Goal: Task Accomplishment & Management: Complete application form

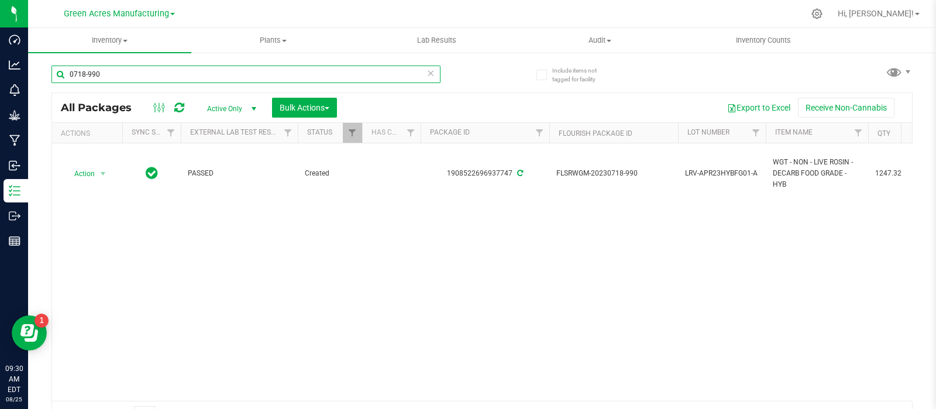
drag, startPoint x: 114, startPoint y: 71, endPoint x: 58, endPoint y: 73, distance: 56.2
click at [57, 73] on input "0718-990" at bounding box center [245, 75] width 389 height 18
paste input "SN-250718-PZT-FF-06-8/21"
type input "SN-250718-PZT-FF-06-8/21"
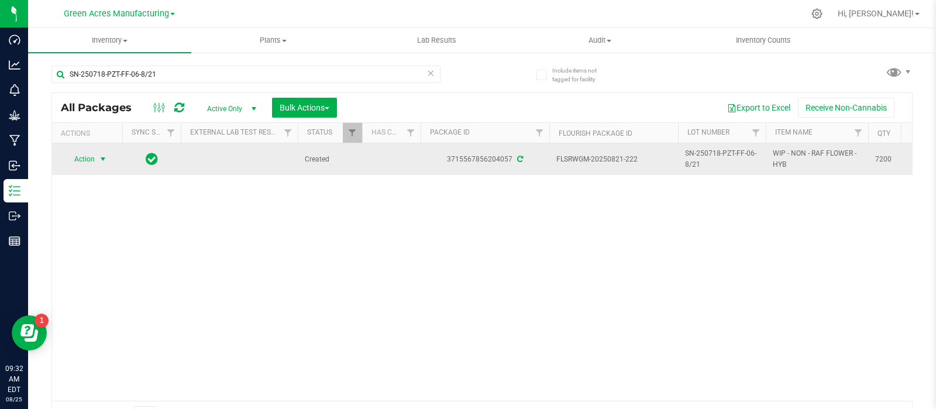
click at [100, 157] on span "select" at bounding box center [102, 158] width 9 height 9
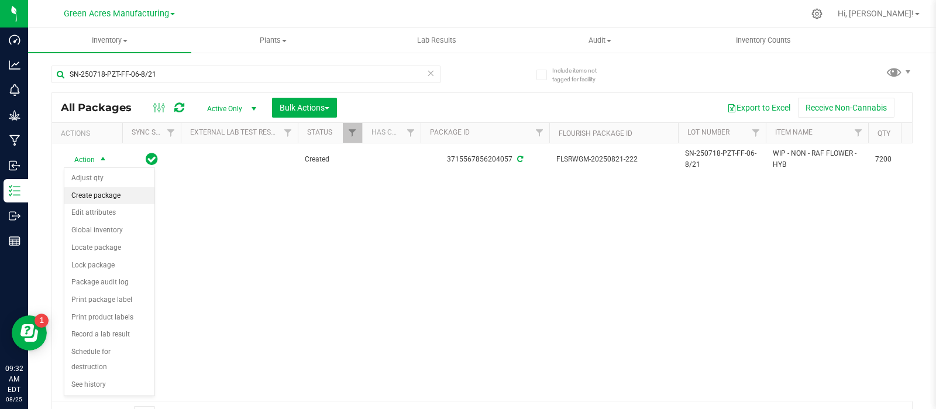
click at [123, 191] on li "Create package" at bounding box center [109, 196] width 90 height 18
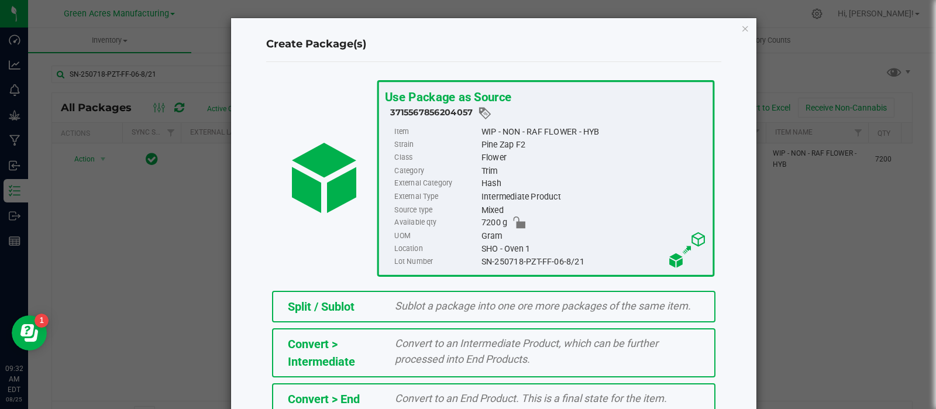
scroll to position [158, 0]
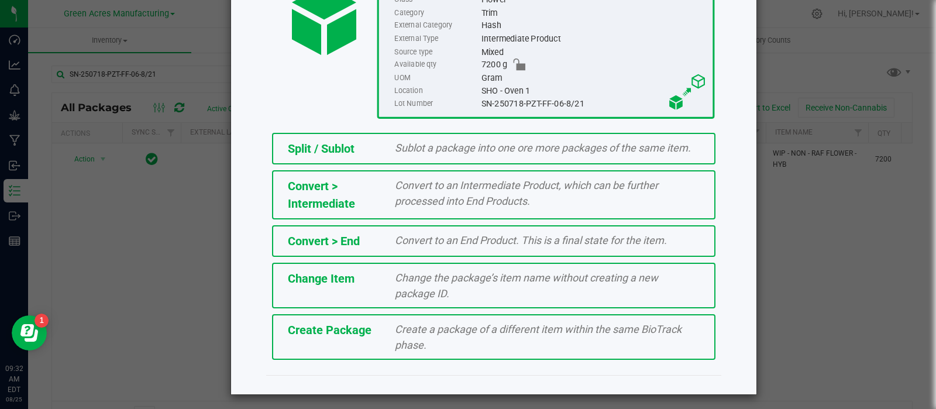
click at [406, 321] on div "Create a package of a different item within the same BioTrack phase." at bounding box center [547, 337] width 322 height 32
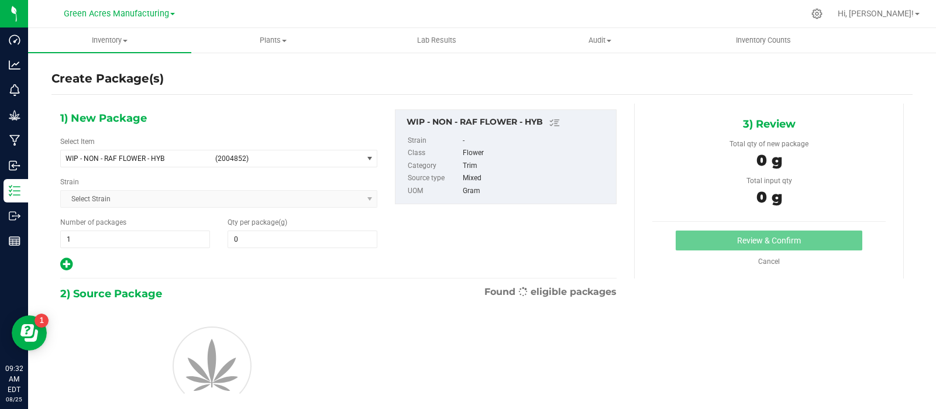
type input "0.0000"
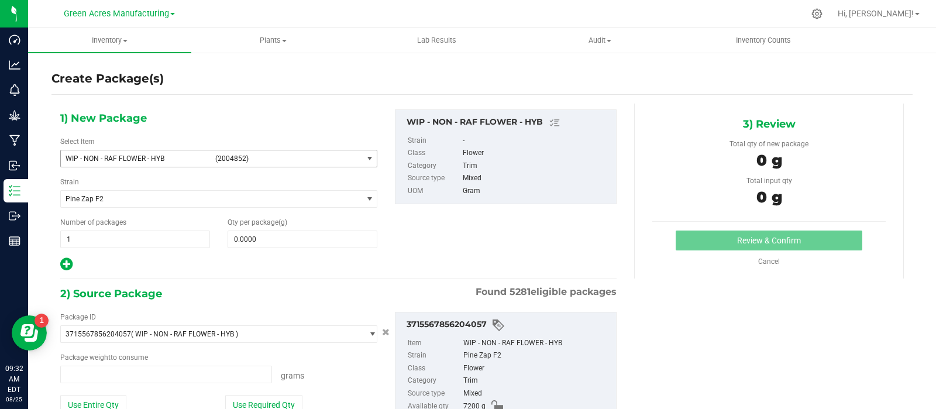
type input "0.0000 g"
click at [176, 159] on span "WIP - NON - RAF FLOWER - HYB" at bounding box center [137, 158] width 142 height 8
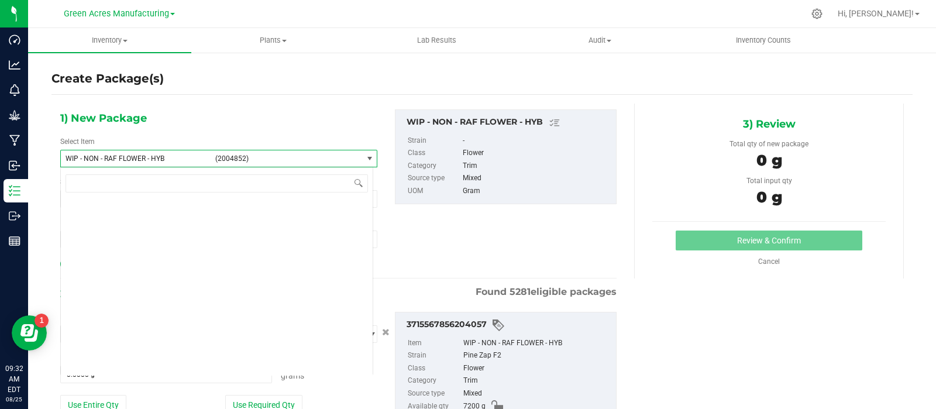
scroll to position [344024, 0]
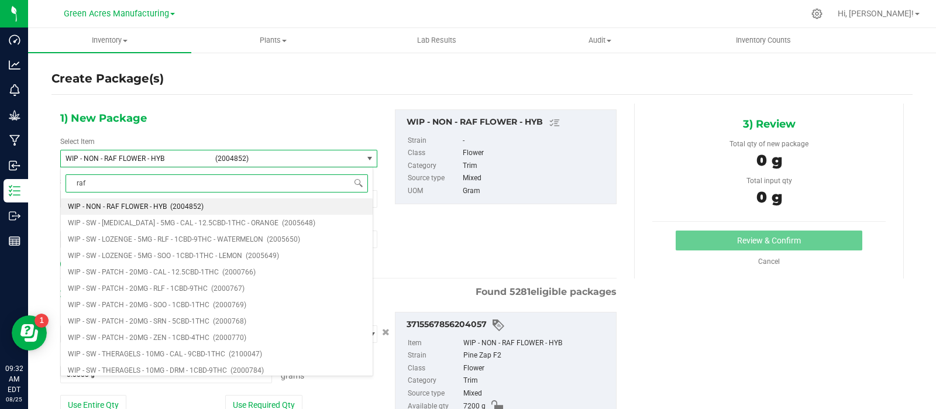
type input "raf"
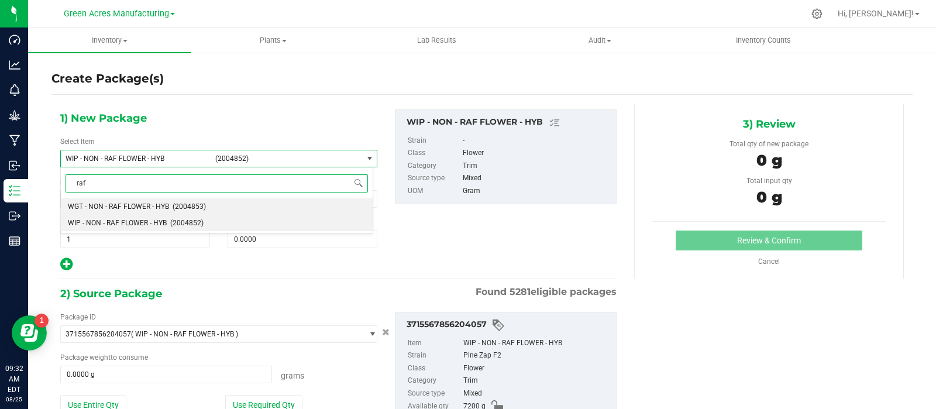
click at [152, 206] on span "WGT - NON - RAF FLOWER - HYB" at bounding box center [118, 206] width 101 height 8
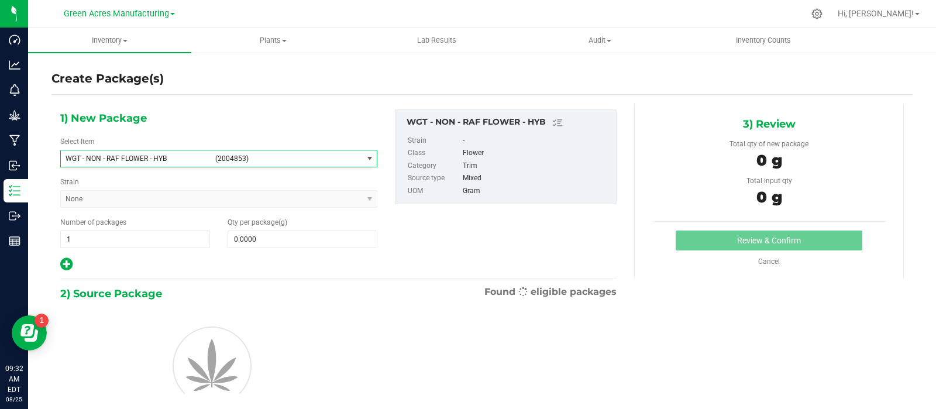
type input "0.0000"
click at [257, 234] on span at bounding box center [303, 240] width 150 height 18
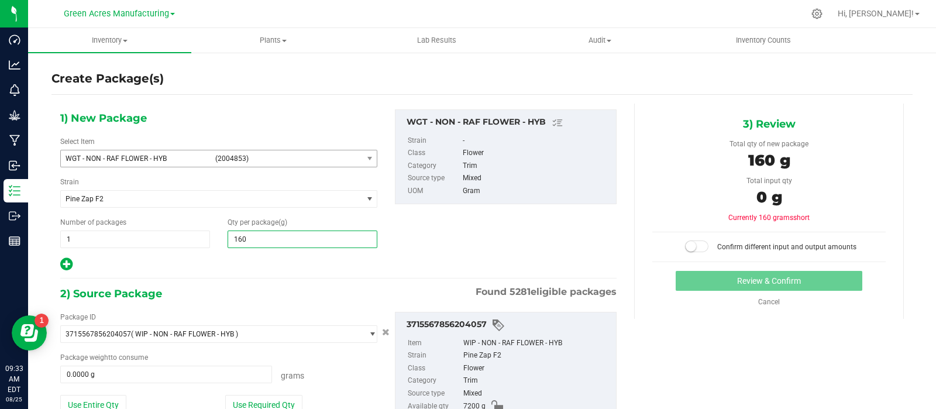
type input "1600"
type input "1,600.0000"
click at [249, 402] on button "Use Required Qty" at bounding box center [263, 405] width 77 height 20
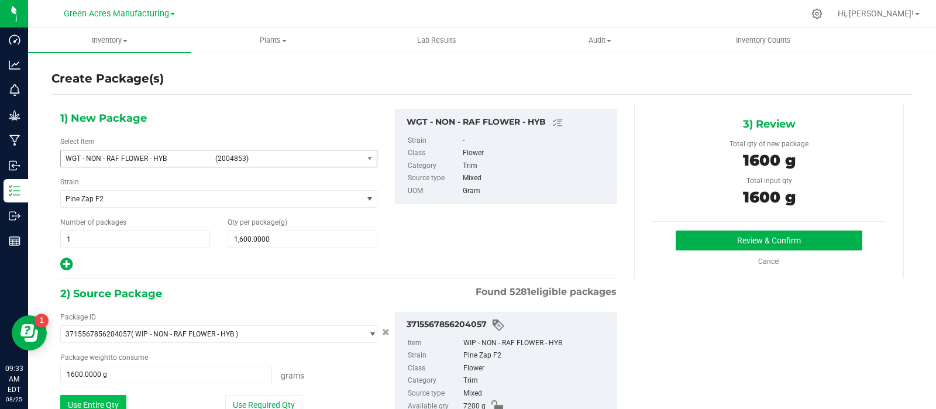
click at [105, 396] on button "Use Entire Qty" at bounding box center [93, 405] width 66 height 20
type input "7200.0000 g"
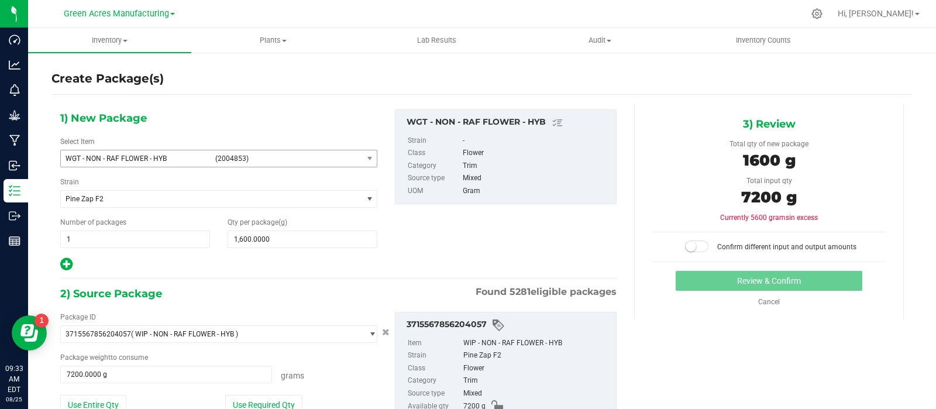
click at [690, 246] on span at bounding box center [696, 246] width 23 height 12
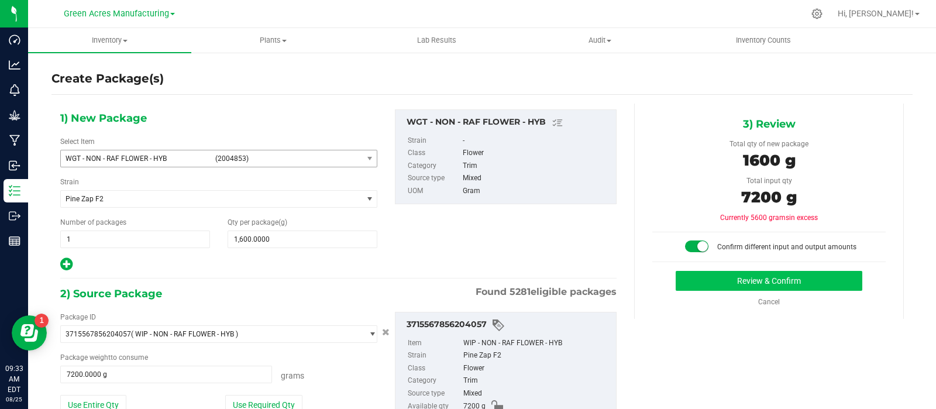
click at [687, 289] on div "Review & Confirm Cancel" at bounding box center [768, 289] width 233 height 36
click at [686, 285] on button "Review & Confirm" at bounding box center [769, 281] width 187 height 20
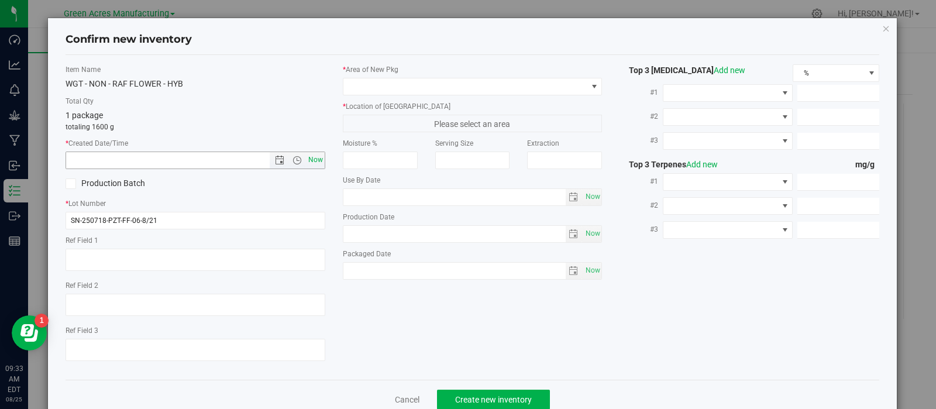
click at [311, 158] on span "Now" at bounding box center [315, 160] width 20 height 17
type input "8/25/2025 9:33 AM"
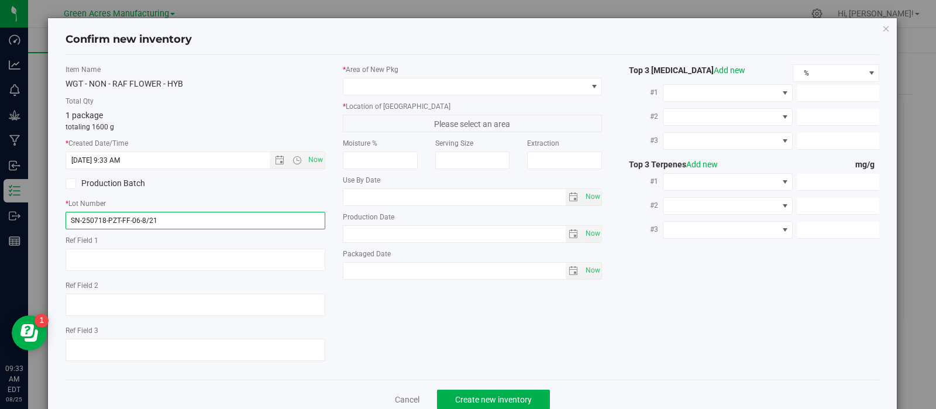
drag, startPoint x: 190, startPoint y: 219, endPoint x: 136, endPoint y: 228, distance: 54.5
click at [136, 228] on input "SN-250718-PZT-FF-06-8/21" at bounding box center [196, 221] width 260 height 18
type input "SN-250718-PZT-FF-06"
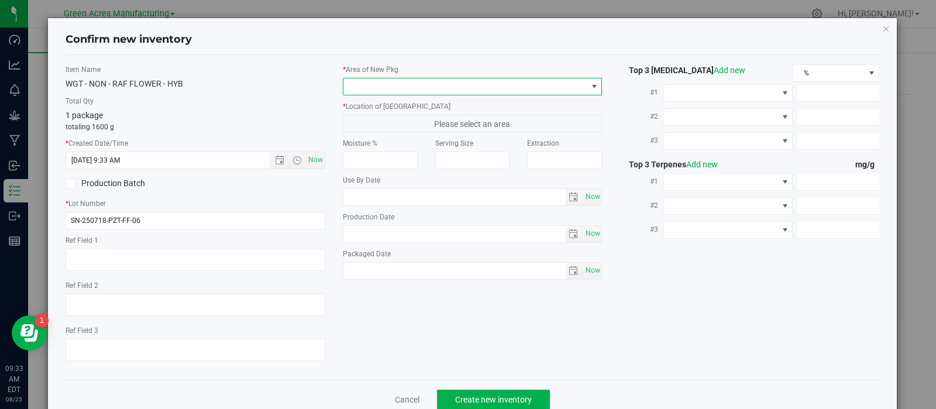
click at [394, 84] on span at bounding box center [465, 86] width 244 height 16
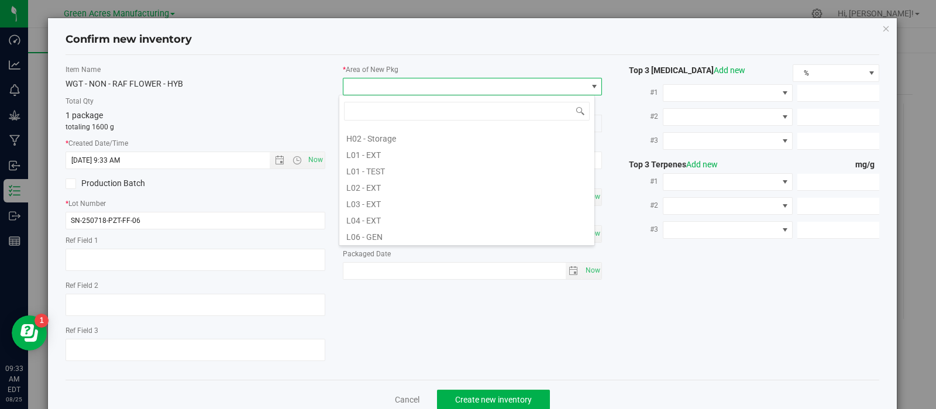
scroll to position [199, 0]
click at [381, 178] on li "L02 - EXT" at bounding box center [466, 181] width 255 height 16
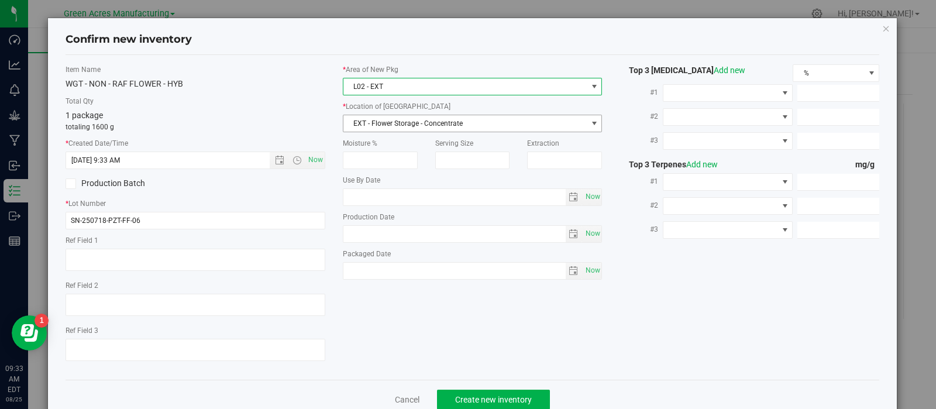
click at [407, 115] on span "EXT - Flower Storage - Concentrate" at bounding box center [465, 123] width 244 height 16
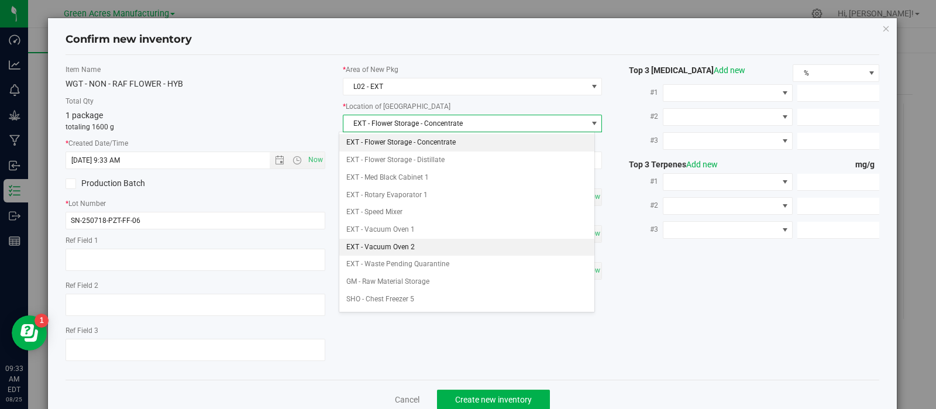
scroll to position [185, 0]
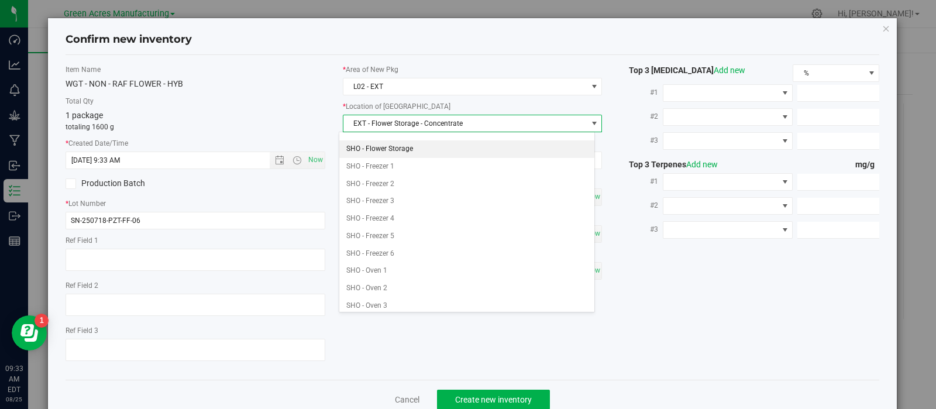
click at [414, 147] on li "SHO - Flower Storage" at bounding box center [466, 149] width 255 height 18
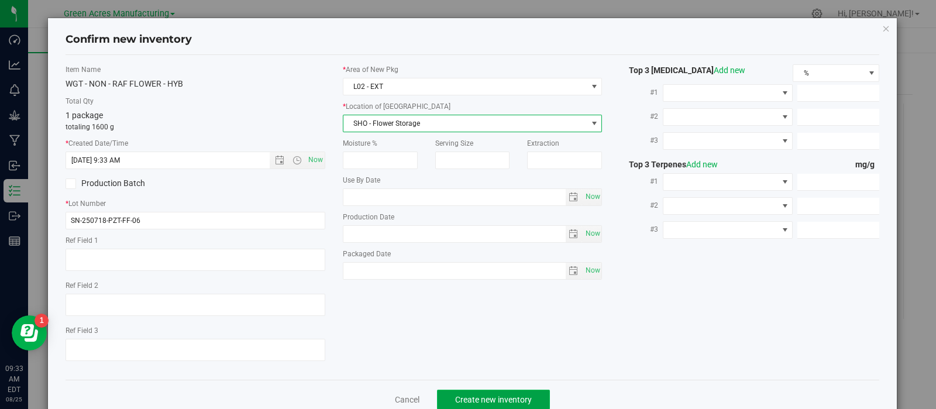
click at [455, 397] on span "Create new inventory" at bounding box center [493, 399] width 77 height 9
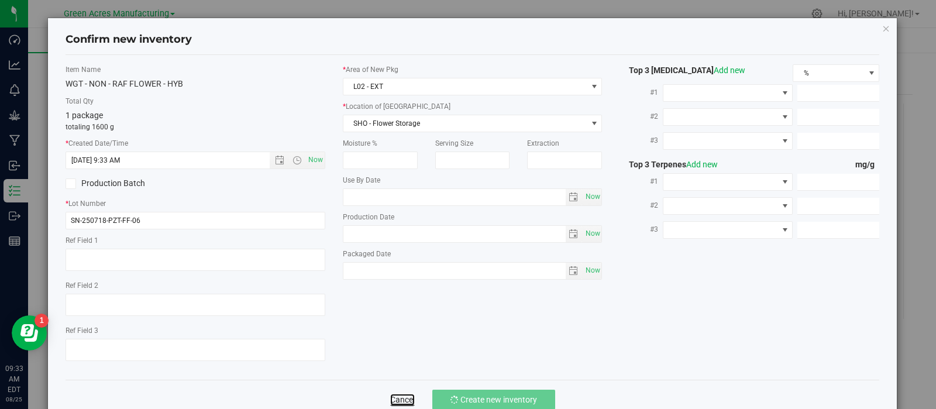
click at [403, 400] on link "Cancel" at bounding box center [402, 400] width 25 height 12
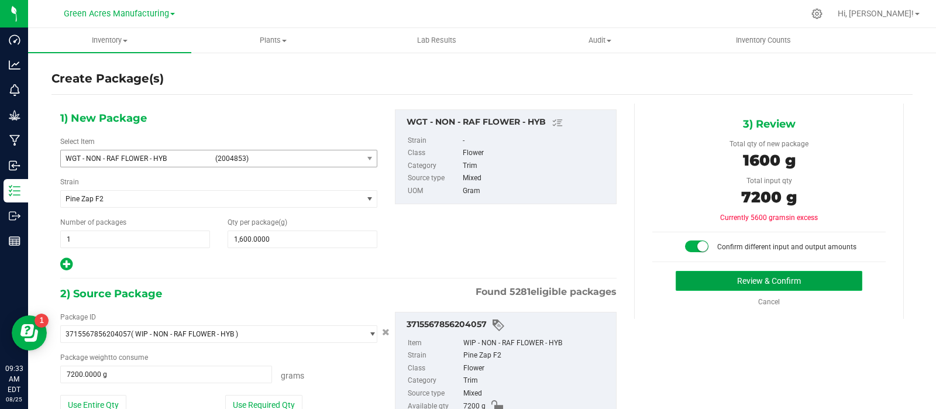
click at [676, 278] on button "Review & Confirm" at bounding box center [769, 281] width 187 height 20
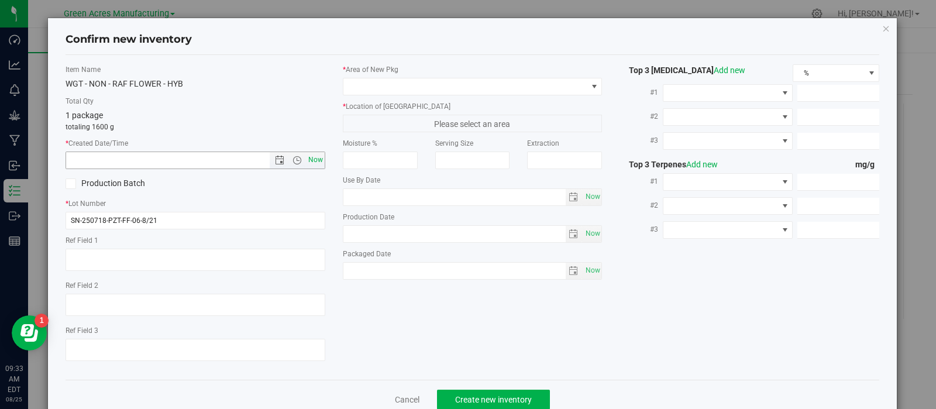
click at [309, 154] on span "Now" at bounding box center [315, 160] width 20 height 17
type input "8/25/2025 9:33 AM"
click at [370, 76] on div "* Area of New Pkg" at bounding box center [473, 79] width 260 height 31
click at [373, 88] on span at bounding box center [465, 86] width 244 height 16
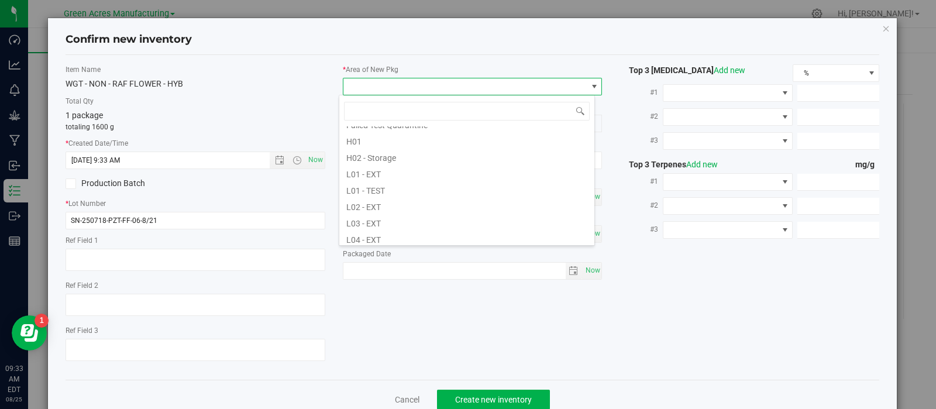
scroll to position [177, 0]
click at [383, 204] on li "L02 - EXT" at bounding box center [466, 203] width 255 height 16
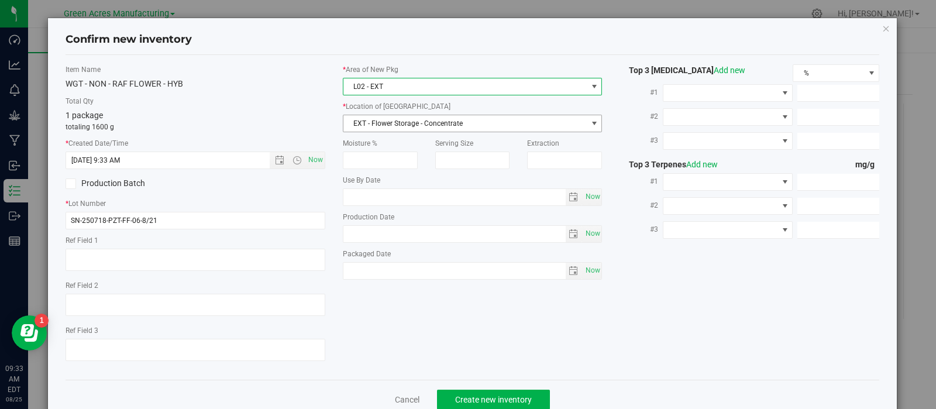
click at [411, 124] on span "EXT - Flower Storage - Concentrate" at bounding box center [465, 123] width 244 height 16
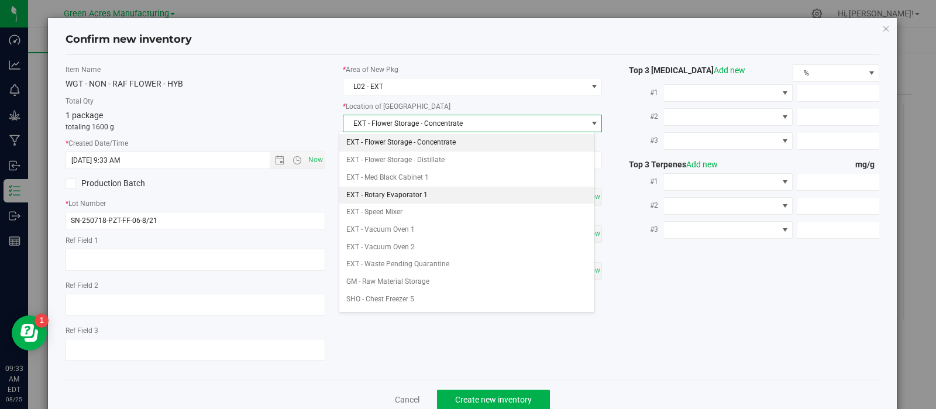
scroll to position [185, 0]
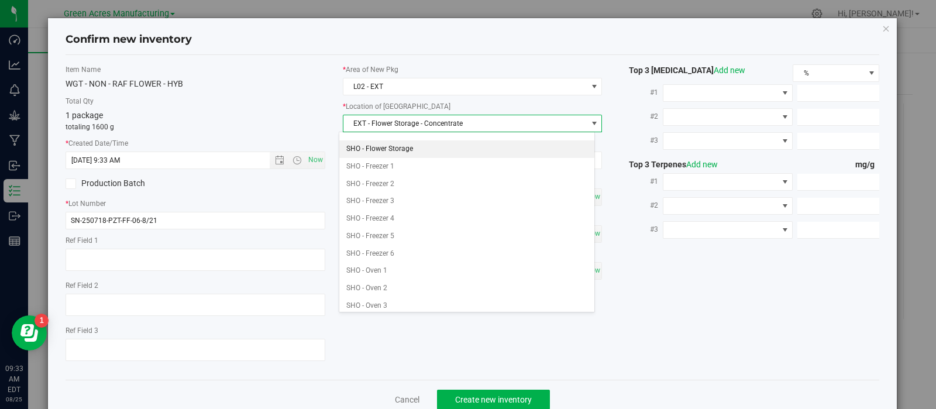
click at [402, 146] on li "SHO - Flower Storage" at bounding box center [466, 149] width 255 height 18
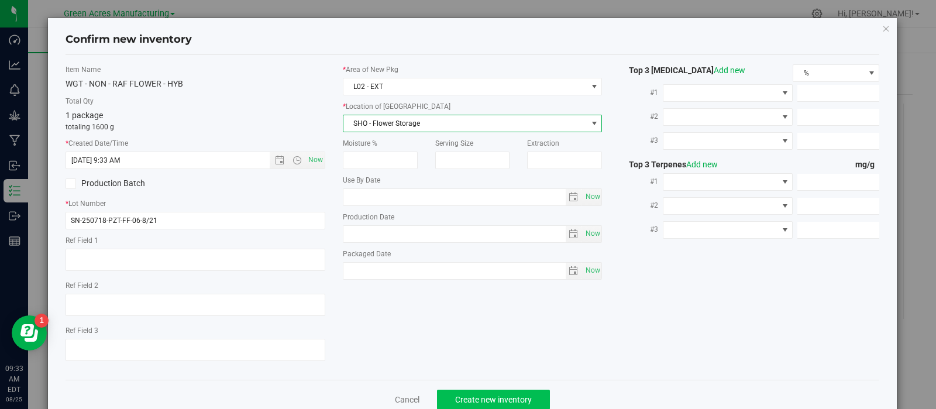
click at [448, 390] on div "Cancel Create new inventory" at bounding box center [473, 399] width 814 height 39
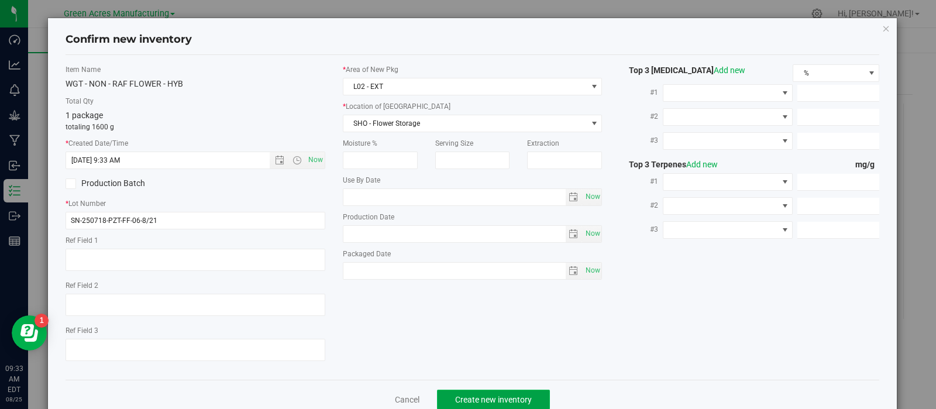
click at [449, 396] on button "Create new inventory" at bounding box center [493, 400] width 113 height 20
click at [398, 397] on link "Cancel" at bounding box center [402, 400] width 25 height 12
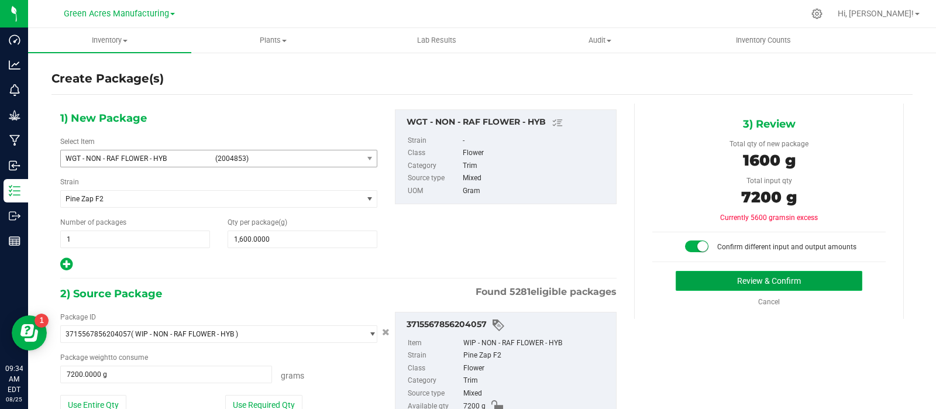
click at [701, 279] on button "Review & Confirm" at bounding box center [769, 281] width 187 height 20
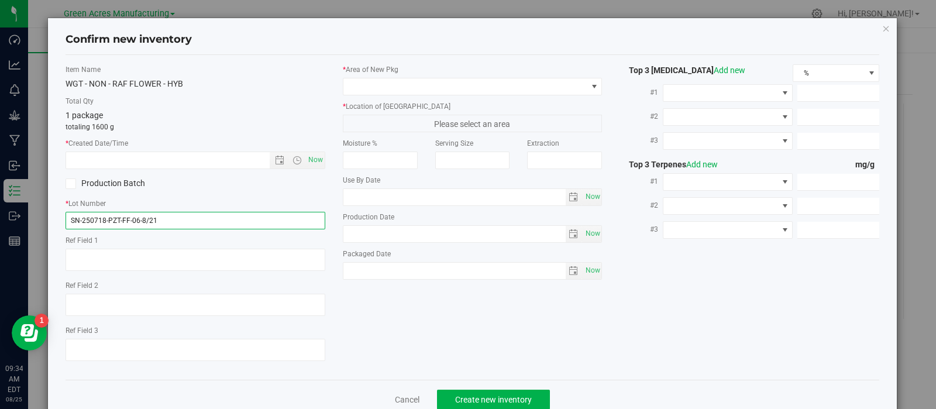
click at [184, 213] on input "SN-250718-PZT-FF-06-8/21" at bounding box center [196, 221] width 260 height 18
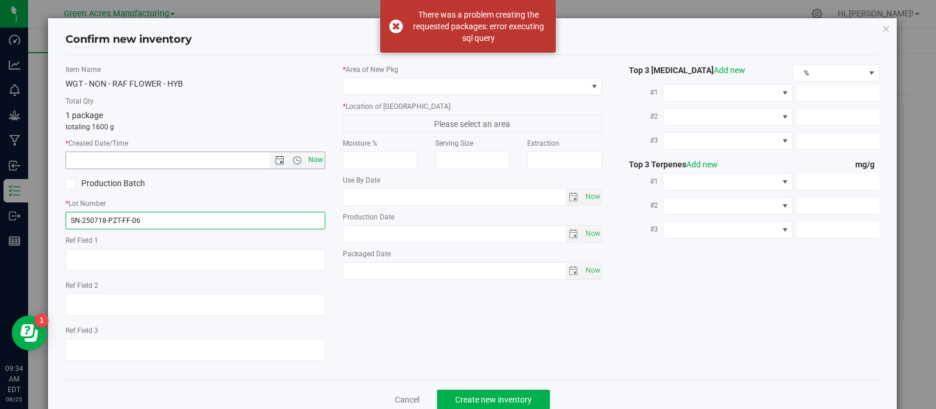
type input "SN-250718-PZT-FF-06"
click at [309, 160] on span "Now" at bounding box center [315, 160] width 20 height 17
type input "8/25/2025 9:34 AM"
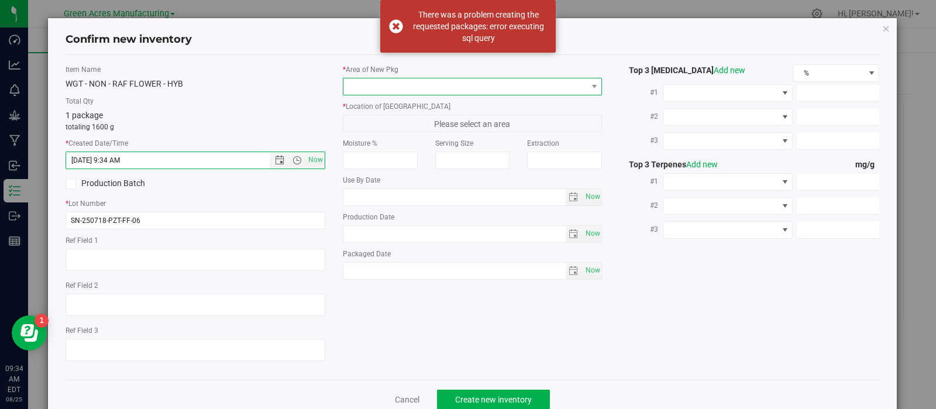
click at [404, 84] on span at bounding box center [465, 86] width 244 height 16
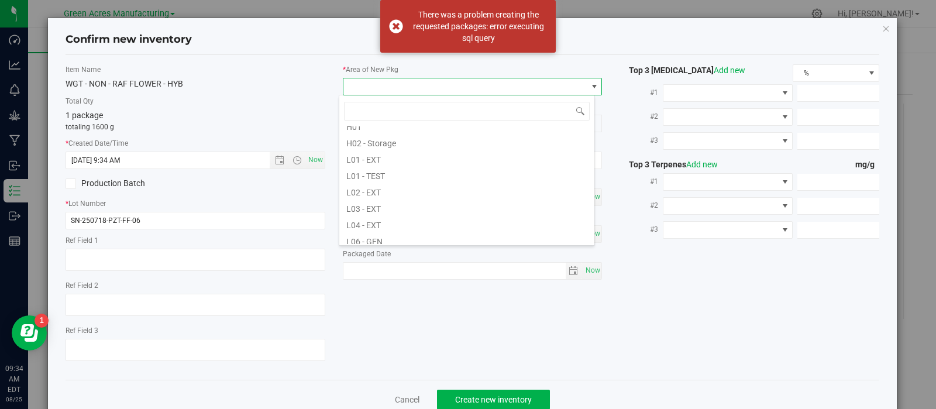
scroll to position [193, 0]
click at [398, 191] on li "L02 - EXT" at bounding box center [466, 187] width 255 height 16
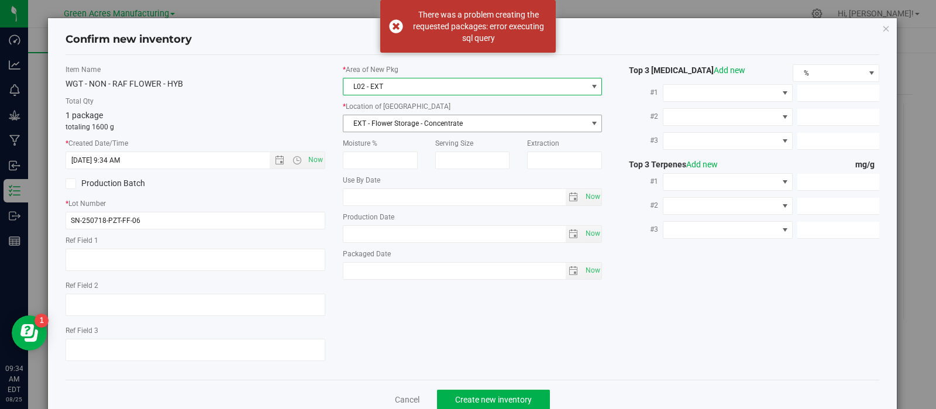
click at [384, 123] on span "EXT - Flower Storage - Concentrate" at bounding box center [465, 123] width 244 height 16
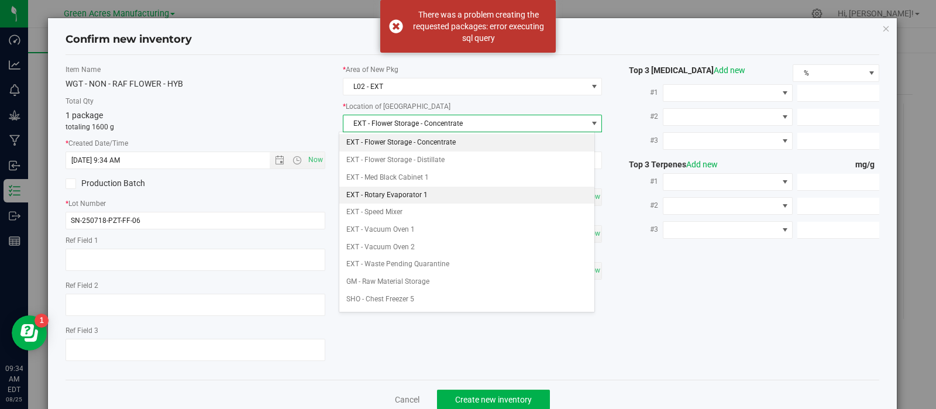
scroll to position [185, 0]
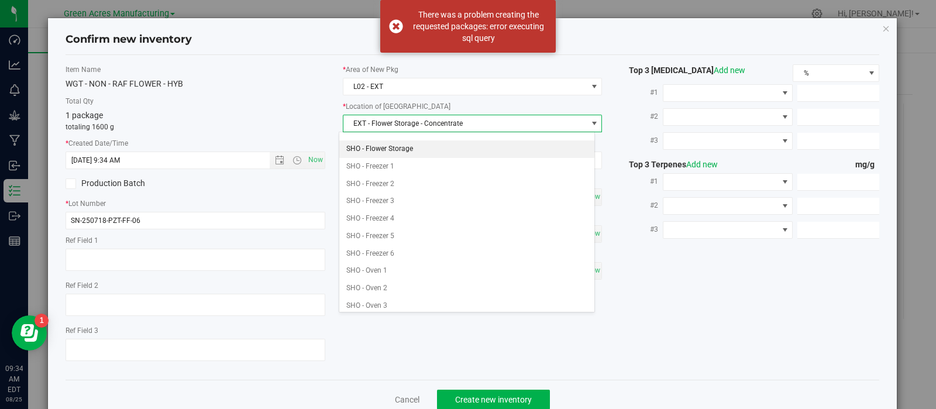
click at [393, 146] on li "SHO - Flower Storage" at bounding box center [466, 149] width 255 height 18
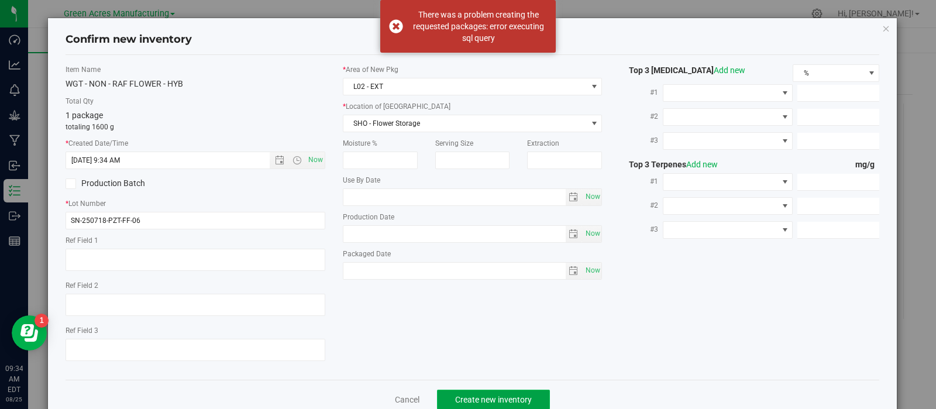
click at [459, 396] on span "Create new inventory" at bounding box center [493, 399] width 77 height 9
click at [834, 252] on div "Item Name WGT - NON - RAF FLOWER - HYB Total Qty 1 package totaling 1600 g * Cr…" at bounding box center [473, 217] width 832 height 306
click at [882, 31] on icon "button" at bounding box center [886, 28] width 8 height 14
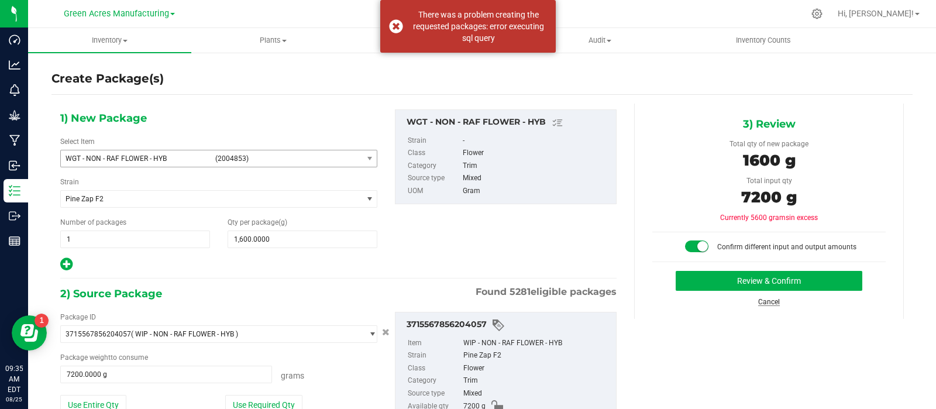
click at [759, 298] on link "Cancel" at bounding box center [769, 302] width 22 height 8
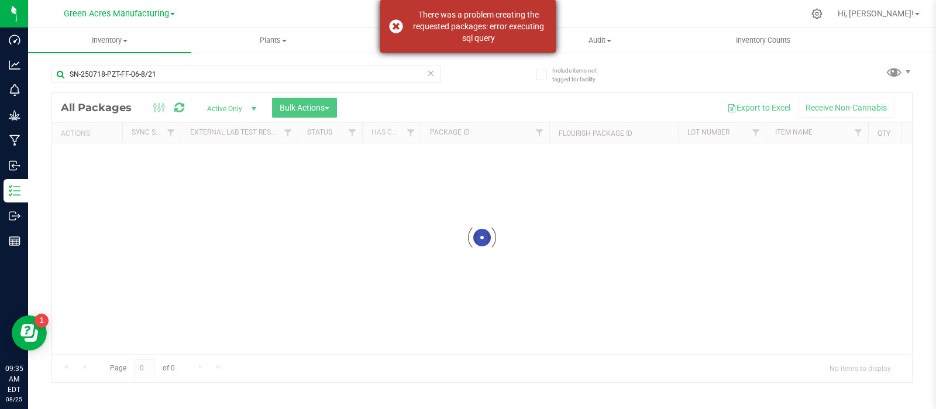
click at [474, 33] on div "There was a problem creating the requested packages: error executing sql query" at bounding box center [478, 26] width 137 height 35
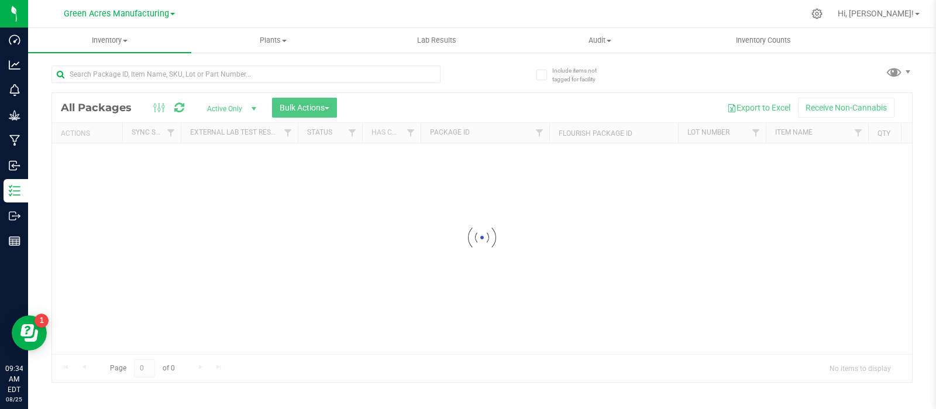
click at [852, 259] on div at bounding box center [482, 237] width 860 height 289
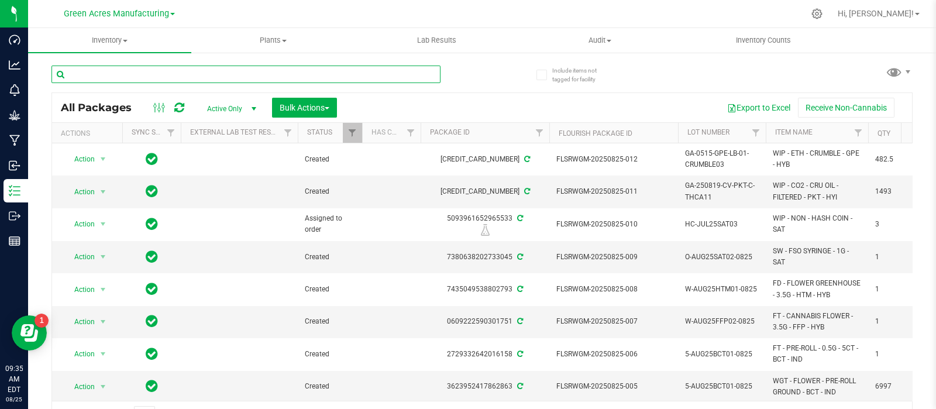
click at [235, 74] on input "text" at bounding box center [245, 75] width 389 height 18
type input "821-222"
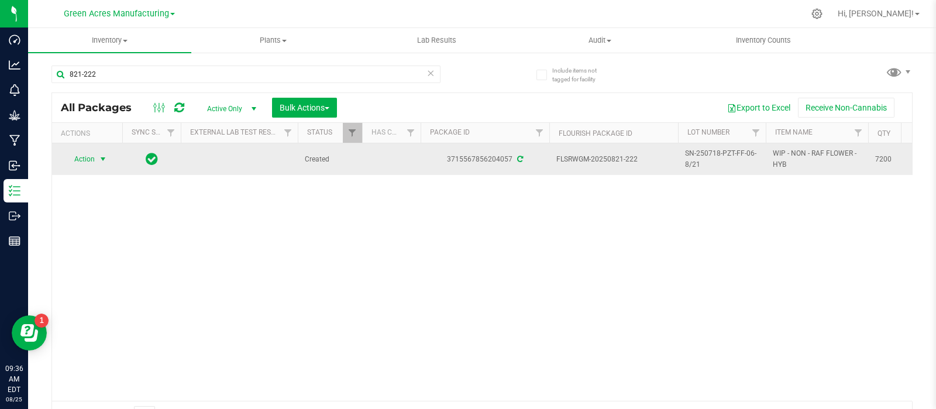
click at [102, 158] on span "select" at bounding box center [102, 158] width 9 height 9
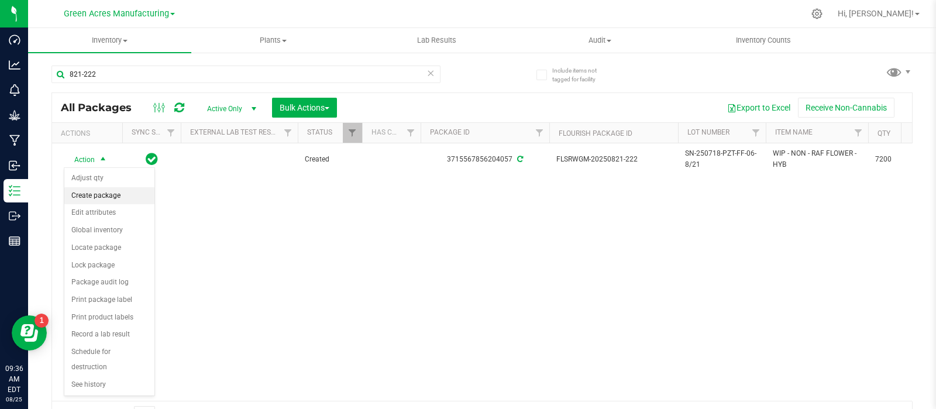
click at [110, 195] on li "Create package" at bounding box center [109, 196] width 90 height 18
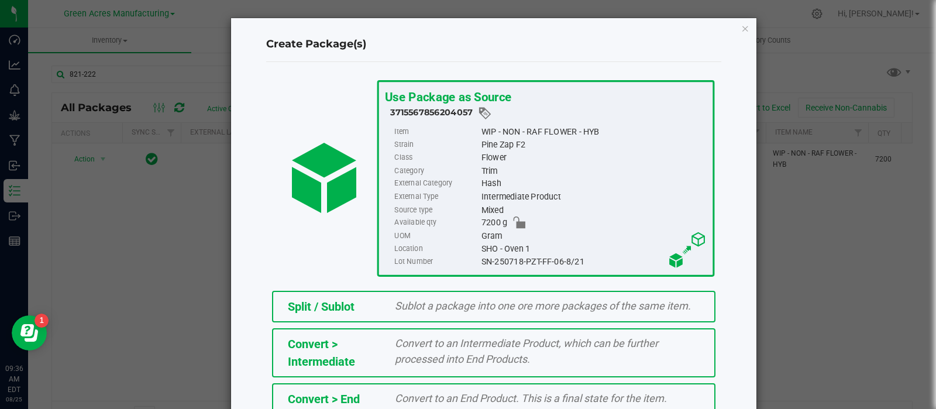
scroll to position [158, 0]
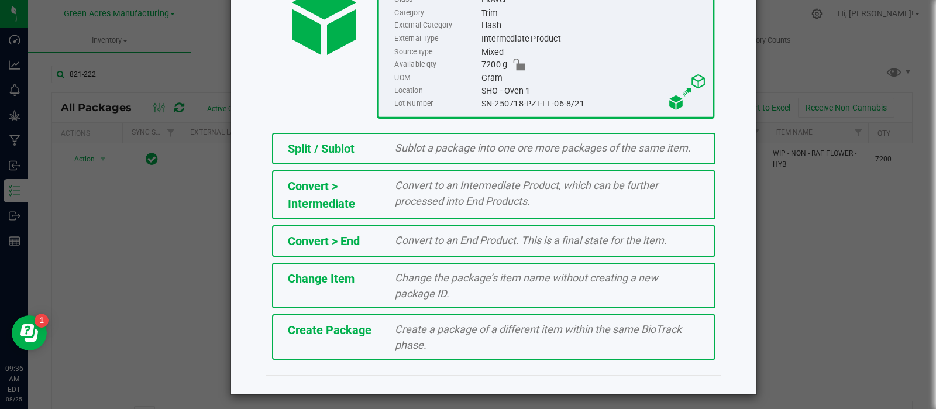
click at [373, 323] on div "Create Package" at bounding box center [333, 330] width 108 height 18
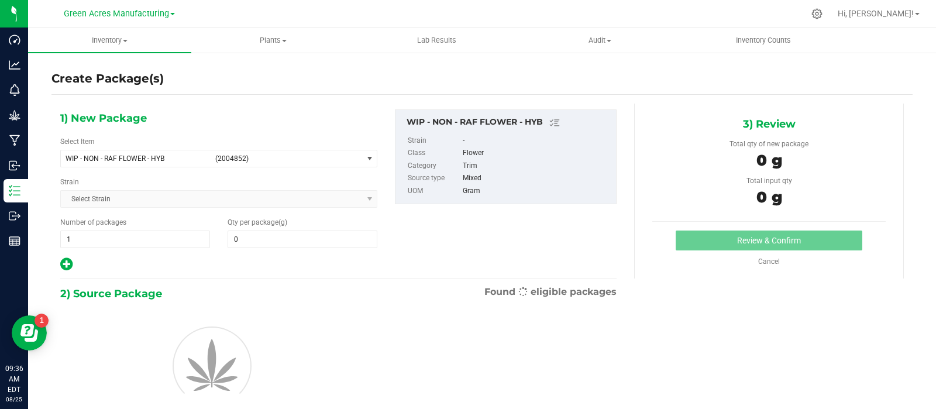
type input "0.0000"
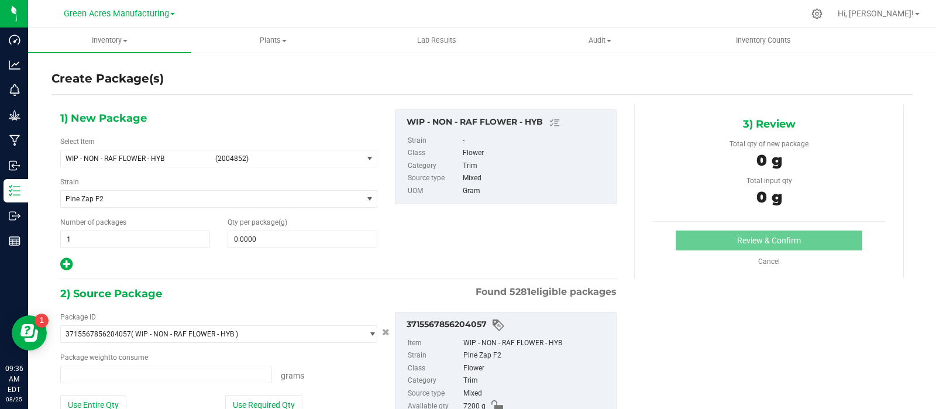
type input "0.0000 g"
click at [211, 156] on span "WIP - NON - RAF FLOWER - HYB (2004852)" at bounding box center [211, 158] width 301 height 16
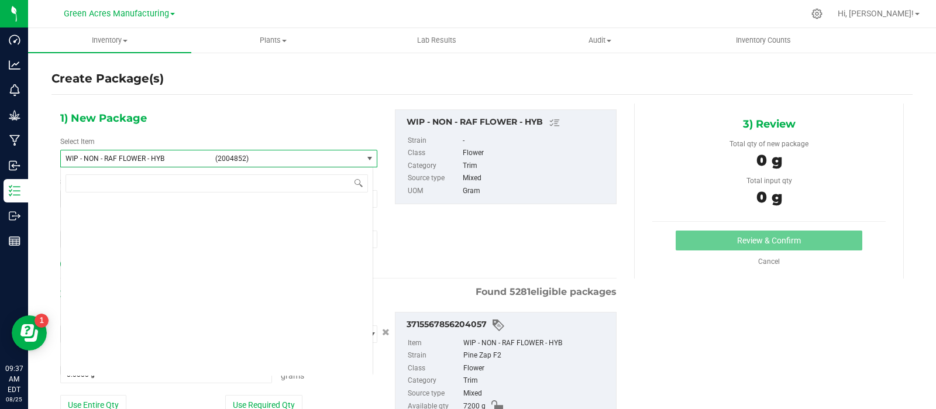
scroll to position [344024, 0]
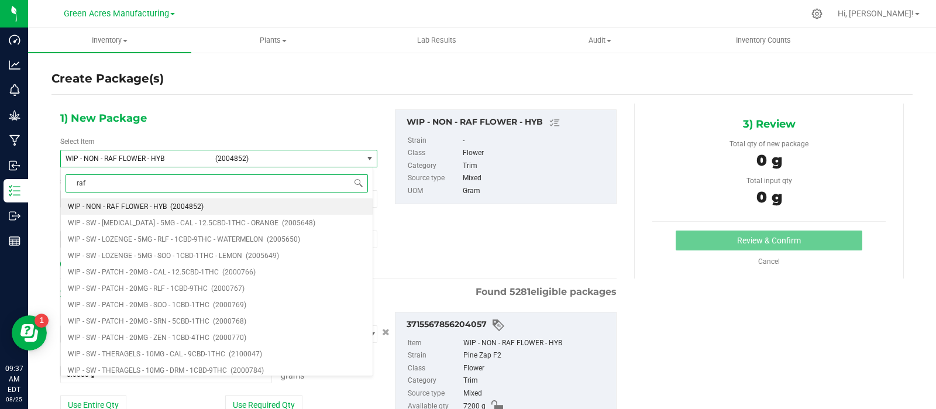
type input "raf"
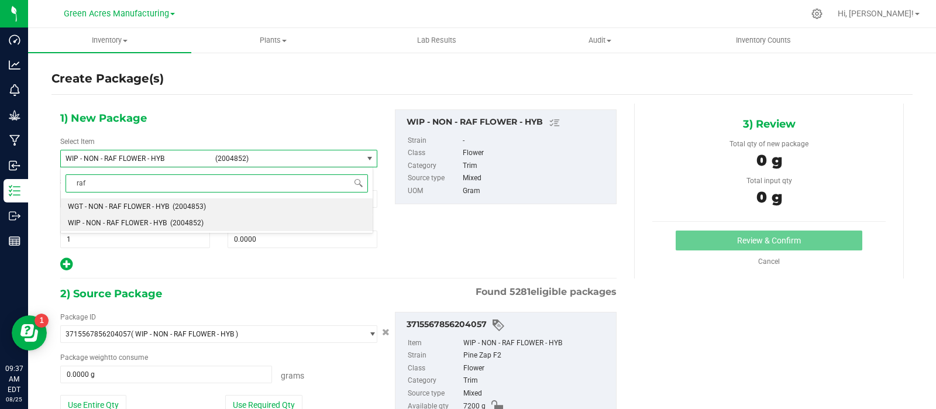
scroll to position [0, 0]
click at [158, 208] on span "WGT - NON - RAF FLOWER - HYB" at bounding box center [118, 206] width 101 height 8
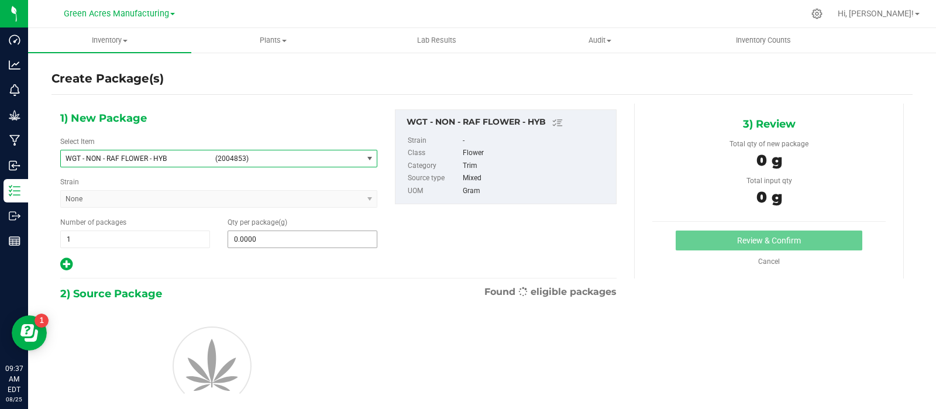
type input "0.0000"
click at [252, 239] on span at bounding box center [303, 240] width 150 height 18
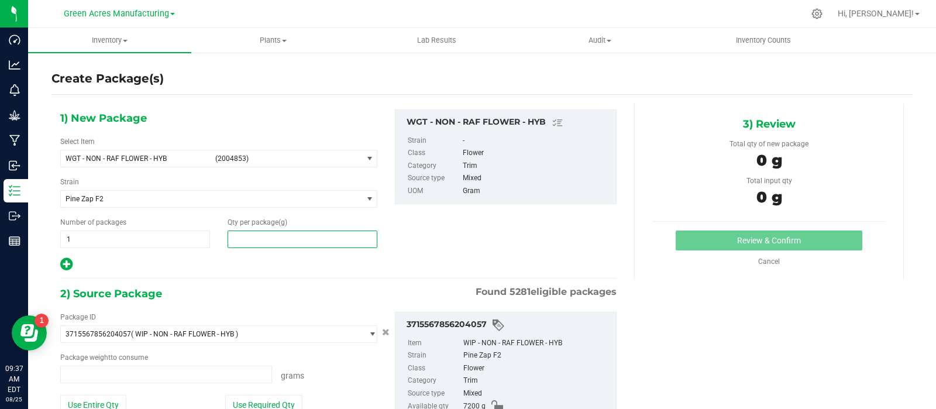
type input "1"
type input "0.0000 g"
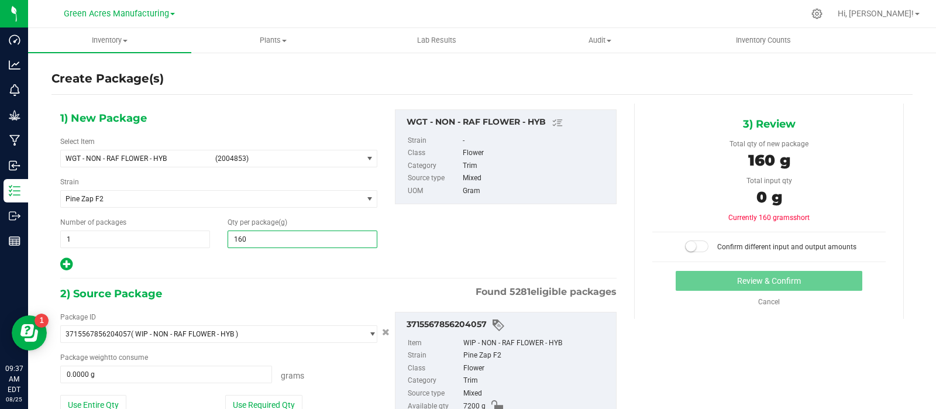
type input "1600"
type input "1,600.0000"
click at [99, 405] on button "Use Entire Qty" at bounding box center [93, 405] width 66 height 20
type input "7200.0000 g"
click at [686, 249] on small at bounding box center [691, 246] width 11 height 11
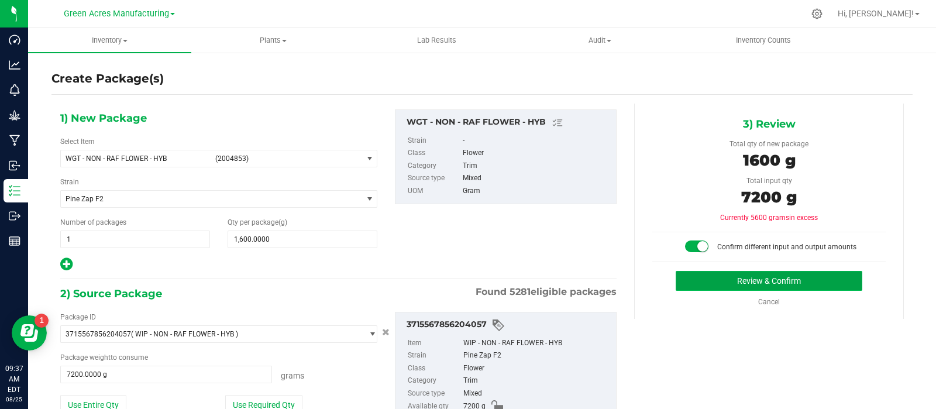
click at [685, 276] on button "Review & Confirm" at bounding box center [769, 281] width 187 height 20
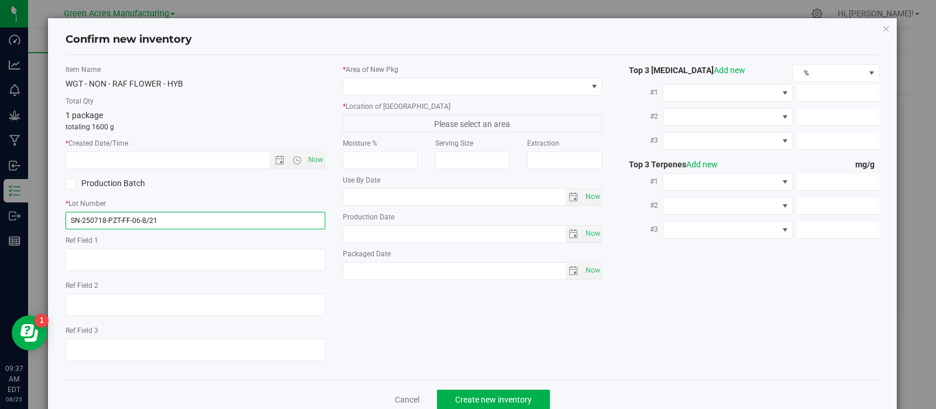
click at [176, 214] on input "SN-250718-PZT-FF-06-8/21" at bounding box center [196, 221] width 260 height 18
type input "SN-250718-PZT-FF-06"
click at [313, 160] on span "Now" at bounding box center [315, 160] width 20 height 17
type input "8/25/2025 9:37 AM"
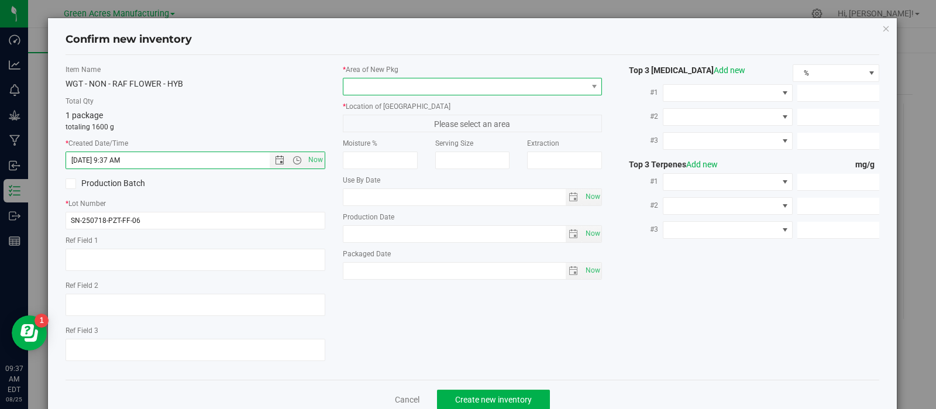
drag, startPoint x: 386, startPoint y: 81, endPoint x: 386, endPoint y: 92, distance: 11.1
click at [386, 81] on span at bounding box center [465, 86] width 244 height 16
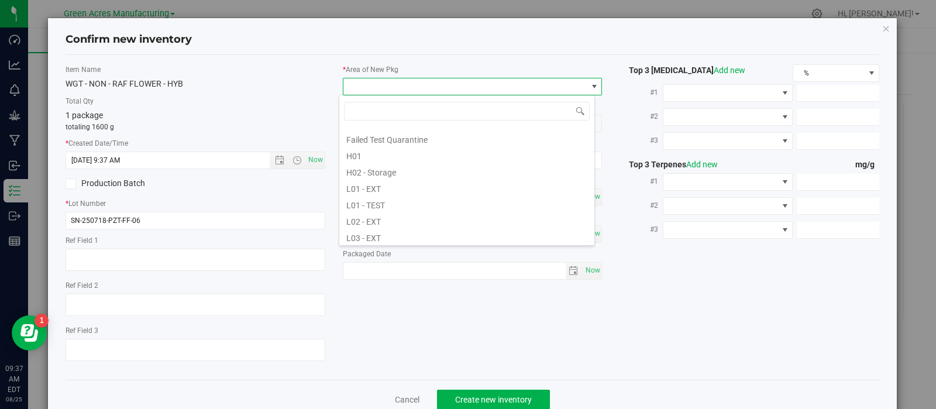
scroll to position [164, 0]
click at [381, 212] on li "L02 - EXT" at bounding box center [466, 216] width 255 height 16
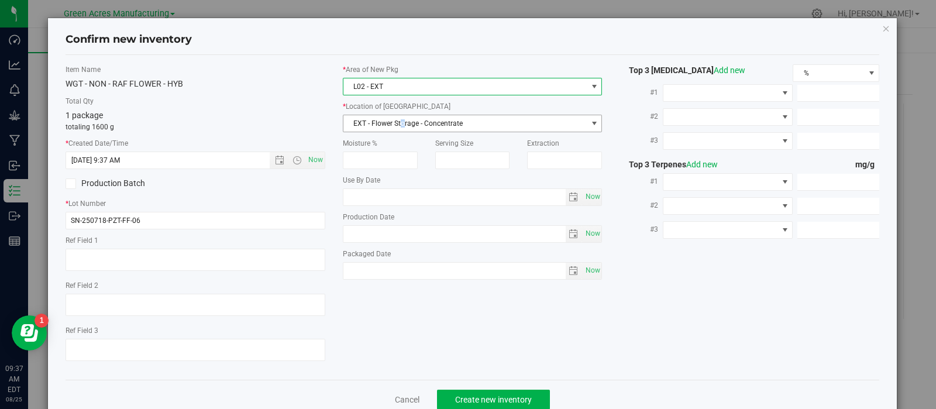
click at [398, 121] on span "EXT - Flower Storage - Concentrate" at bounding box center [465, 123] width 244 height 16
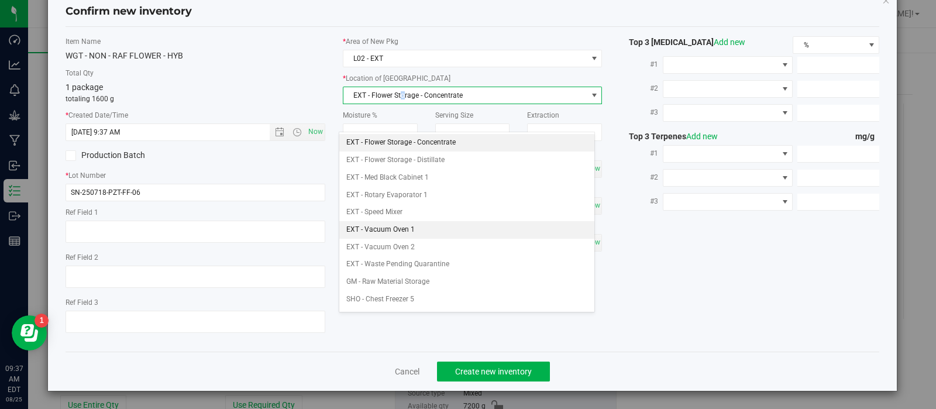
scroll to position [185, 0]
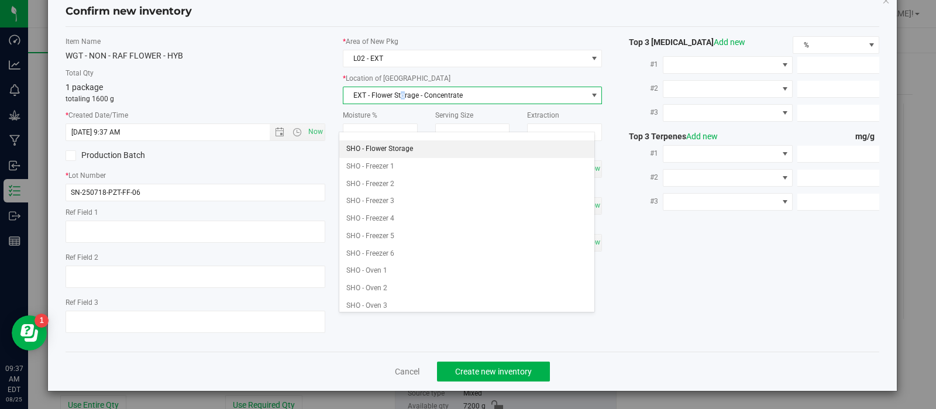
click at [395, 148] on li "SHO - Flower Storage" at bounding box center [466, 149] width 255 height 18
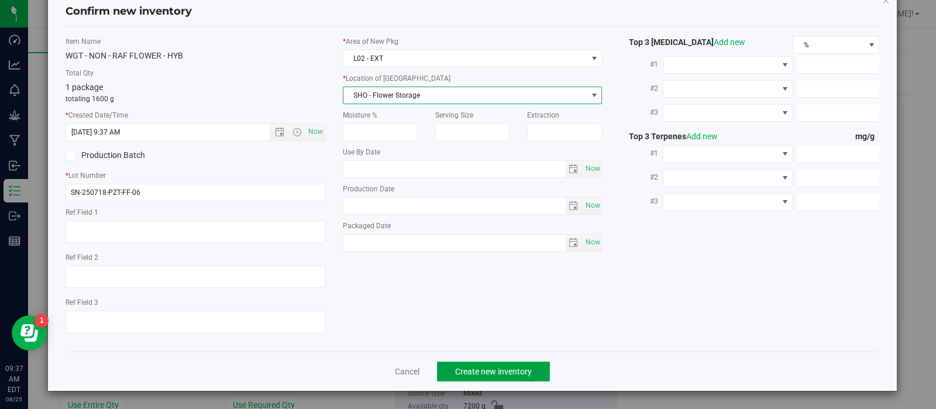
click at [465, 366] on button "Create new inventory" at bounding box center [493, 372] width 113 height 20
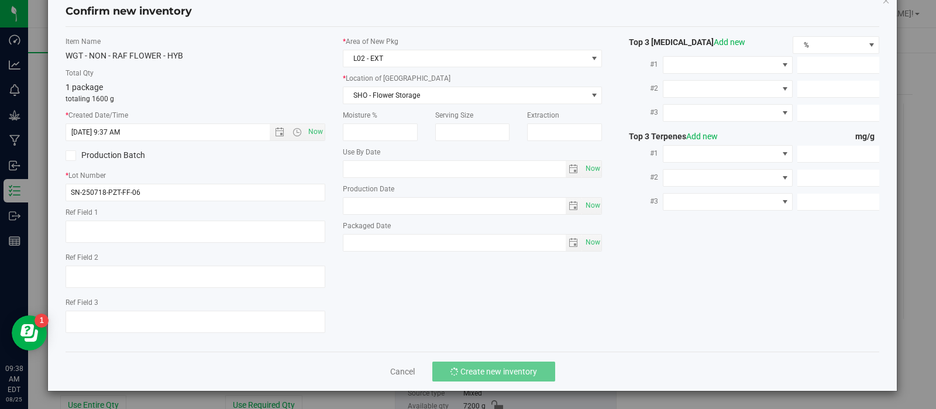
scroll to position [0, 0]
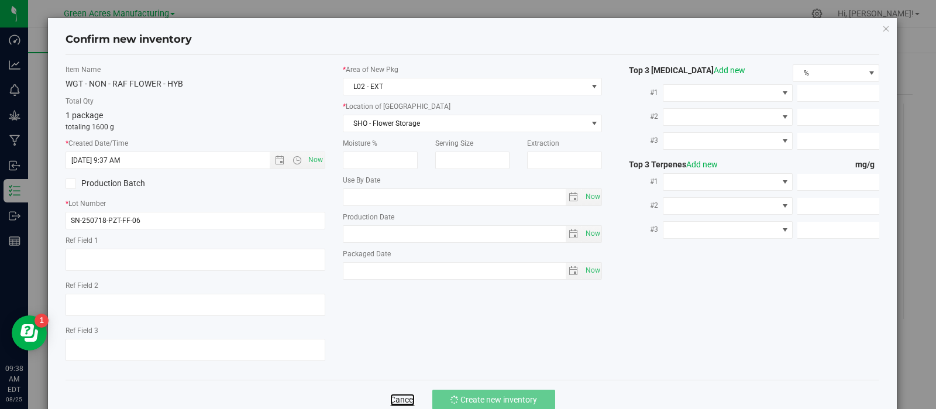
click at [395, 400] on link "Cancel" at bounding box center [402, 400] width 25 height 12
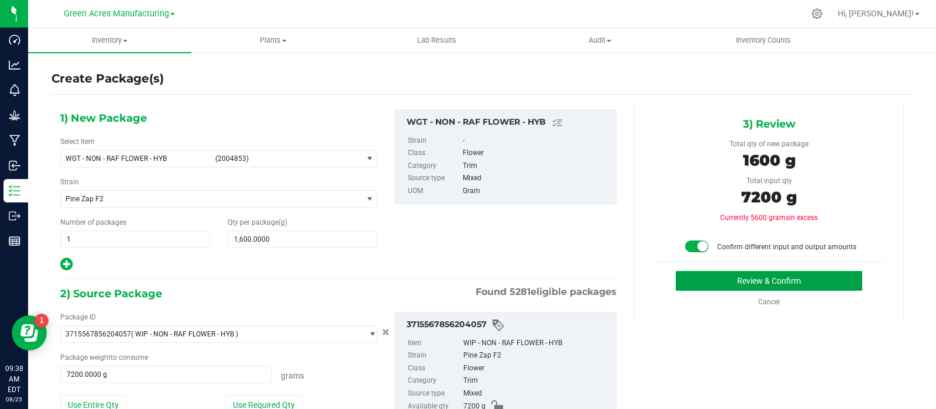
click at [780, 274] on button "Review & Confirm" at bounding box center [769, 281] width 187 height 20
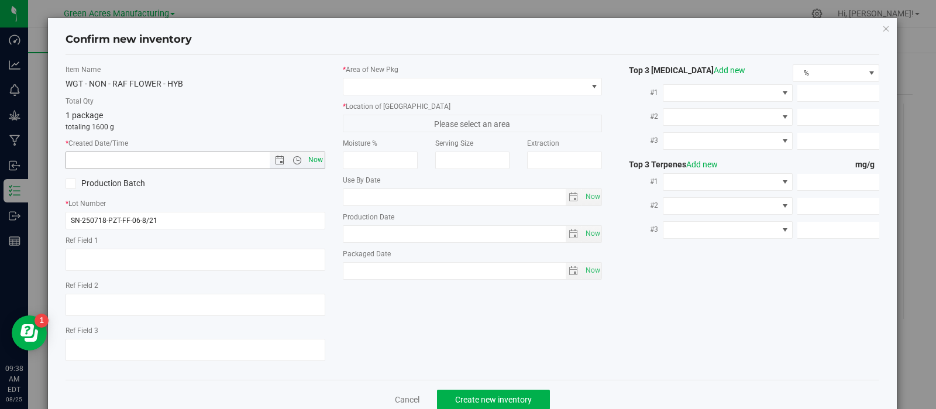
click at [310, 157] on span "Now" at bounding box center [315, 160] width 20 height 17
type input "8/25/2025 9:38 AM"
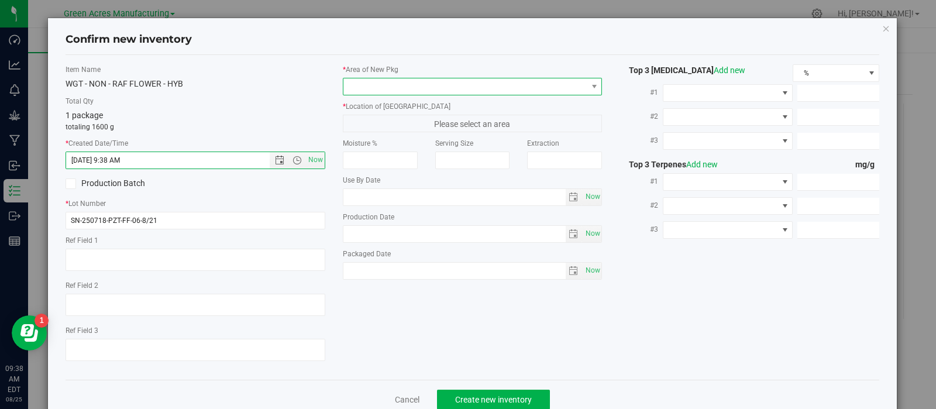
click at [403, 84] on span at bounding box center [465, 86] width 244 height 16
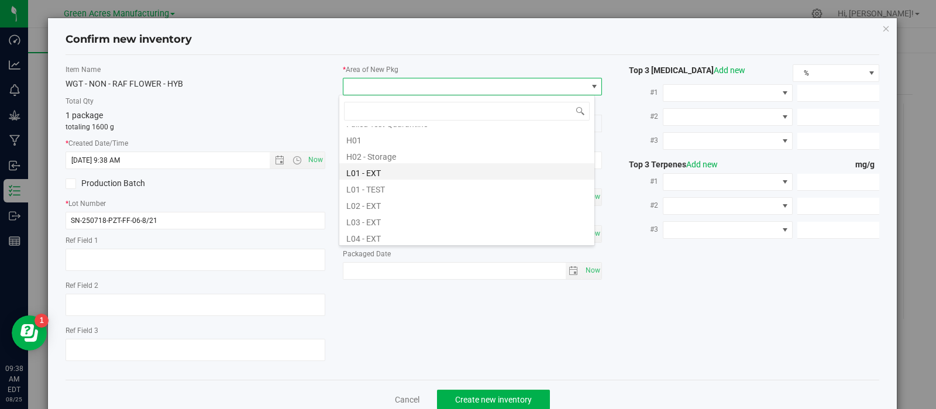
scroll to position [177, 0]
click at [379, 206] on li "L02 - EXT" at bounding box center [466, 203] width 255 height 16
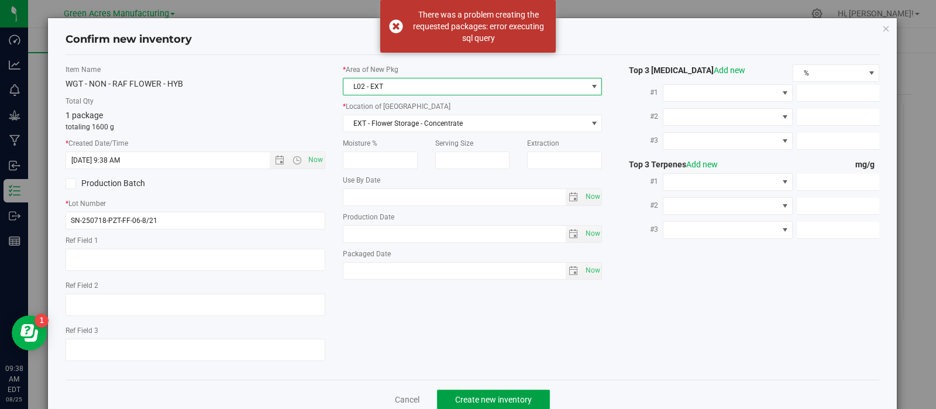
click at [486, 398] on span "Create new inventory" at bounding box center [493, 399] width 77 height 9
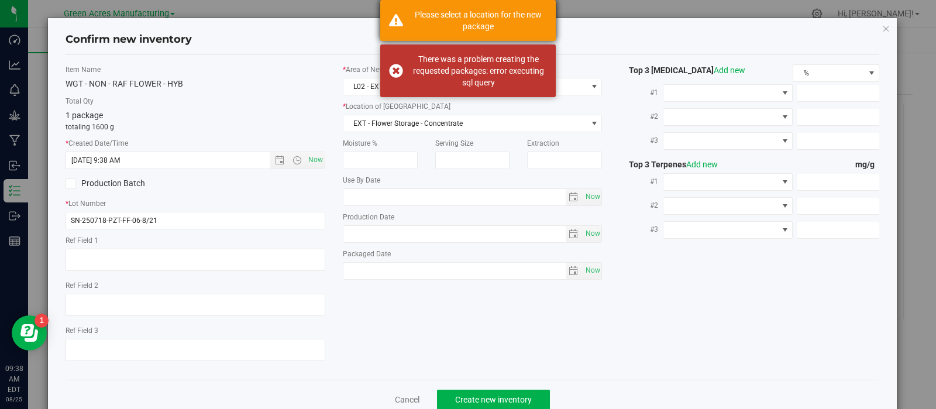
click at [503, 31] on div "Please select a location for the new package" at bounding box center [478, 20] width 137 height 23
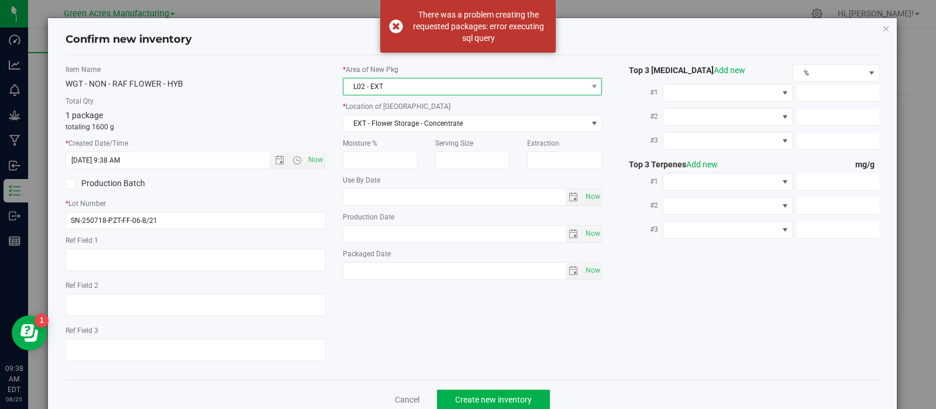
click at [469, 90] on span "L02 - EXT" at bounding box center [465, 86] width 244 height 16
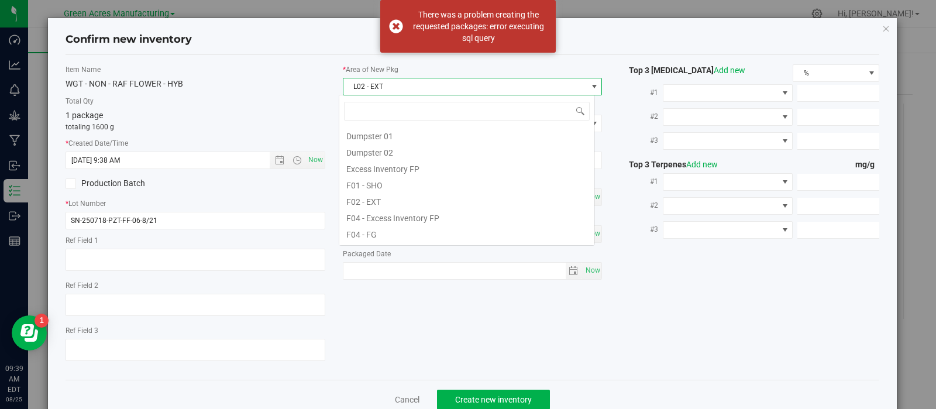
scroll to position [17, 256]
click at [381, 231] on li "L02 - EXT" at bounding box center [466, 235] width 255 height 16
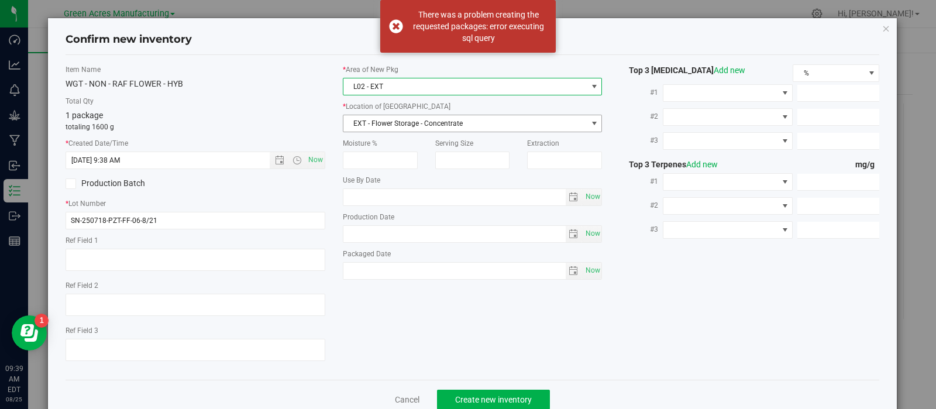
click at [466, 123] on span "EXT - Flower Storage - Concentrate" at bounding box center [465, 123] width 244 height 16
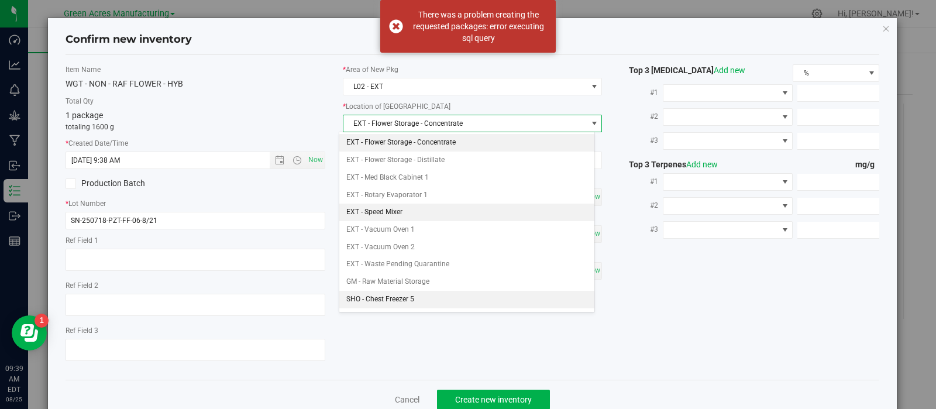
scroll to position [185, 0]
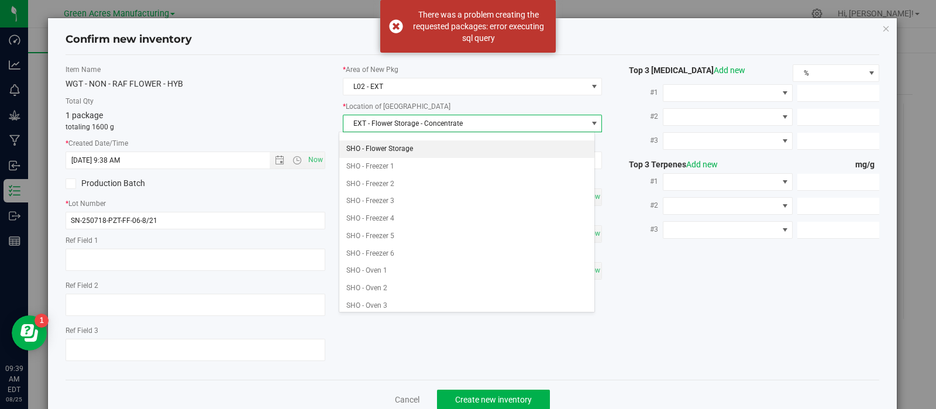
click at [401, 146] on li "SHO - Flower Storage" at bounding box center [466, 149] width 255 height 18
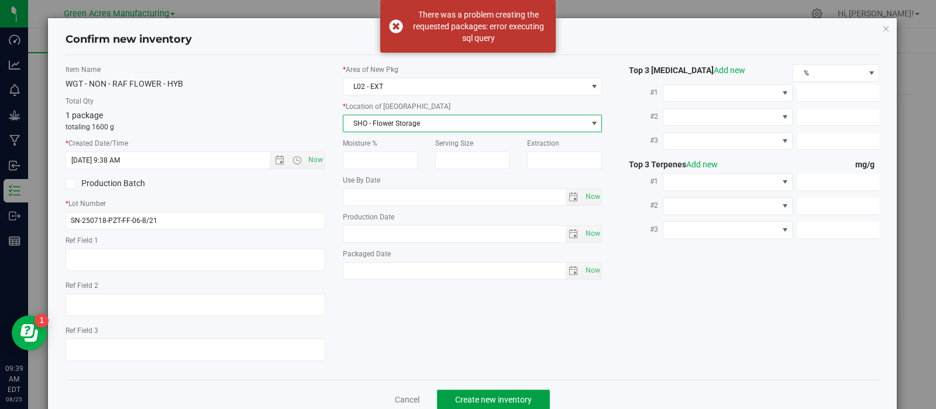
click at [460, 399] on span "Create new inventory" at bounding box center [493, 399] width 77 height 9
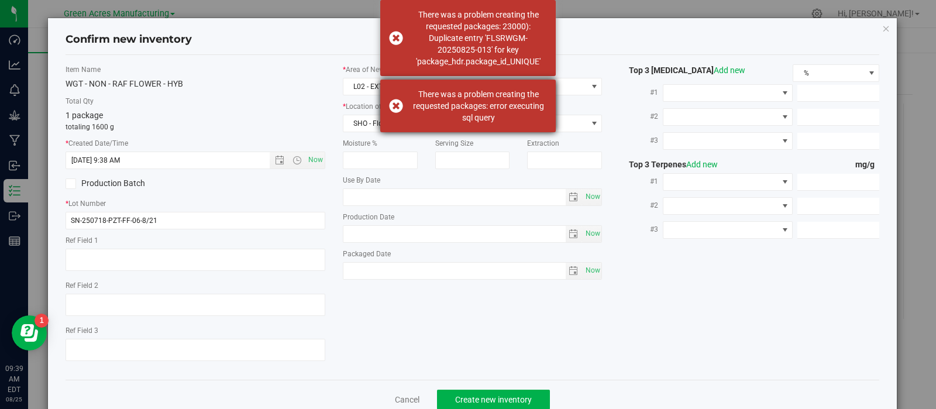
click at [497, 121] on div "There was a problem creating the requested packages: error executing sql query" at bounding box center [478, 105] width 137 height 35
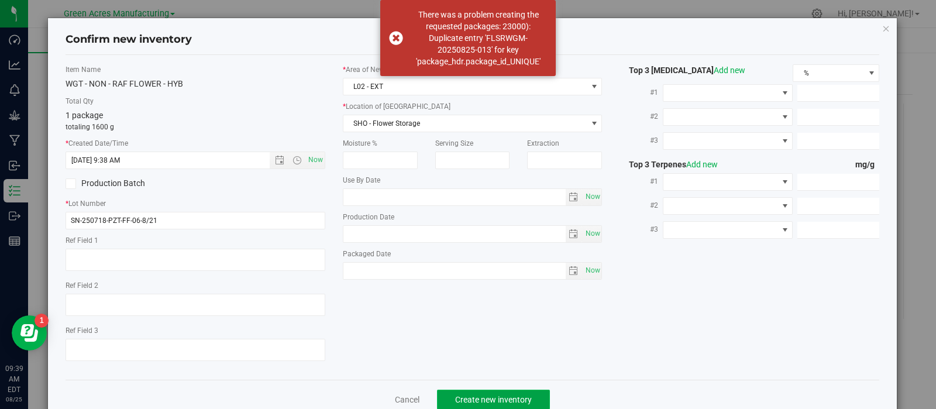
click at [480, 396] on button "Create new inventory" at bounding box center [493, 400] width 113 height 20
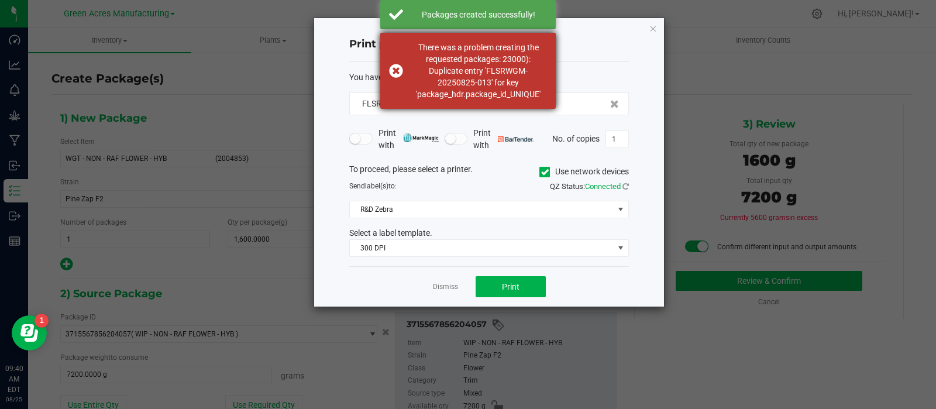
click at [472, 78] on div "There was a problem creating the requested packages: 23000): Duplicate entry 'F…" at bounding box center [478, 71] width 137 height 59
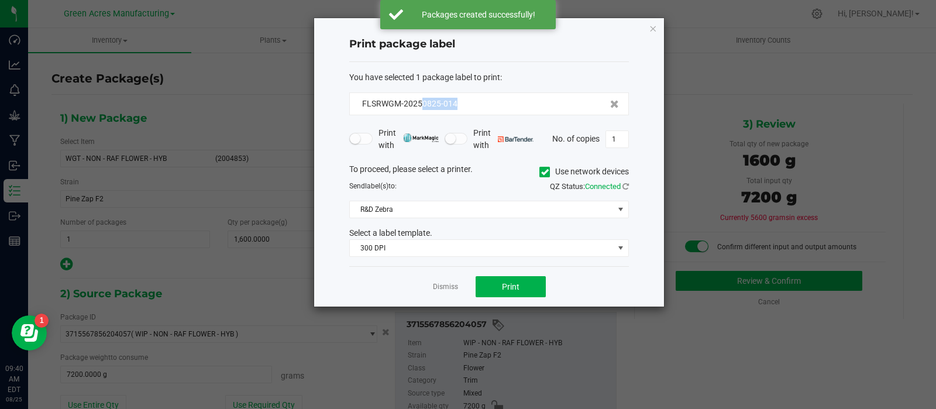
drag, startPoint x: 474, startPoint y: 102, endPoint x: 419, endPoint y: 113, distance: 55.4
click at [419, 113] on div "FLSRWGM-20250825-014" at bounding box center [489, 103] width 280 height 23
copy span "0825-014"
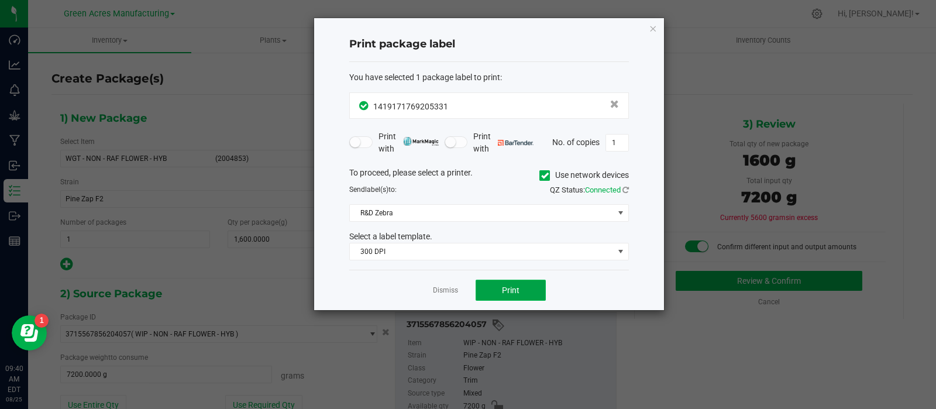
click at [529, 287] on button "Print" at bounding box center [511, 290] width 70 height 21
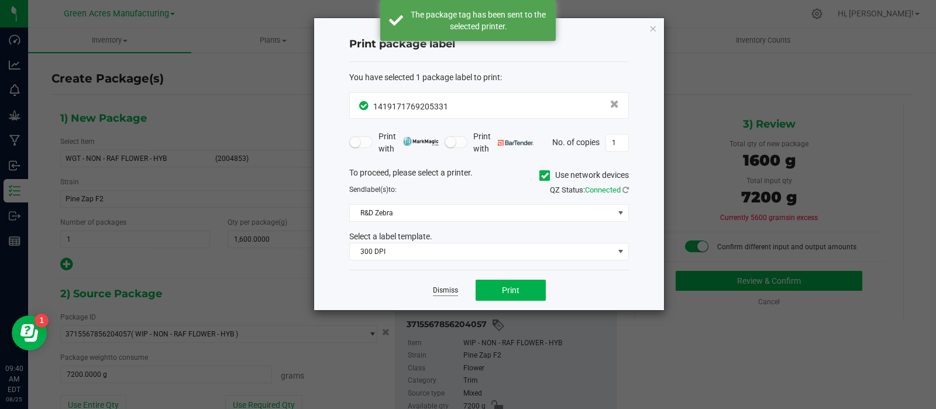
click at [442, 290] on link "Dismiss" at bounding box center [445, 291] width 25 height 10
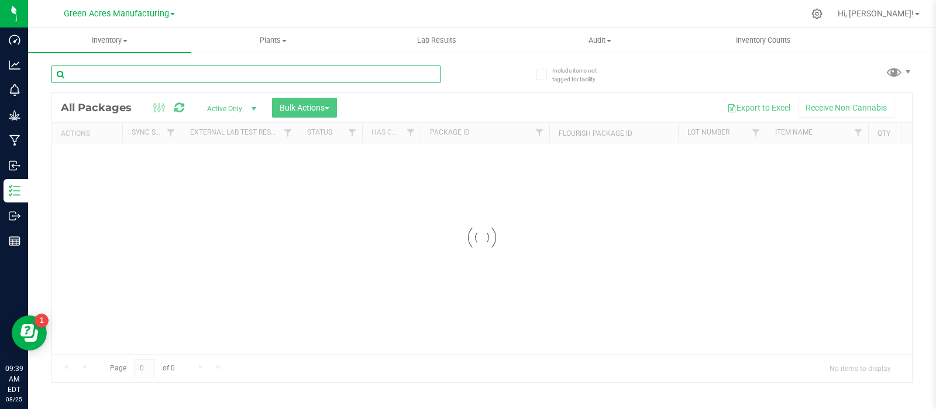
click at [287, 71] on input "text" at bounding box center [245, 75] width 389 height 18
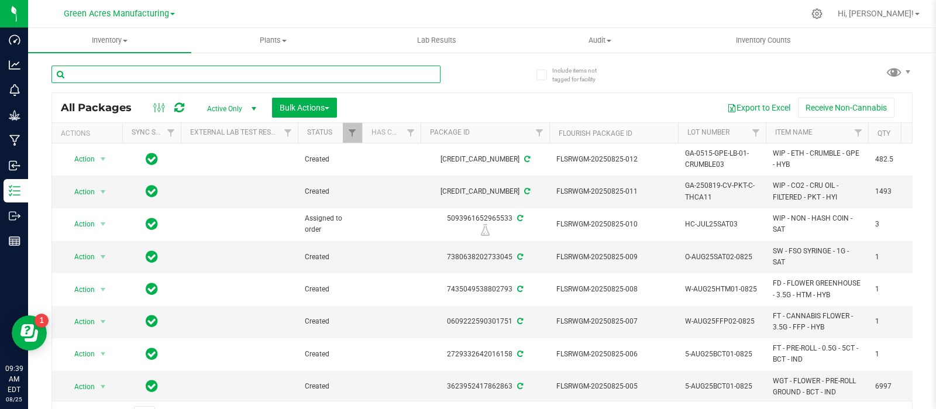
paste input "SN-250808-JCW-FF-09-8/21"
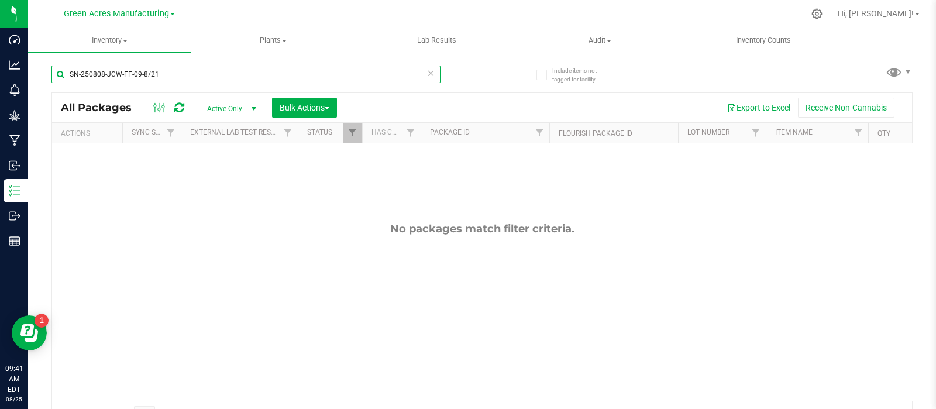
drag, startPoint x: 216, startPoint y: 75, endPoint x: 61, endPoint y: 85, distance: 154.8
click at [61, 85] on div "SN-250808-JCW-FF-09-8/21" at bounding box center [245, 79] width 389 height 27
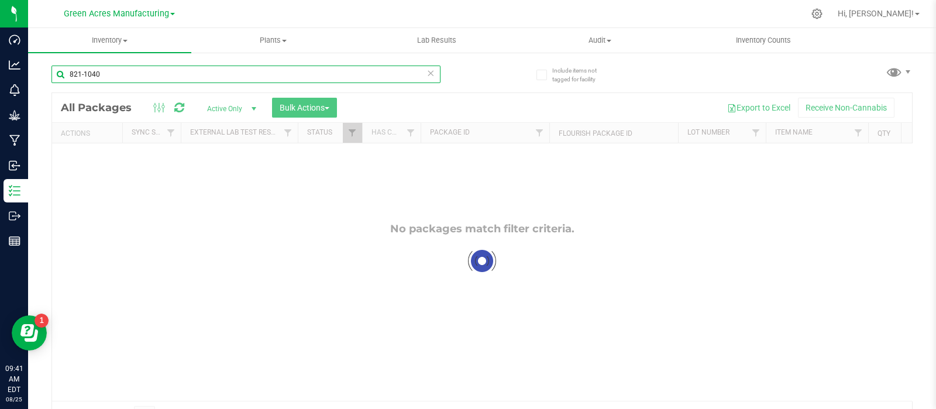
type input "821-1040"
click at [858, 232] on div at bounding box center [482, 261] width 860 height 336
click at [831, 254] on div at bounding box center [482, 261] width 860 height 336
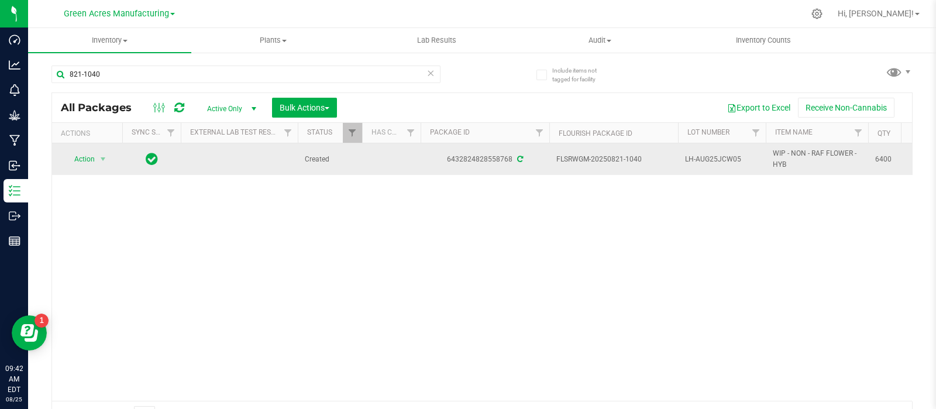
click at [109, 152] on div "Action Action Adjust qty Create package Edit attributes Global inventory Locate…" at bounding box center [87, 159] width 56 height 16
click at [108, 153] on span "select" at bounding box center [103, 159] width 15 height 16
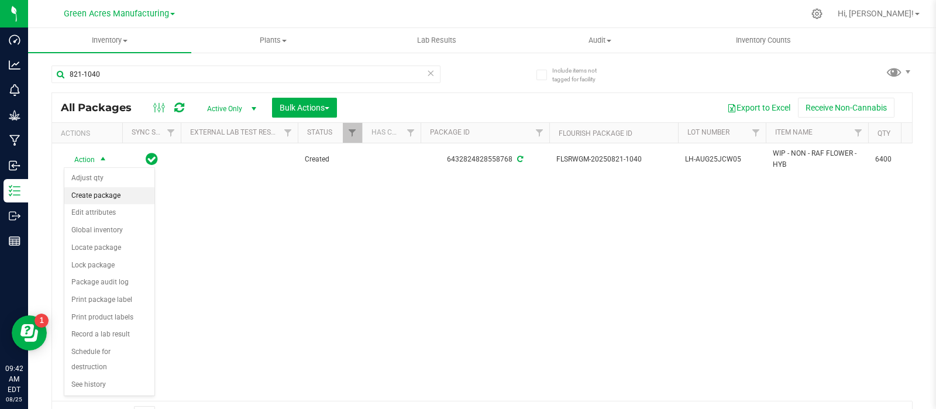
click at [96, 198] on li "Create package" at bounding box center [109, 196] width 90 height 18
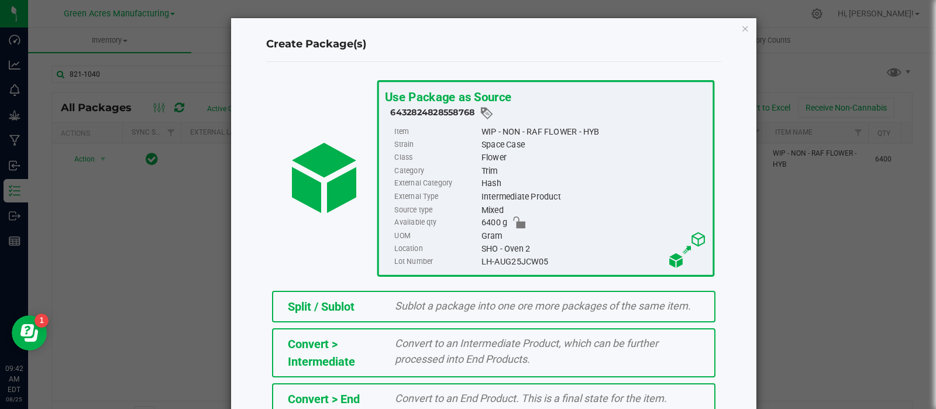
scroll to position [158, 0]
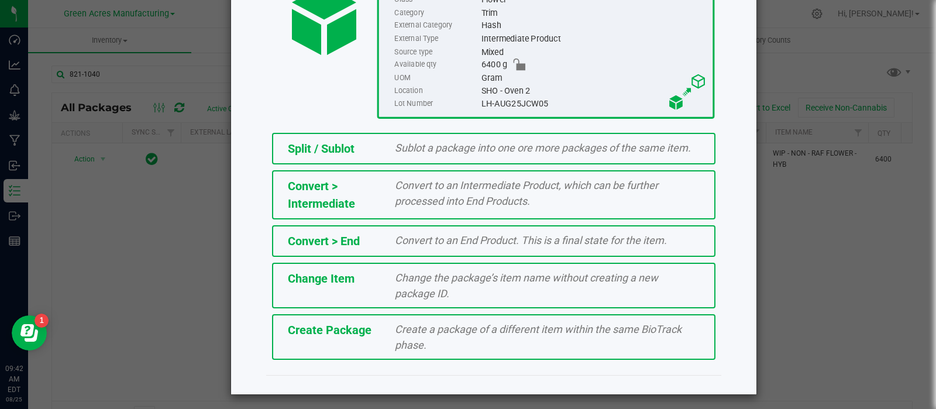
click at [410, 323] on span "Create a package of a different item within the same BioTrack phase." at bounding box center [538, 337] width 287 height 28
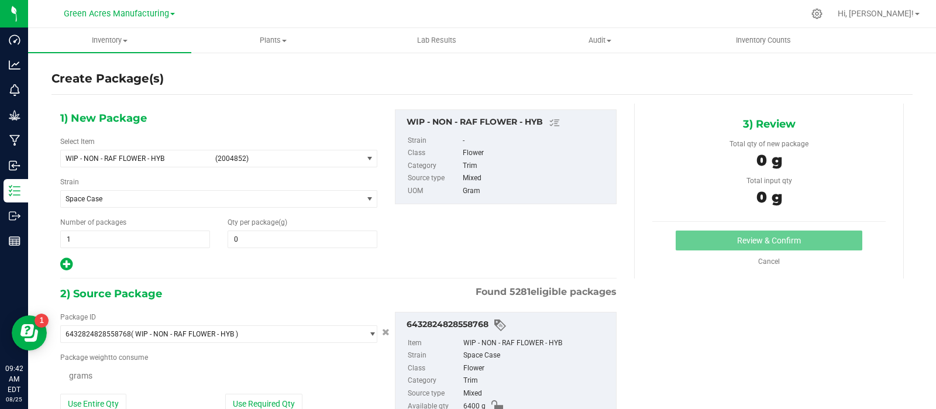
type input "0.0000"
click at [170, 158] on span "WIP - NON - RAF FLOWER - HYB" at bounding box center [137, 158] width 142 height 8
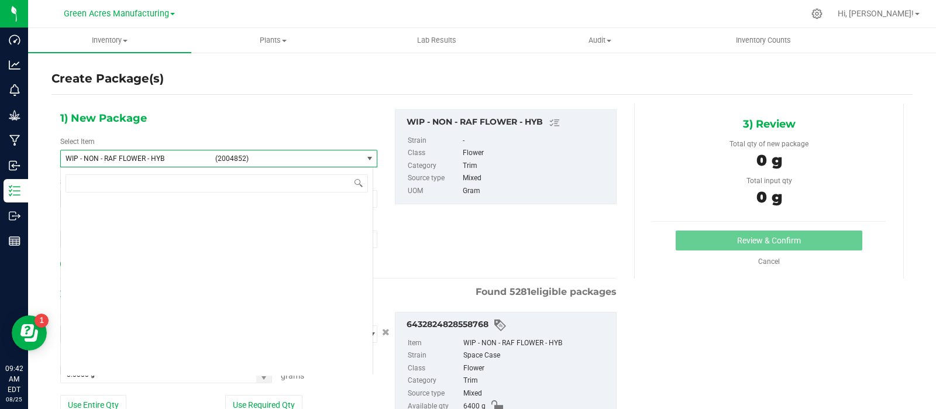
scroll to position [344024, 0]
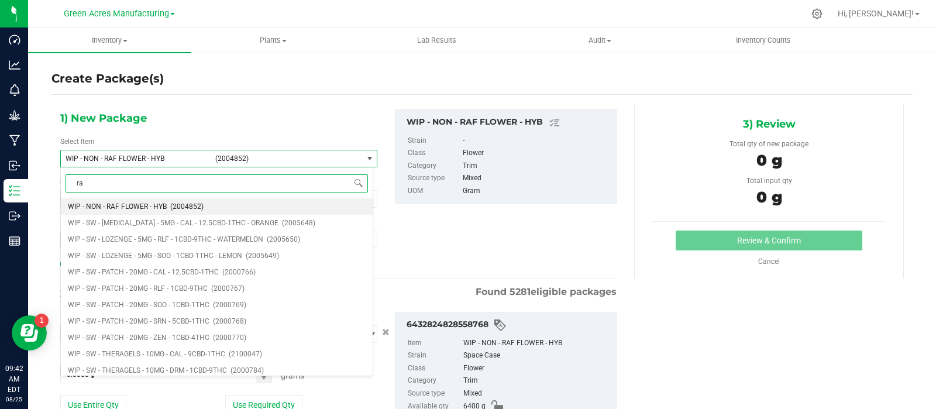
type input "raf"
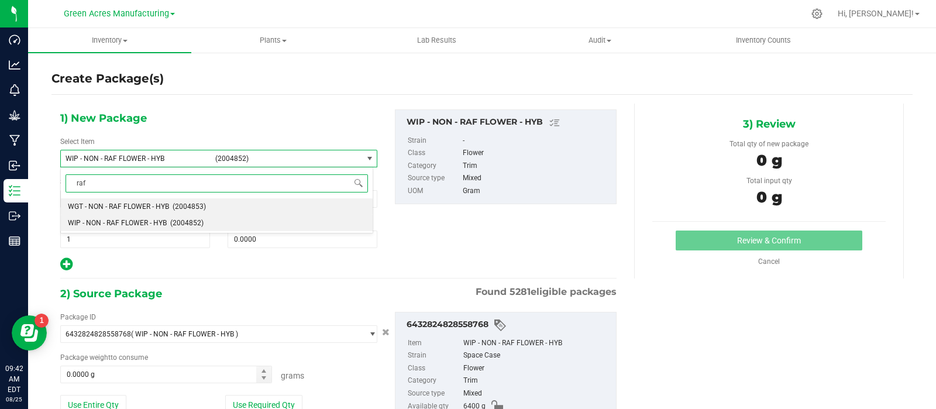
scroll to position [0, 0]
click at [159, 205] on span "WGT - NON - RAF FLOWER - HYB" at bounding box center [118, 206] width 101 height 8
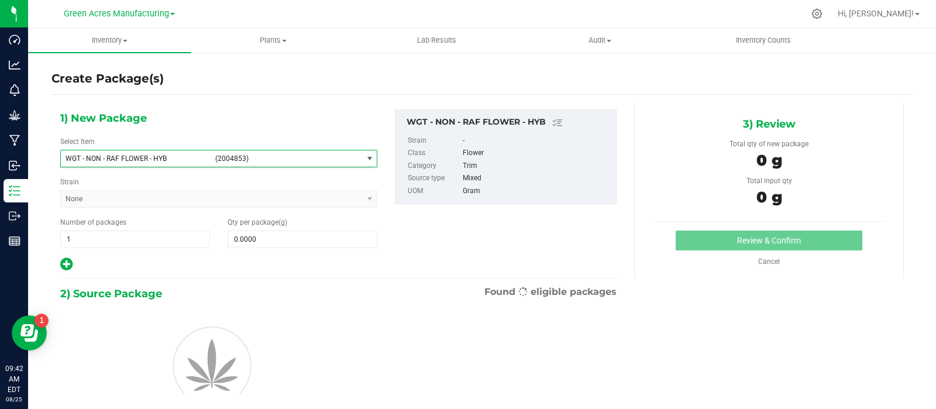
type input "0.0000"
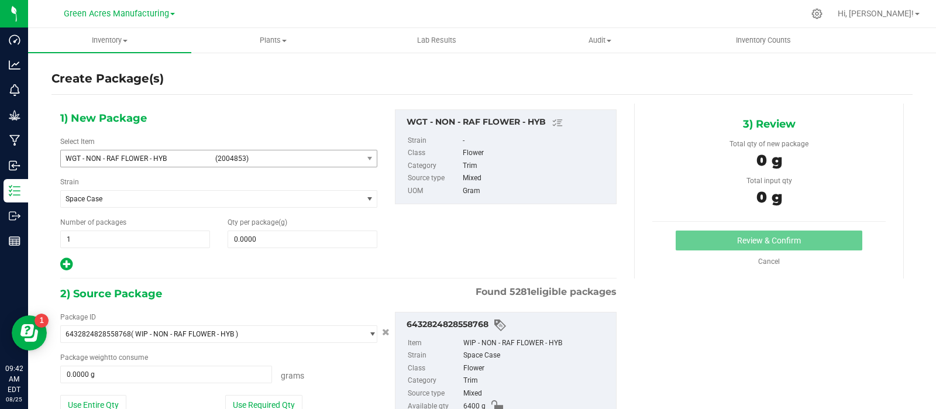
click at [857, 325] on div "1) New Package Select Item WGT - NON - RAF FLOWER - HYB (2004853) WGT - NON - L…" at bounding box center [481, 293] width 861 height 378
click at [283, 238] on span at bounding box center [303, 240] width 150 height 18
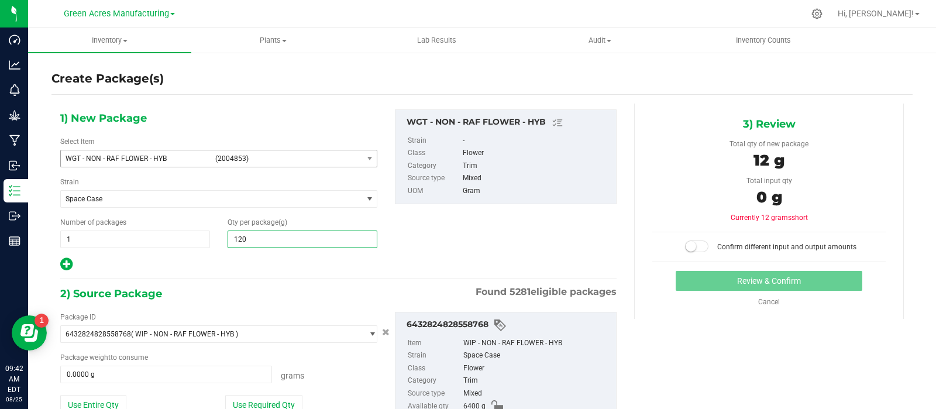
type input "1200"
type input "1,200.0000"
click at [91, 402] on button "Use Entire Qty" at bounding box center [93, 405] width 66 height 20
type input "6400.0000 g"
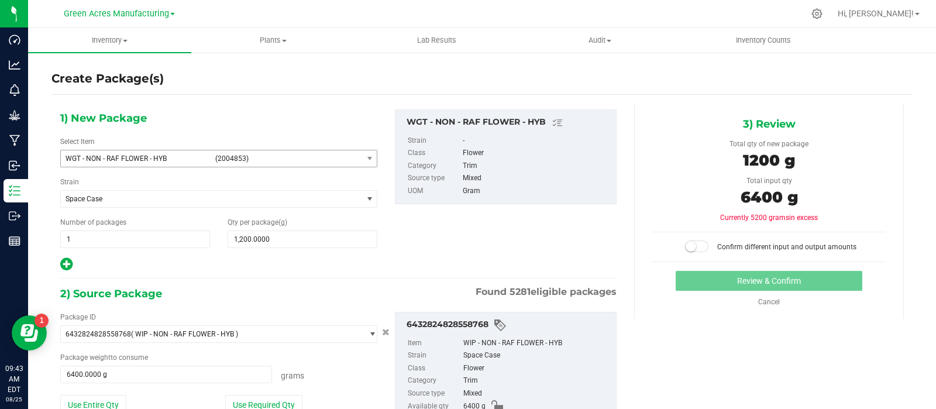
click at [686, 241] on small at bounding box center [691, 246] width 11 height 11
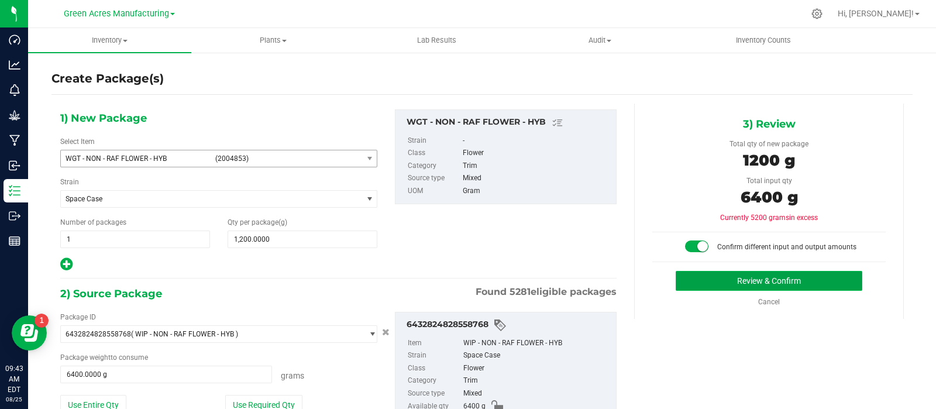
click at [685, 283] on button "Review & Confirm" at bounding box center [769, 281] width 187 height 20
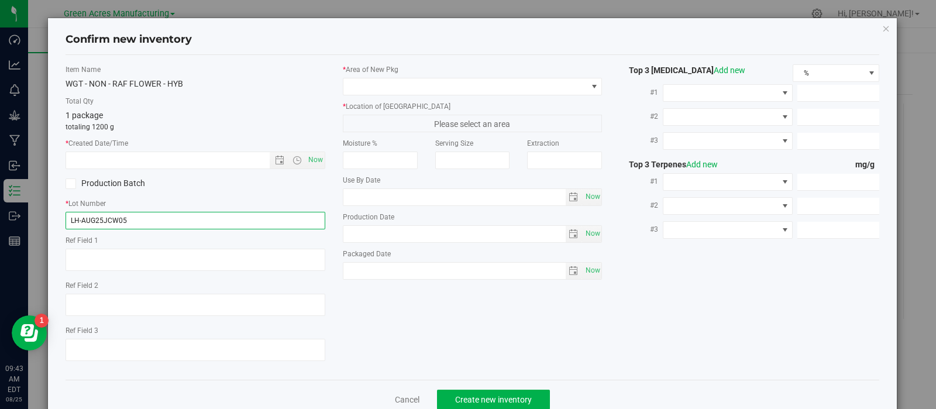
drag, startPoint x: 196, startPoint y: 208, endPoint x: 108, endPoint y: 221, distance: 89.2
click at [109, 220] on div "* Lot Number LH-AUG25JCW05" at bounding box center [196, 213] width 260 height 31
click at [171, 222] on input "LH-AUG25JCW05" at bounding box center [196, 221] width 260 height 18
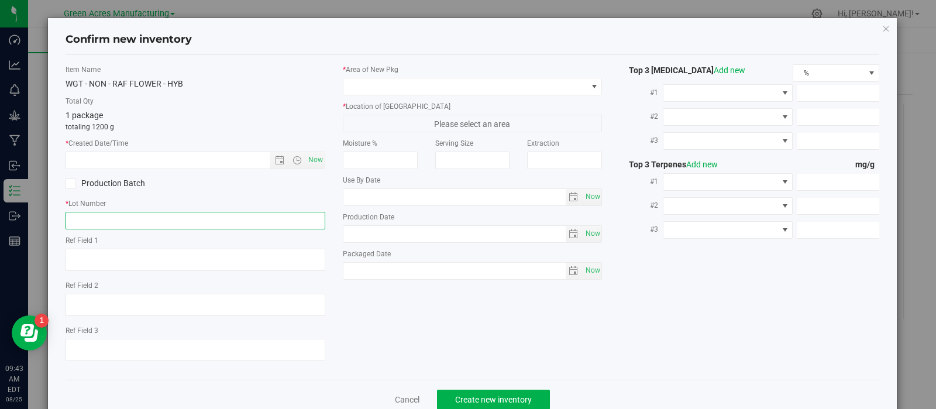
paste input "SN-250808-JCW-FF-09-8/21"
drag, startPoint x: 185, startPoint y: 219, endPoint x: 139, endPoint y: 235, distance: 48.8
click at [139, 235] on div "Item Name WGT - NON - RAF FLOWER - HYB Total Qty 1 package totaling 1200 g * Cr…" at bounding box center [195, 217] width 277 height 306
type input "SN-250808-JCW-FF-09"
click at [307, 161] on span "Now" at bounding box center [315, 160] width 20 height 17
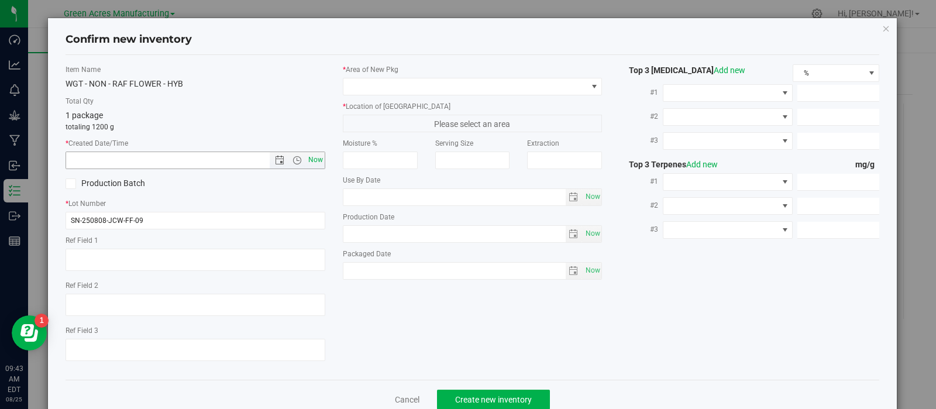
type input "[DATE] 9:43 AM"
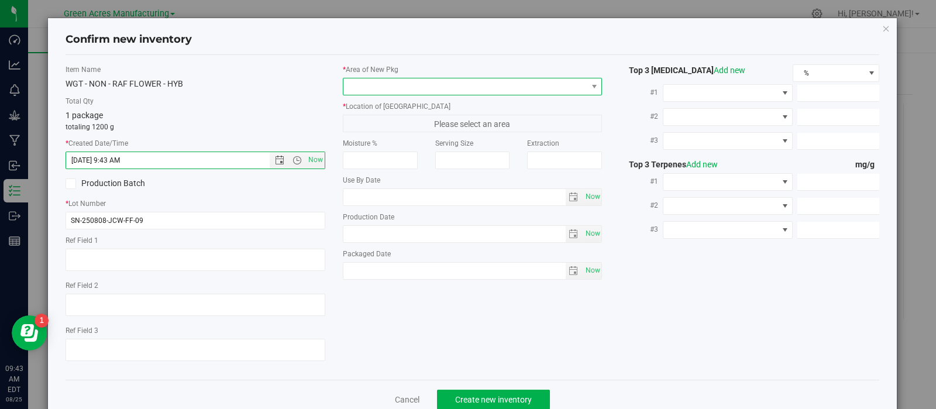
click at [408, 78] on span at bounding box center [465, 86] width 244 height 16
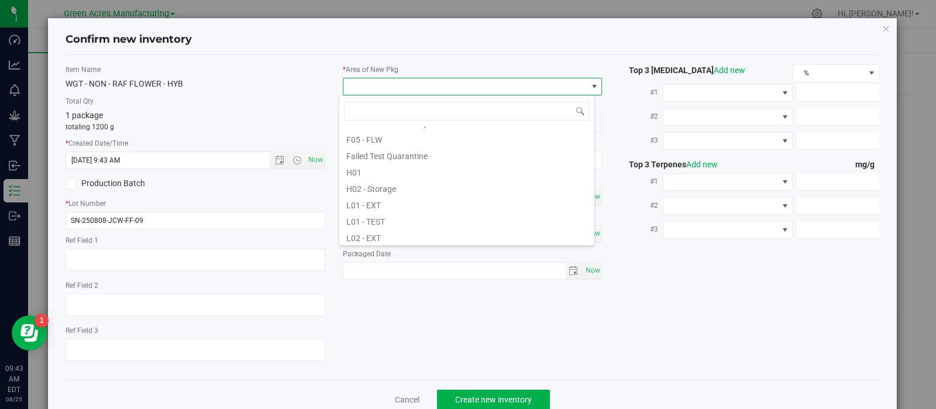
scroll to position [147, 0]
click at [389, 232] on li "L02 - EXT" at bounding box center [466, 233] width 255 height 16
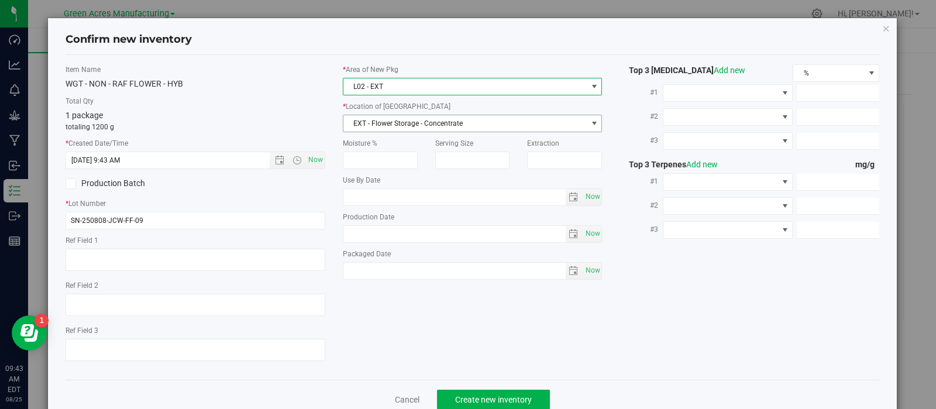
click at [402, 123] on span "EXT - Flower Storage - Concentrate" at bounding box center [465, 123] width 244 height 16
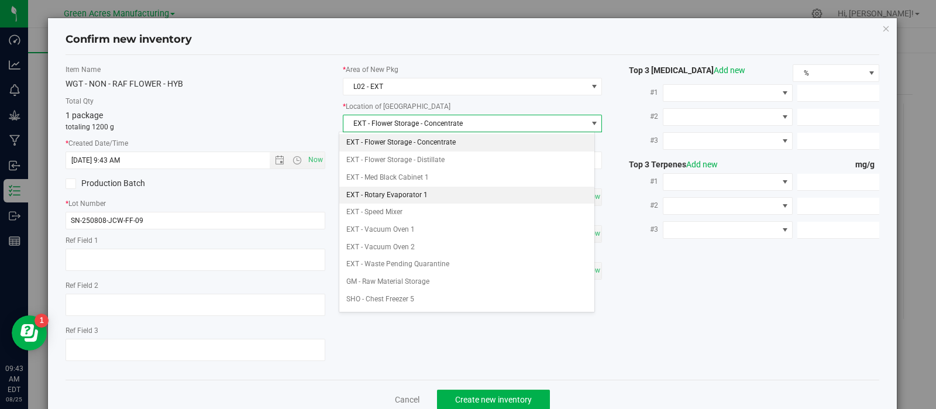
scroll to position [185, 0]
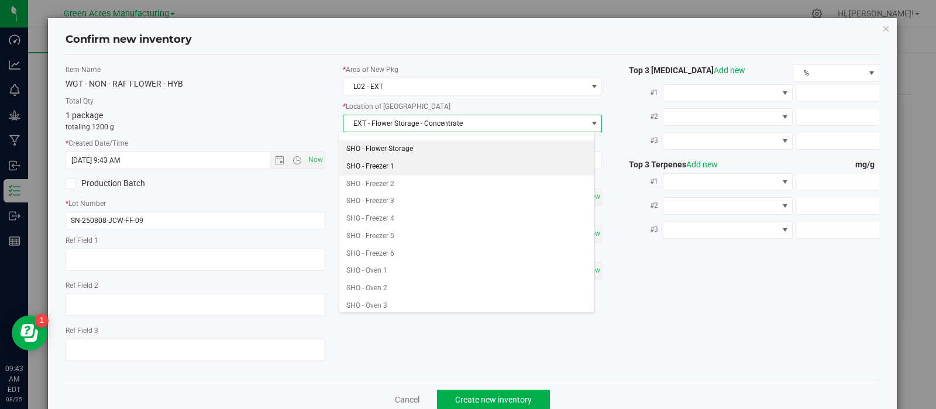
click at [397, 149] on li "SHO - Flower Storage" at bounding box center [466, 149] width 255 height 18
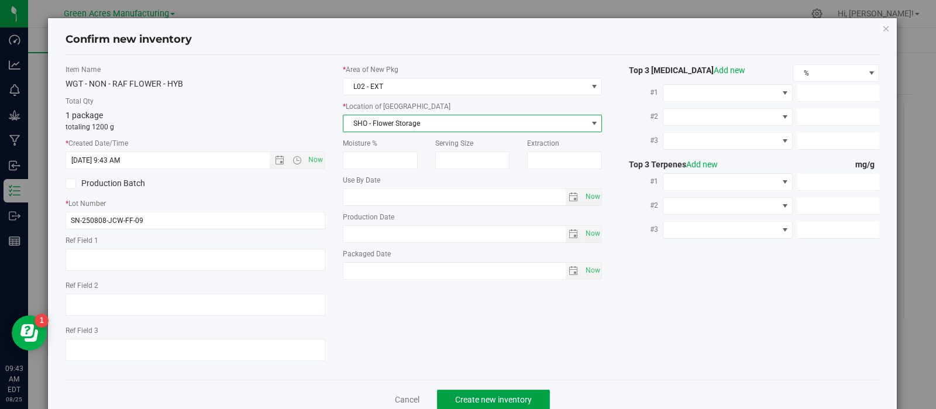
click at [463, 399] on span "Create new inventory" at bounding box center [493, 399] width 77 height 9
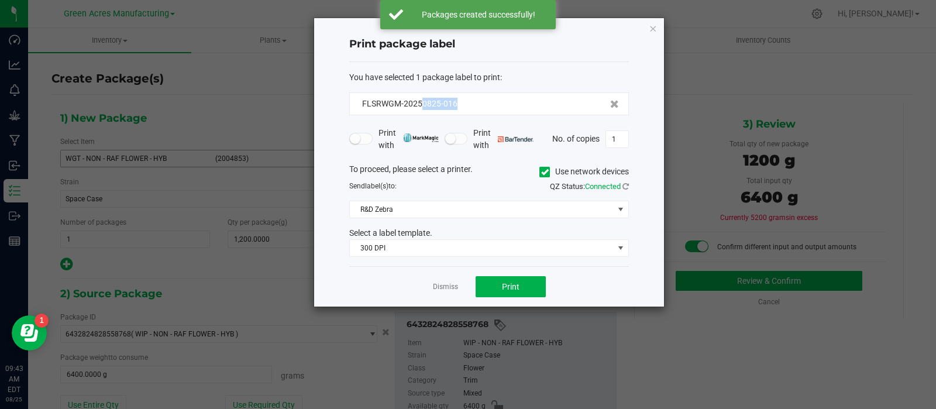
drag, startPoint x: 480, startPoint y: 99, endPoint x: 419, endPoint y: 111, distance: 62.0
click at [419, 111] on div "FLSRWGM-20250825-016" at bounding box center [489, 103] width 280 height 23
copy span "0825-016"
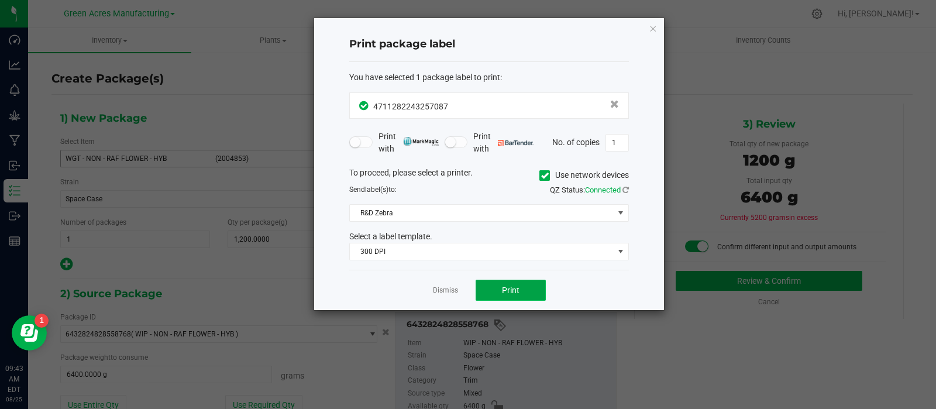
click at [488, 292] on button "Print" at bounding box center [511, 290] width 70 height 21
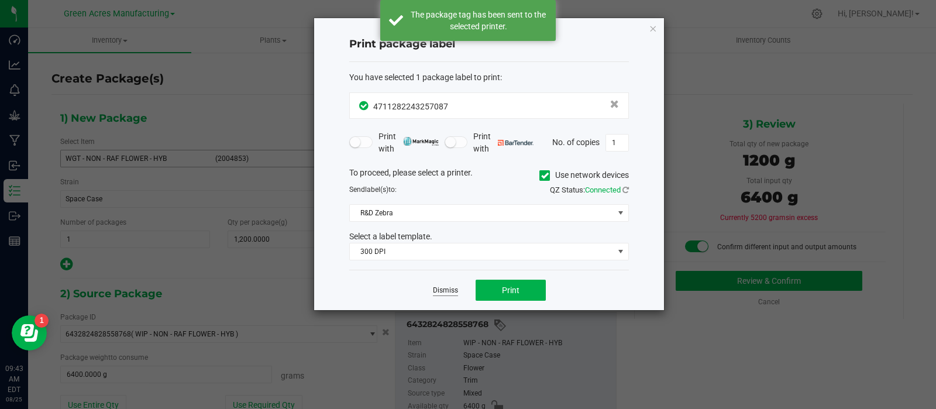
click at [445, 290] on link "Dismiss" at bounding box center [445, 291] width 25 height 10
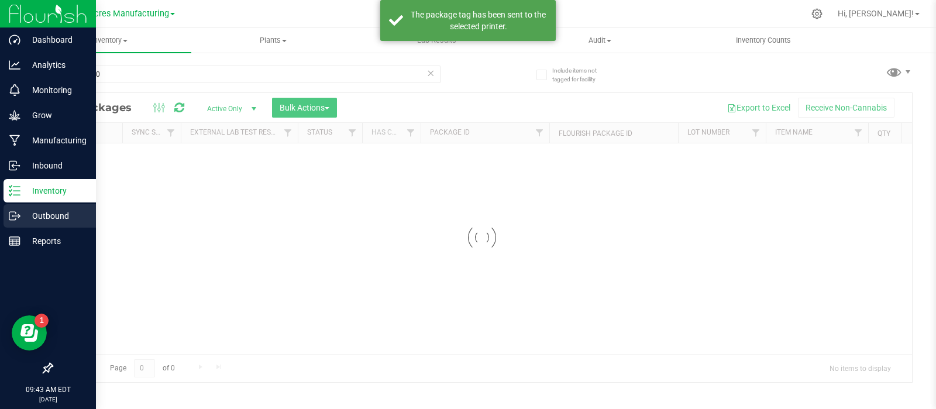
click at [41, 209] on p "Outbound" at bounding box center [55, 216] width 70 height 14
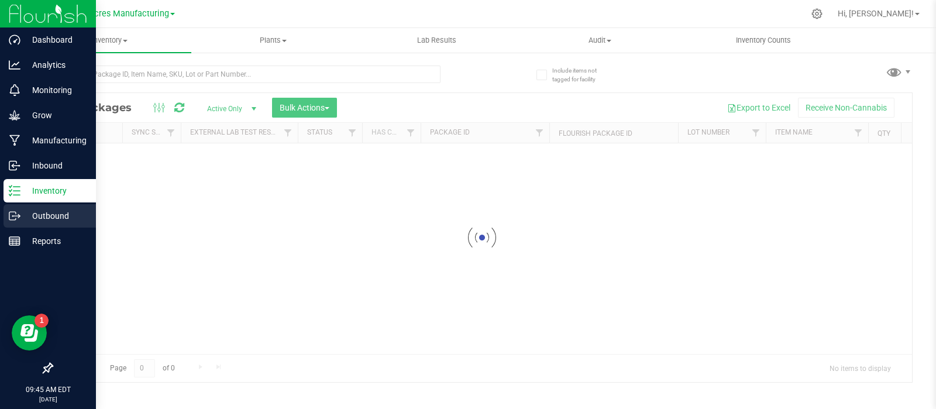
click at [12, 215] on icon at bounding box center [15, 216] width 12 height 12
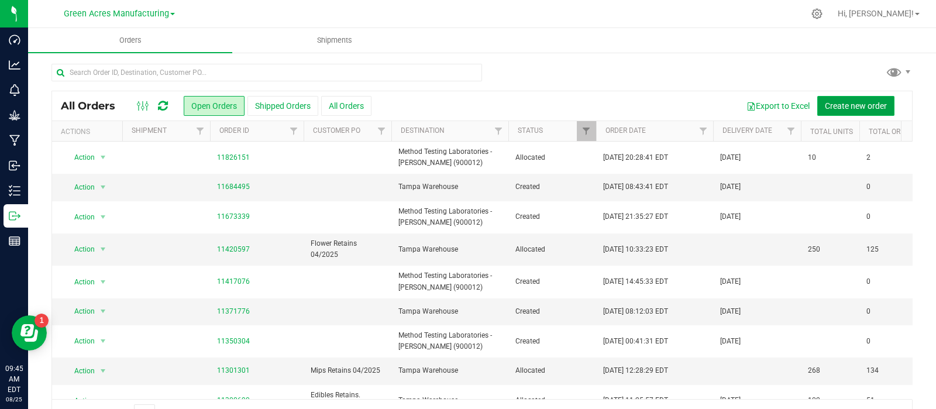
click at [828, 101] on button "Create new order" at bounding box center [855, 106] width 77 height 20
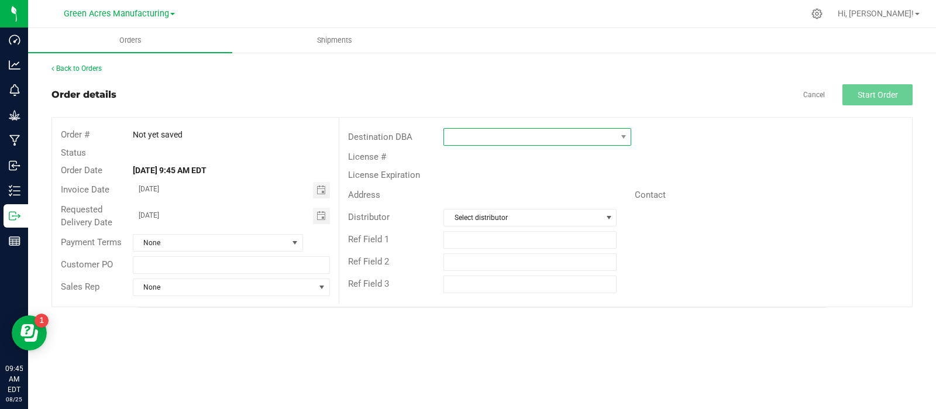
click at [484, 136] on span at bounding box center [530, 137] width 172 height 16
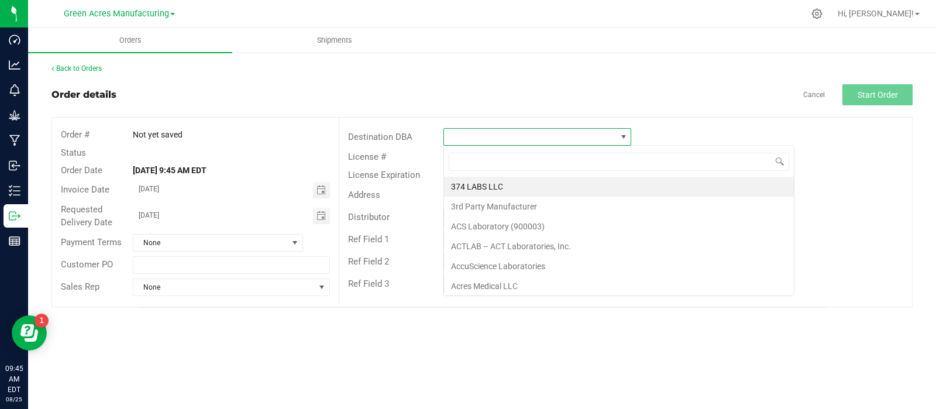
scroll to position [17, 187]
type input "meth"
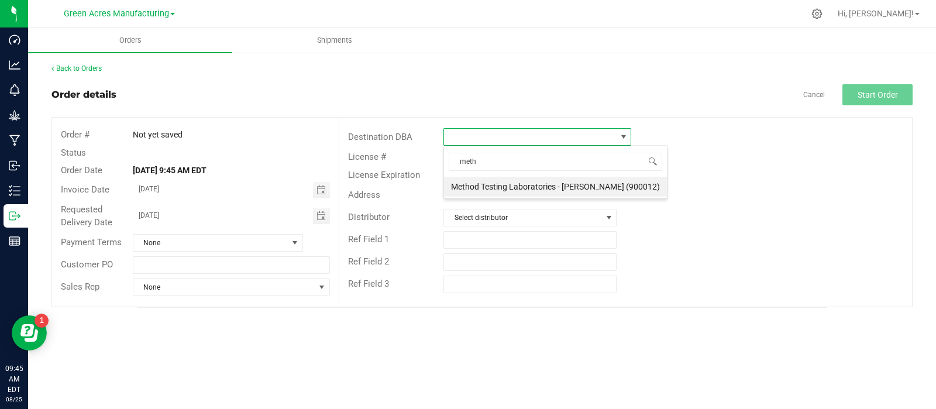
click at [486, 185] on li "Method Testing Laboratories - [PERSON_NAME] (900012)" at bounding box center [555, 187] width 223 height 20
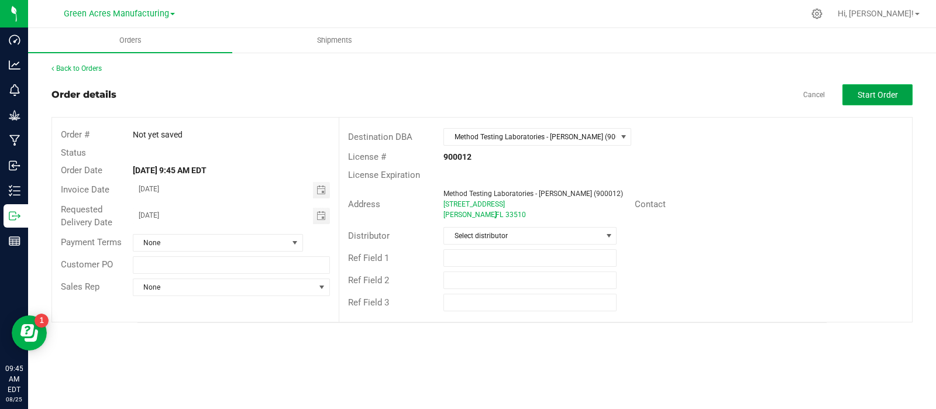
click at [886, 98] on span "Start Order" at bounding box center [878, 94] width 40 height 9
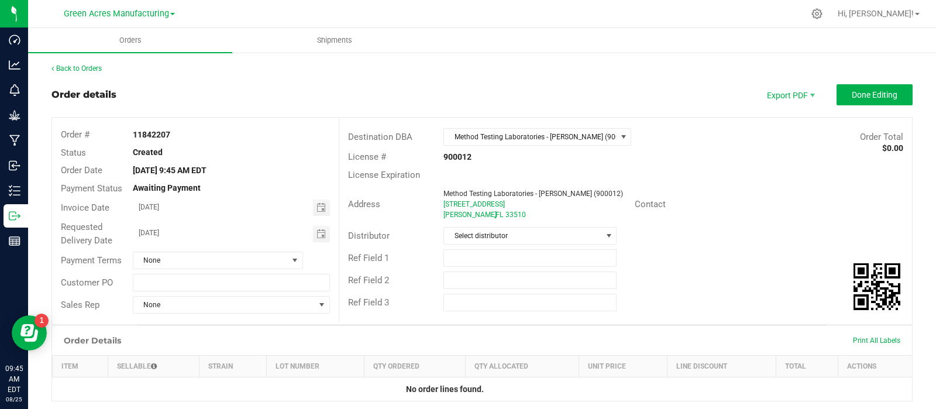
scroll to position [228, 0]
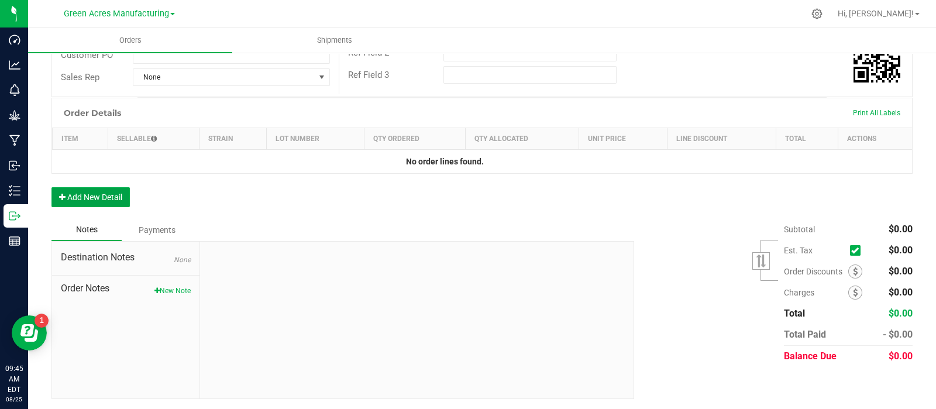
click at [111, 188] on button "Add New Detail" at bounding box center [90, 197] width 78 height 20
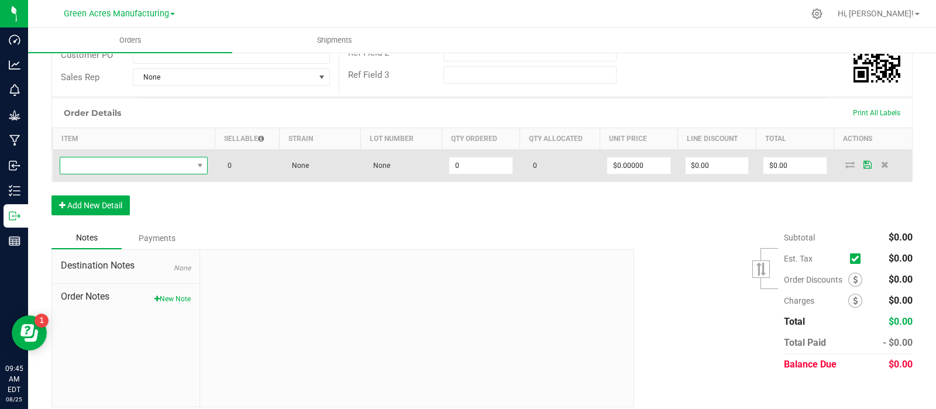
click at [121, 164] on span "NO DATA FOUND" at bounding box center [126, 165] width 133 height 16
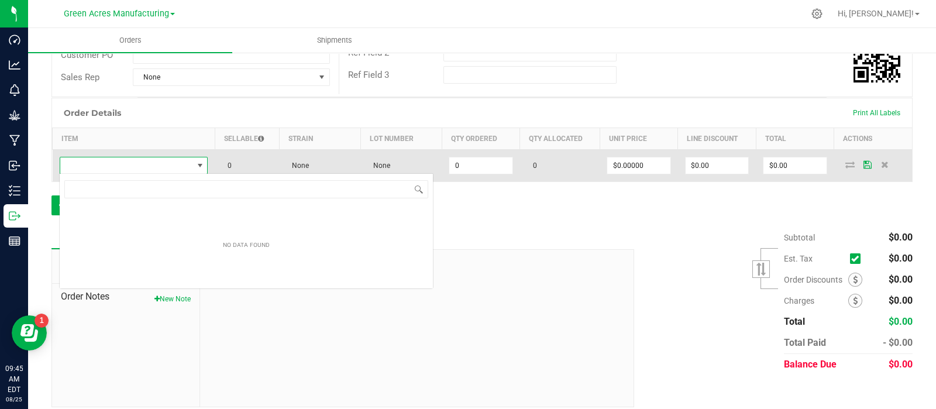
scroll to position [17, 146]
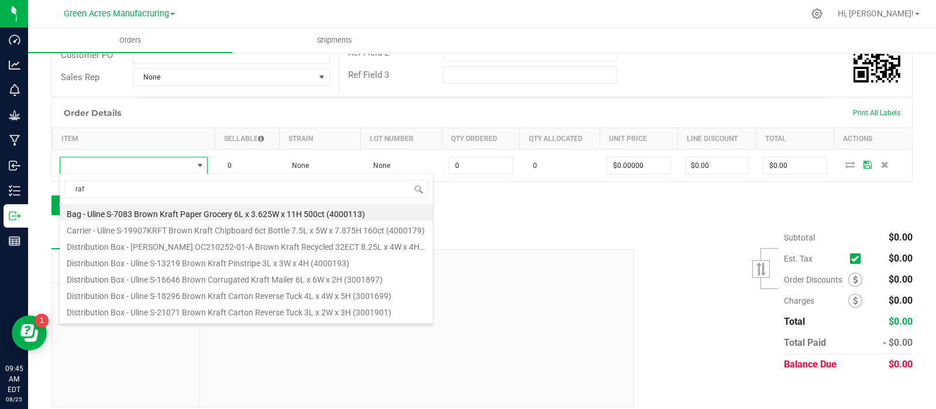
type input "raf f"
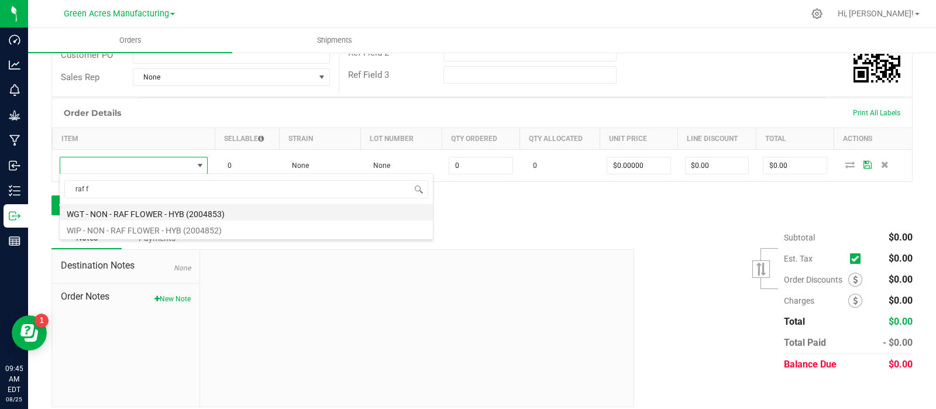
click at [126, 211] on li "WGT - NON - RAF FLOWER - HYB (2004853)" at bounding box center [246, 212] width 373 height 16
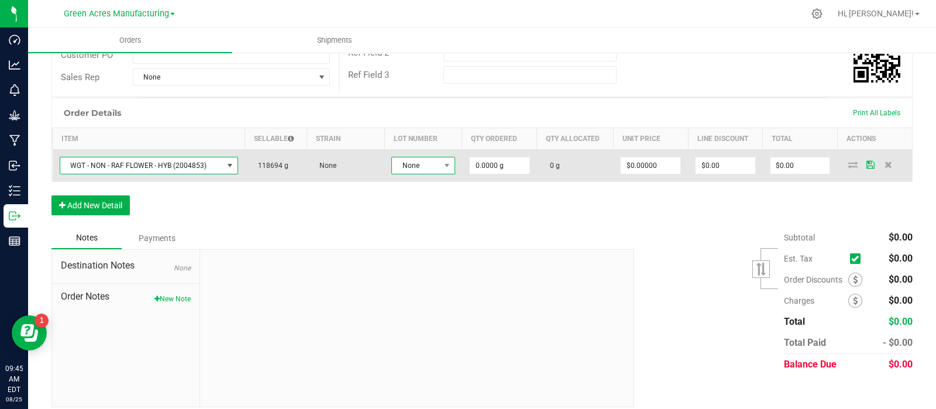
click at [394, 163] on span "None" at bounding box center [416, 165] width 48 height 16
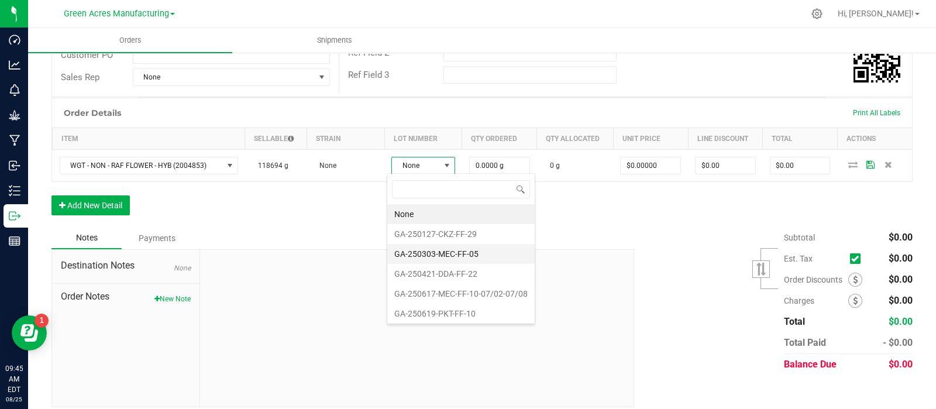
scroll to position [99, 0]
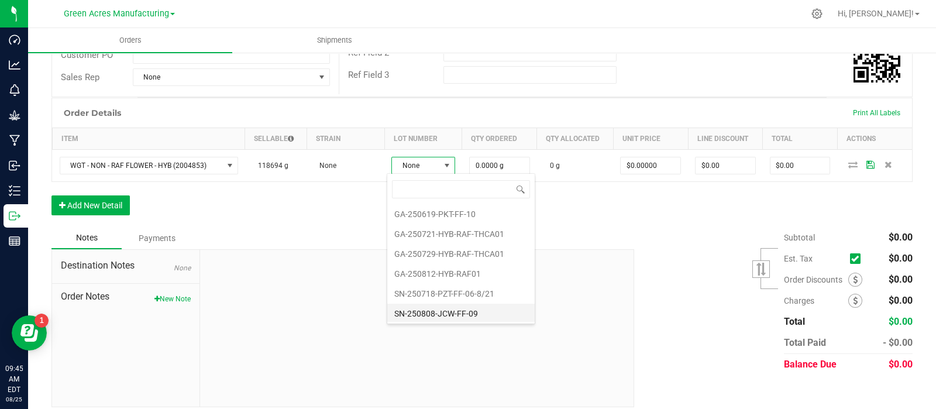
click at [443, 308] on li "SN-250808-JCW-FF-09" at bounding box center [460, 314] width 147 height 20
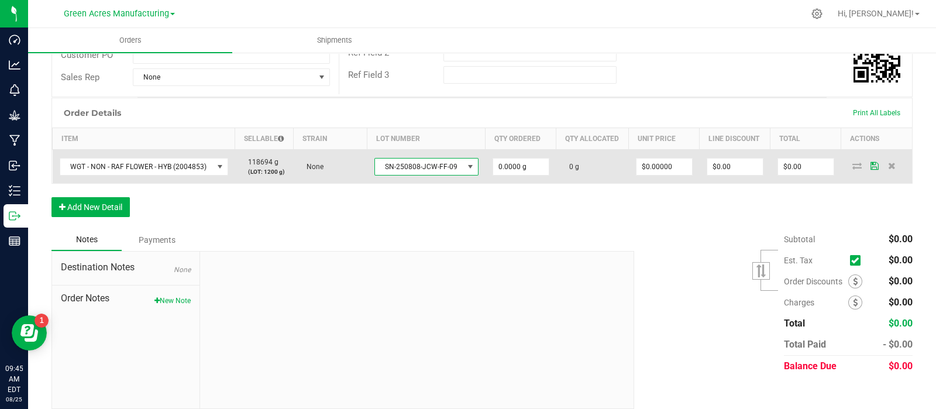
click at [871, 169] on icon at bounding box center [875, 165] width 8 height 7
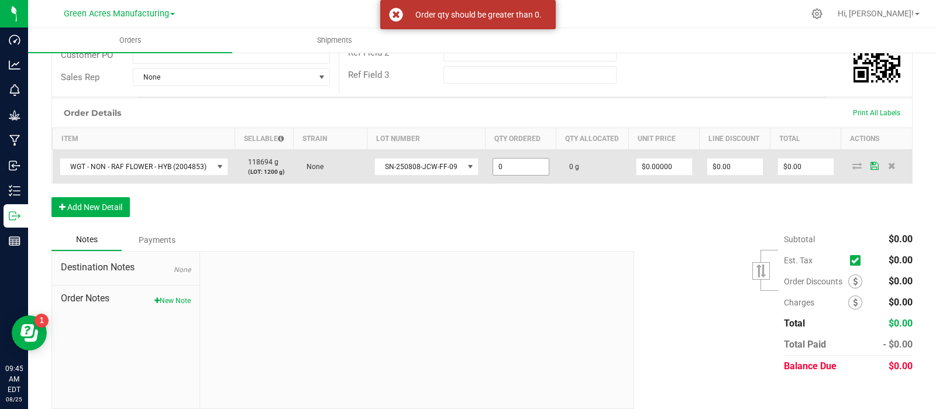
click at [509, 173] on input "0" at bounding box center [521, 167] width 56 height 16
type input "2.0000 g"
click at [871, 169] on icon at bounding box center [875, 165] width 8 height 7
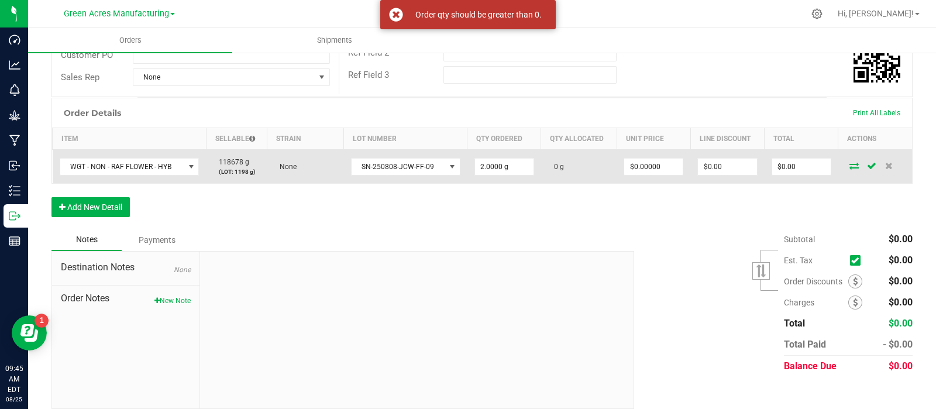
click at [850, 162] on icon at bounding box center [854, 165] width 9 height 7
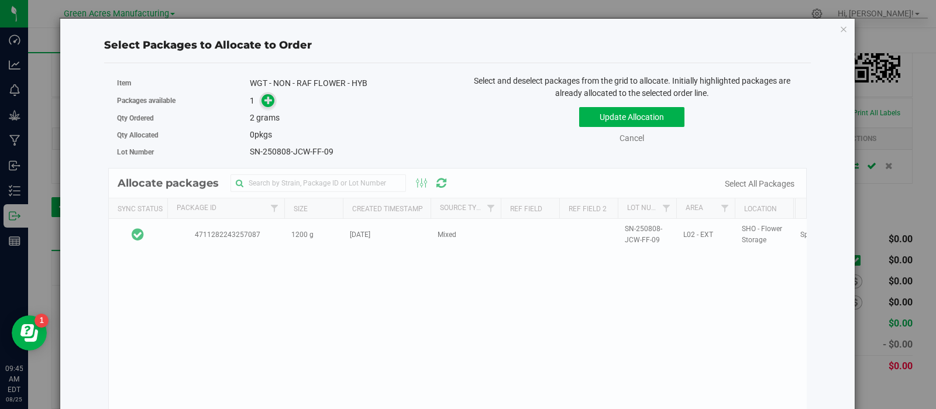
click at [264, 100] on icon at bounding box center [269, 100] width 10 height 10
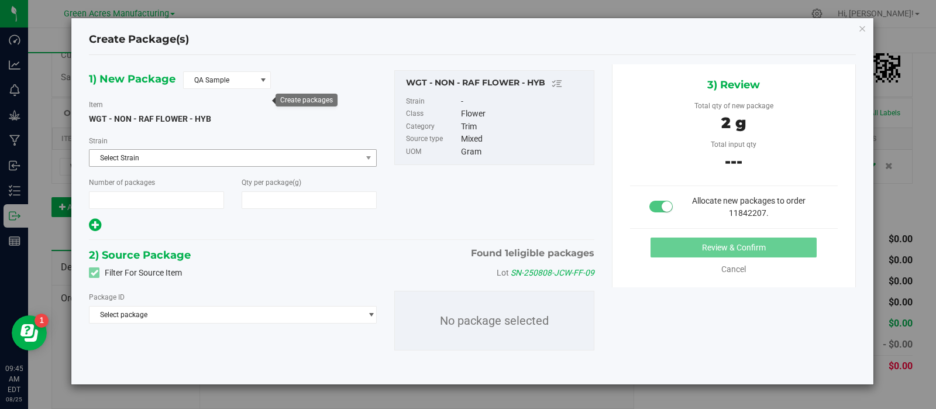
type input "1"
type input "2.0000"
click at [240, 77] on span "QA Sample" at bounding box center [220, 80] width 72 height 16
click at [218, 132] on li "R&D Sample" at bounding box center [227, 133] width 87 height 16
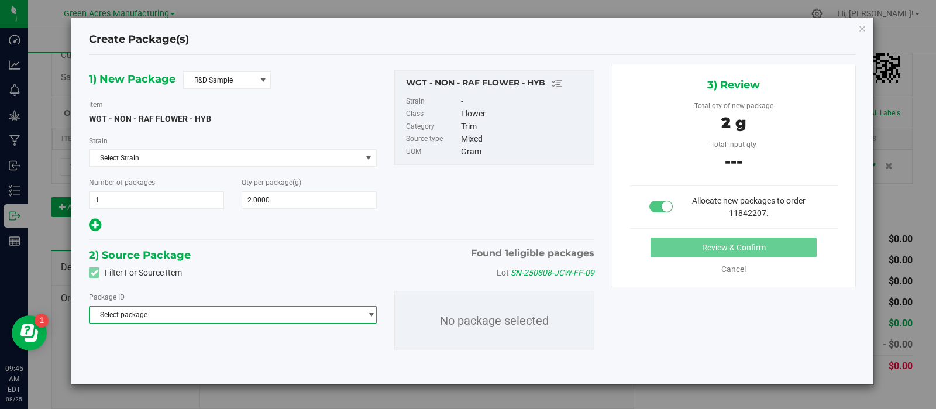
click at [215, 310] on span "Select package" at bounding box center [225, 315] width 271 height 16
click at [187, 365] on span "( WGT - NON - RAF FLOWER - HYB )" at bounding box center [218, 363] width 109 height 8
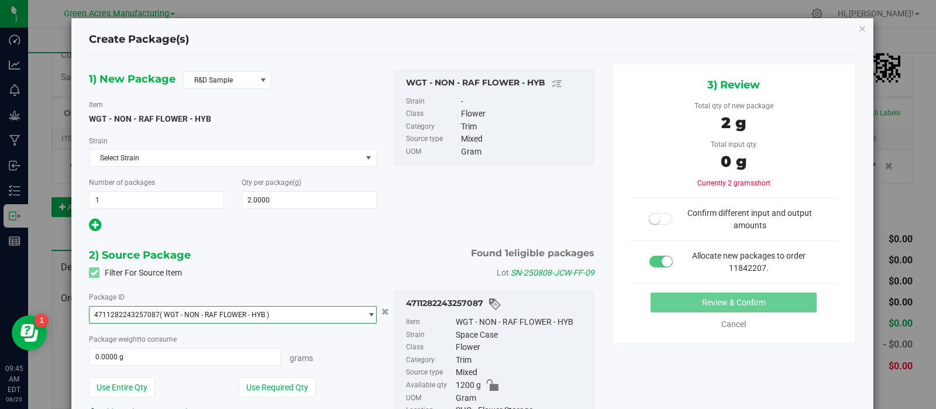
scroll to position [92, 0]
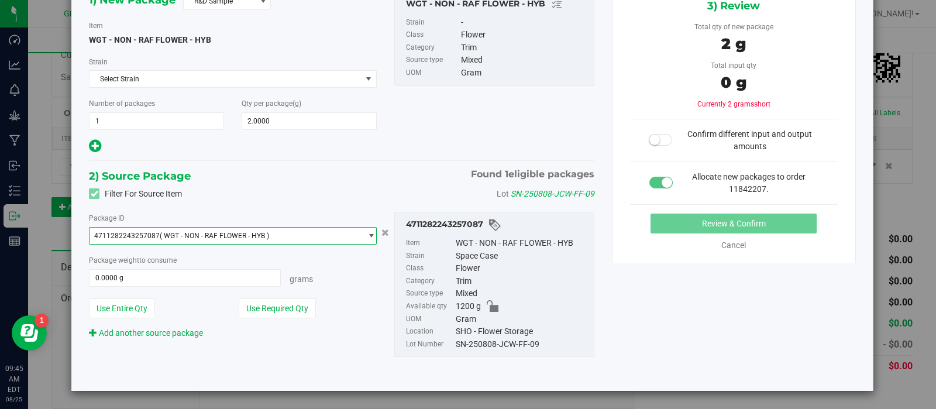
click at [488, 343] on div "SN-250808-JCW-FF-09" at bounding box center [522, 344] width 132 height 13
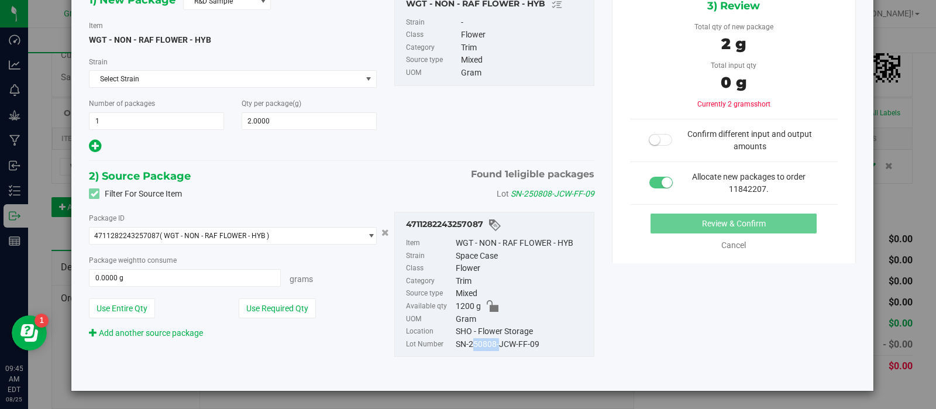
click at [488, 343] on div "SN-250808-JCW-FF-09" at bounding box center [522, 344] width 132 height 13
copy div "SN-250808-JCW-FF-09"
click at [497, 237] on div "WGT - NON - RAF FLOWER - HYB" at bounding box center [522, 243] width 132 height 13
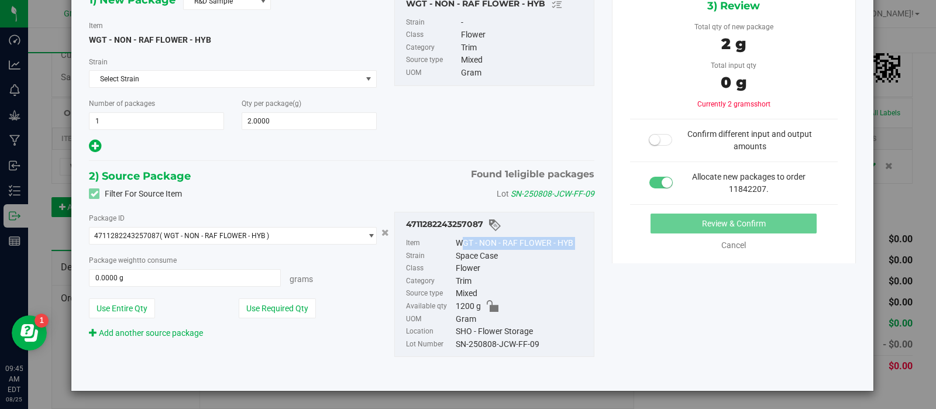
click at [497, 237] on div "WGT - NON - RAF FLOWER - HYB" at bounding box center [522, 243] width 132 height 13
copy div "WGT - NON - RAF FLOWER - HYB"
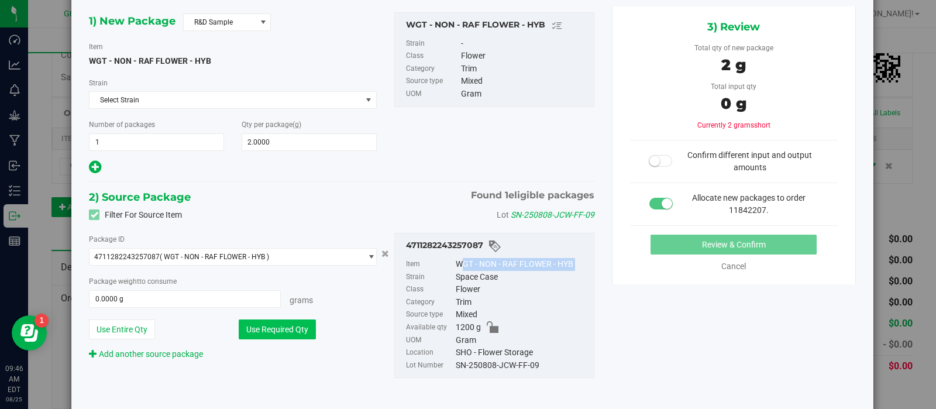
click at [254, 332] on button "Use Required Qty" at bounding box center [277, 329] width 77 height 20
type input "2.0000 g"
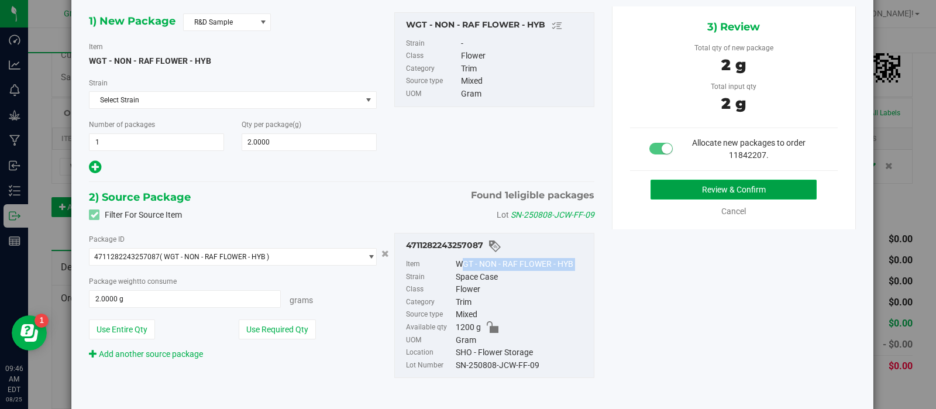
click at [690, 190] on button "Review & Confirm" at bounding box center [734, 190] width 166 height 20
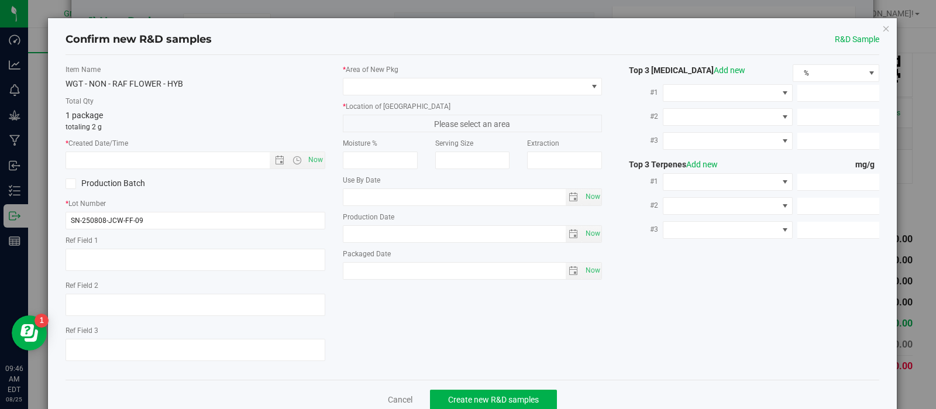
click at [334, 150] on div "Moisture %" at bounding box center [380, 153] width 92 height 31
click at [311, 159] on span "Now" at bounding box center [315, 160] width 20 height 17
type input "8/25/2025 9:46 AM"
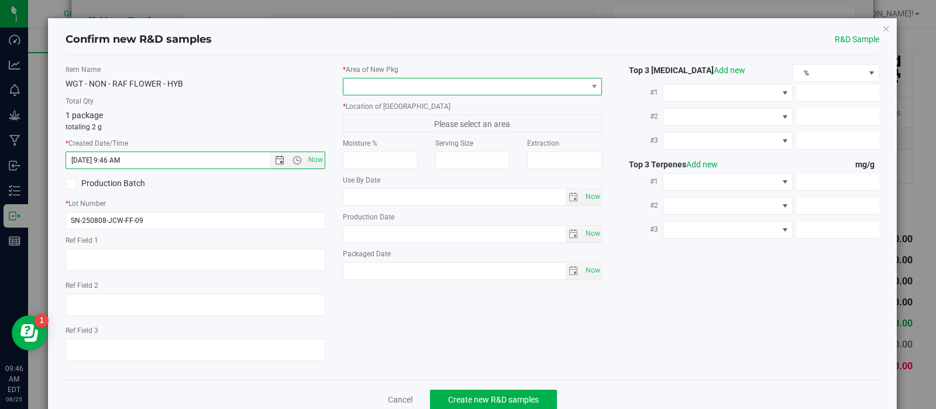
click at [361, 89] on span at bounding box center [465, 86] width 244 height 16
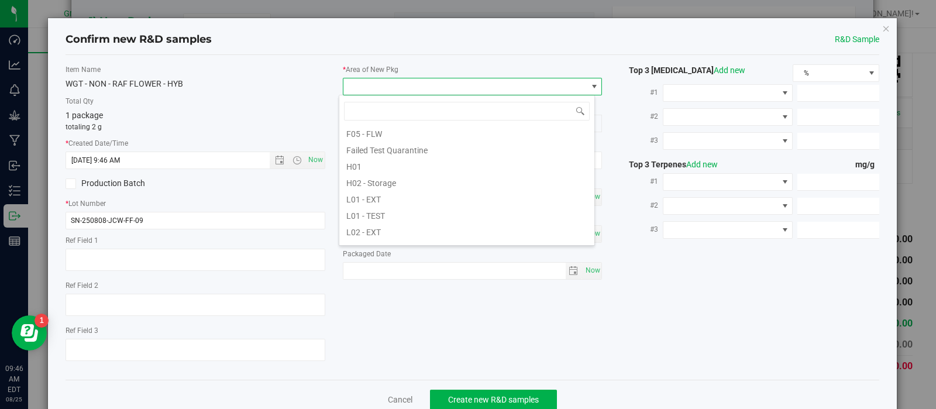
scroll to position [181, 0]
click at [370, 198] on li "L02 - EXT" at bounding box center [466, 199] width 255 height 16
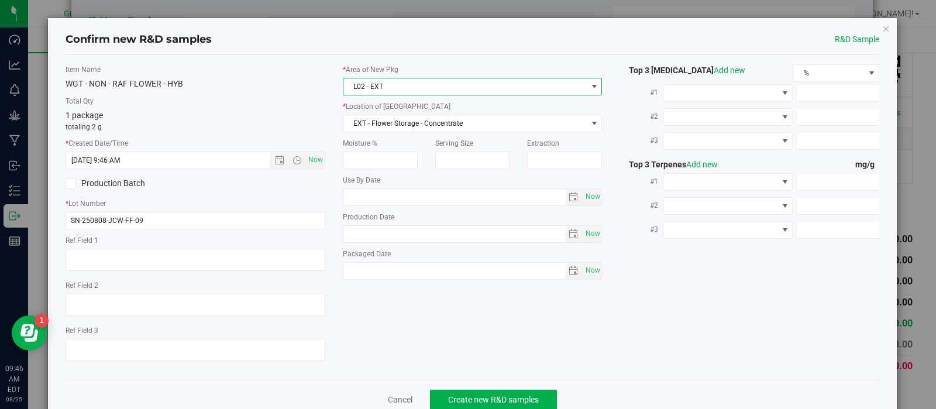
click at [393, 80] on span "L02 - EXT" at bounding box center [465, 86] width 244 height 16
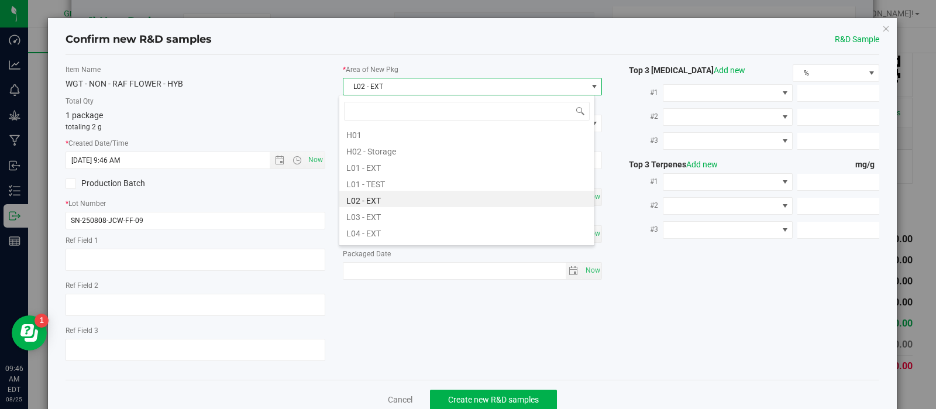
click at [379, 207] on li "L03 - EXT" at bounding box center [466, 215] width 255 height 16
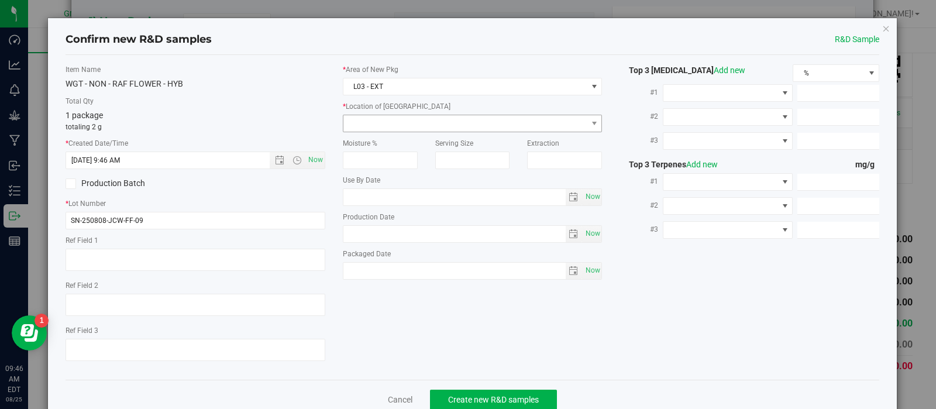
drag, startPoint x: 395, startPoint y: 113, endPoint x: 397, endPoint y: 119, distance: 6.3
click at [395, 114] on div "* Location of New Pkg EXT - Dehydrator 1 EXT - Dehydrator 2 EXT - EP. Freezer 1…" at bounding box center [473, 116] width 260 height 31
click at [398, 139] on label "Moisture %" at bounding box center [380, 143] width 75 height 11
click at [388, 118] on span at bounding box center [465, 123] width 244 height 16
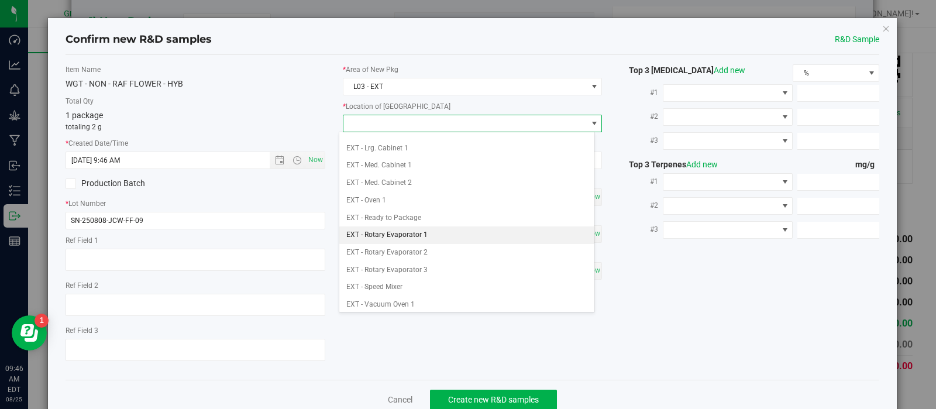
scroll to position [96, 0]
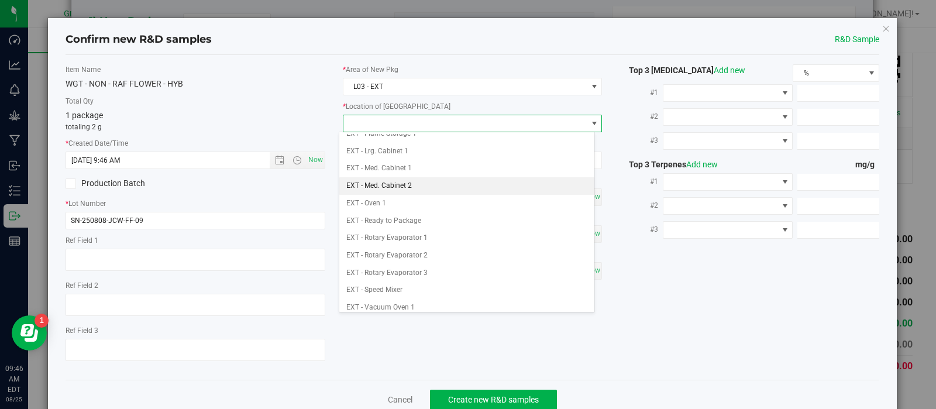
click at [397, 185] on li "EXT - Med. Cabinet 2" at bounding box center [466, 186] width 255 height 18
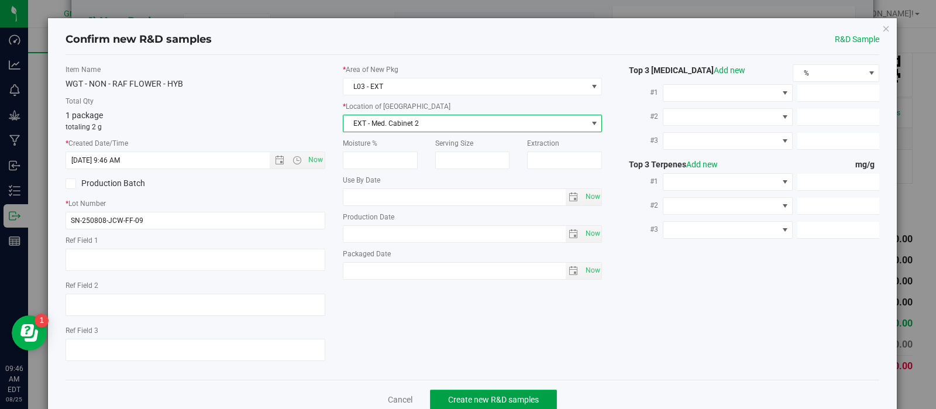
click at [457, 393] on button "Create new R&D samples" at bounding box center [493, 400] width 127 height 20
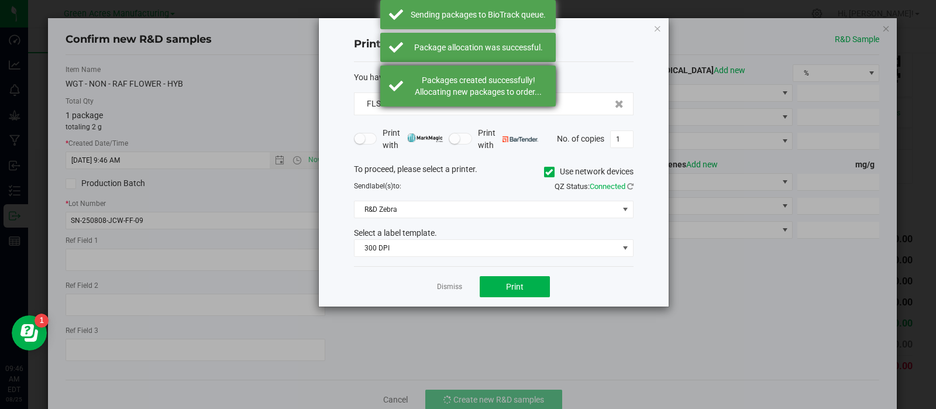
click at [459, 97] on div "Packages created successfully! Allocating new packages to order..." at bounding box center [478, 85] width 137 height 23
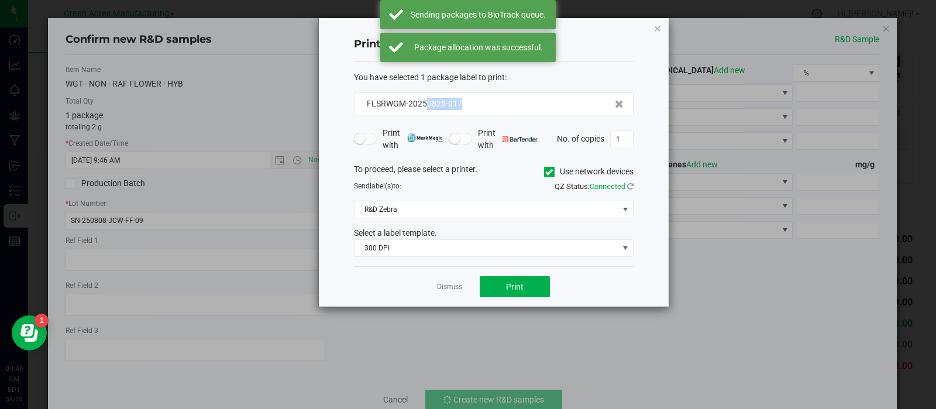
drag, startPoint x: 470, startPoint y: 102, endPoint x: 425, endPoint y: 112, distance: 45.7
click at [425, 112] on div "FLSRWGM-20250825-017" at bounding box center [494, 103] width 280 height 23
copy span "0825-017"
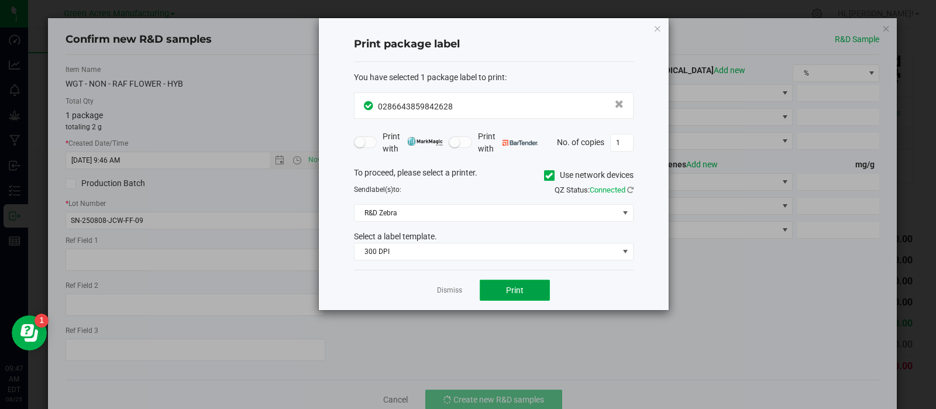
click at [486, 287] on button "Print" at bounding box center [515, 290] width 70 height 21
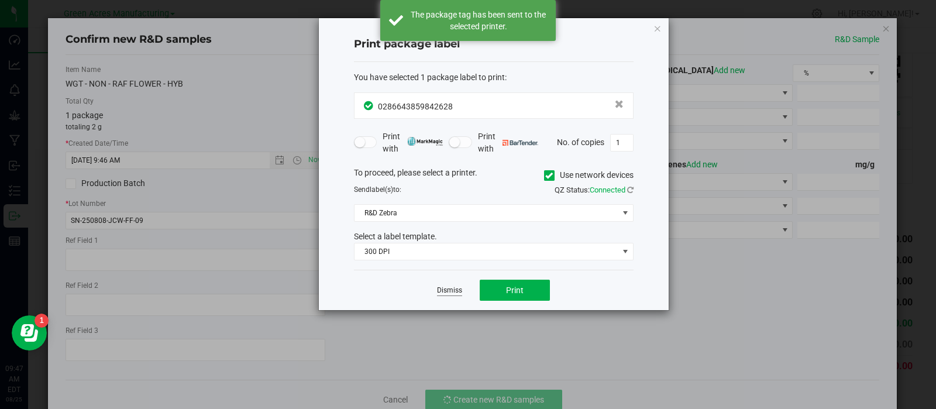
click at [458, 288] on link "Dismiss" at bounding box center [449, 291] width 25 height 10
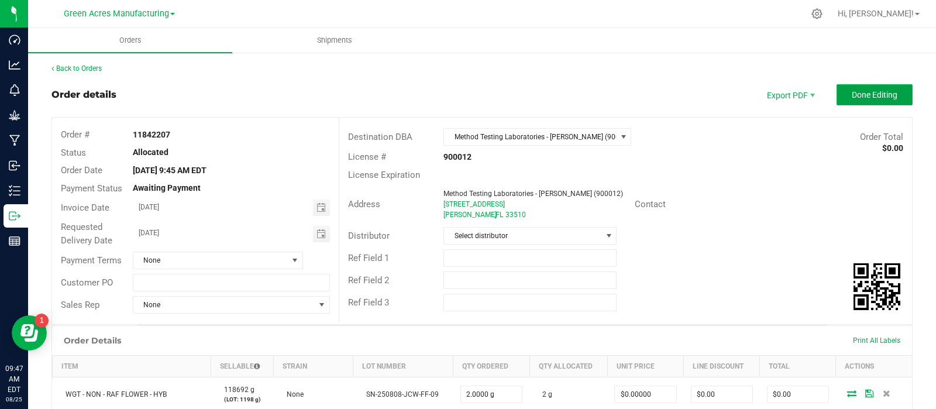
click at [851, 101] on button "Done Editing" at bounding box center [875, 94] width 76 height 21
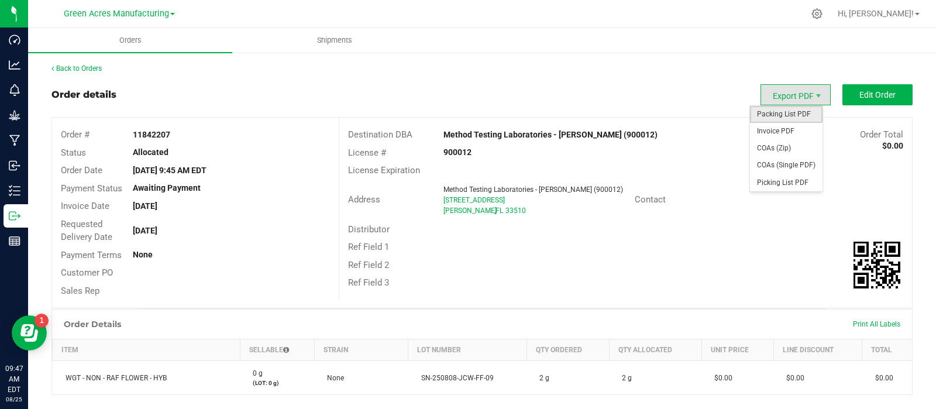
click at [786, 109] on span "Packing List PDF" at bounding box center [786, 114] width 73 height 17
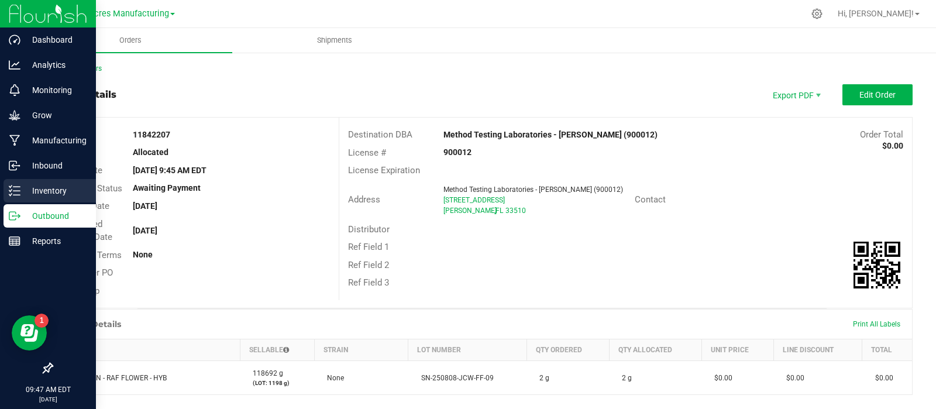
click at [23, 194] on p "Inventory" at bounding box center [55, 191] width 70 height 14
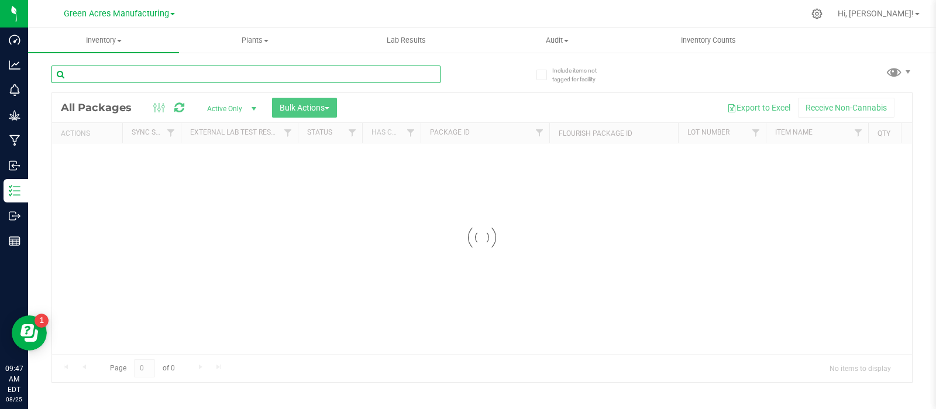
click at [142, 74] on input "text" at bounding box center [245, 75] width 389 height 18
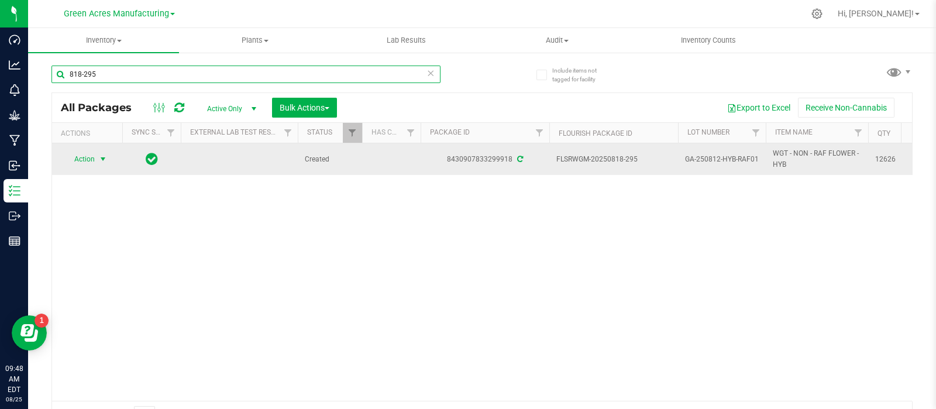
type input "818-295"
click at [81, 159] on span "Action" at bounding box center [80, 159] width 32 height 16
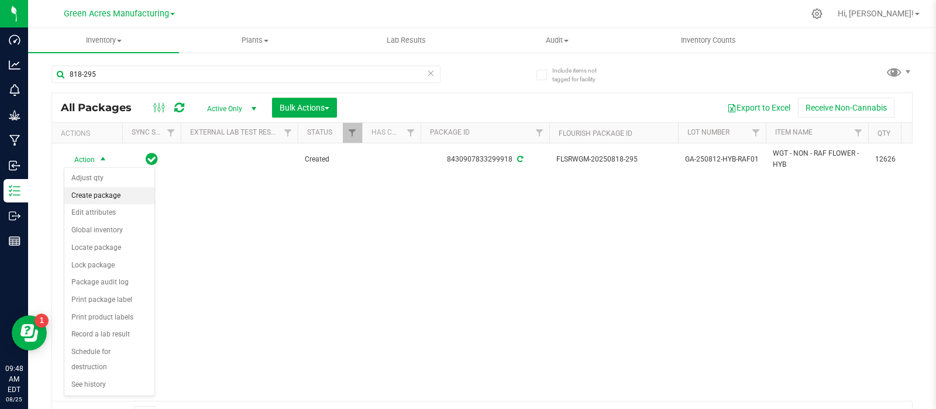
click at [99, 192] on li "Create package" at bounding box center [109, 196] width 90 height 18
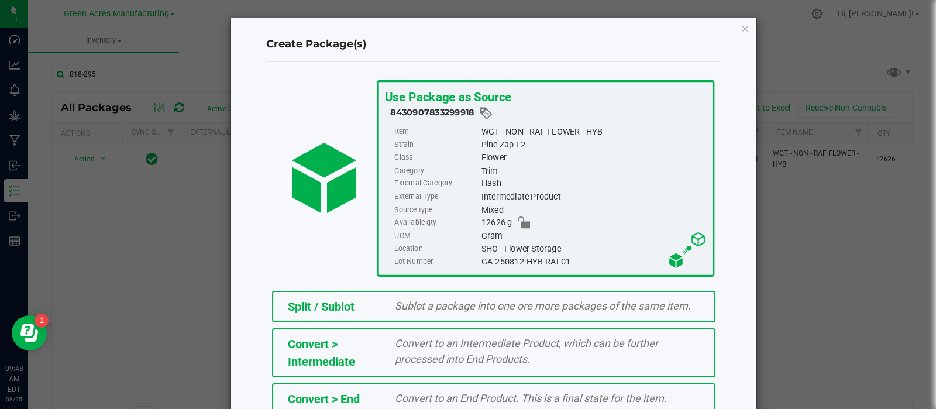
scroll to position [158, 0]
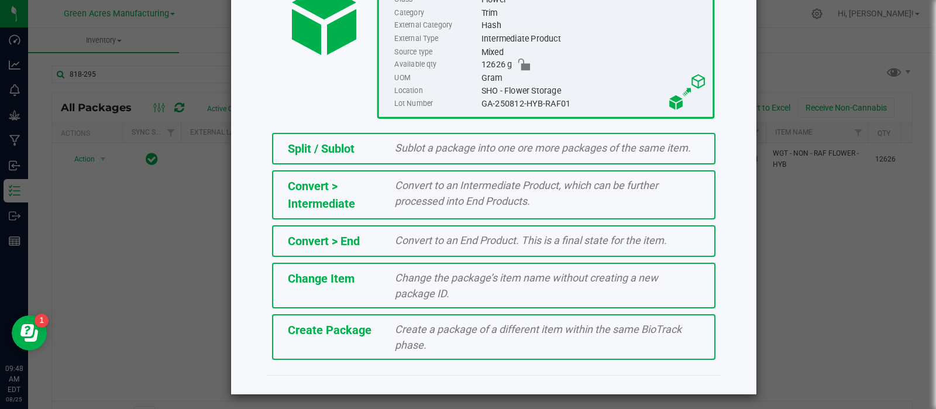
click at [373, 314] on div "Create Package Create a package of a different item within the same BioTrack ph…" at bounding box center [493, 337] width 443 height 46
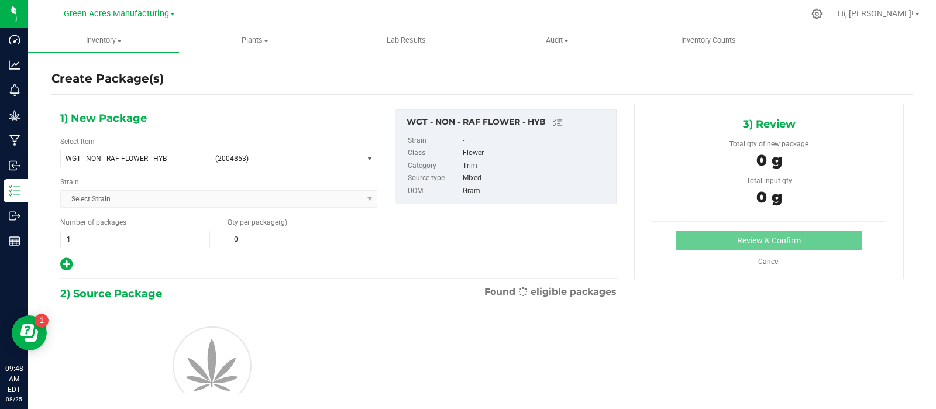
type input "0.0000"
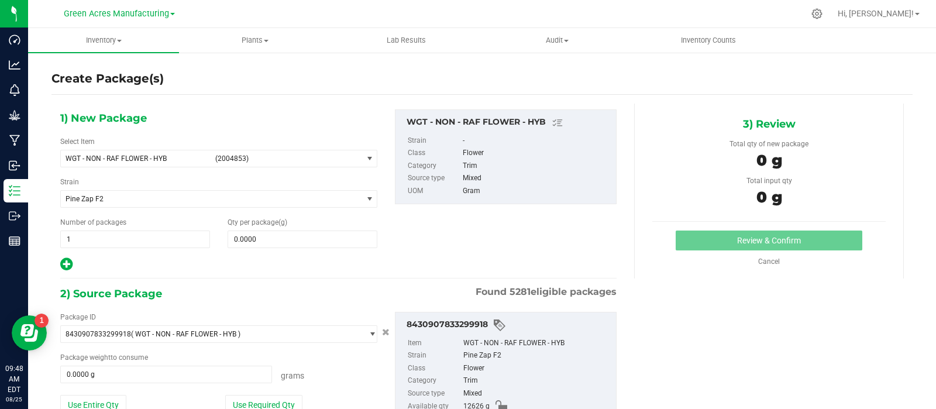
scroll to position [81, 0]
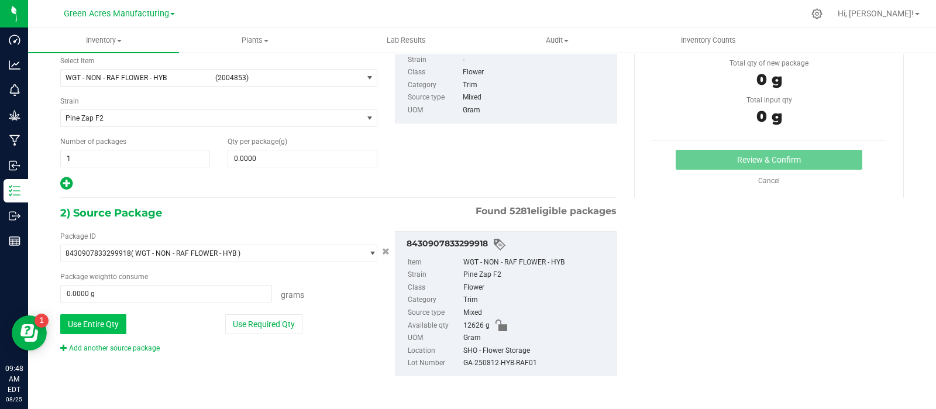
click at [114, 324] on button "Use Entire Qty" at bounding box center [93, 324] width 66 height 20
type input "12626.0000 g"
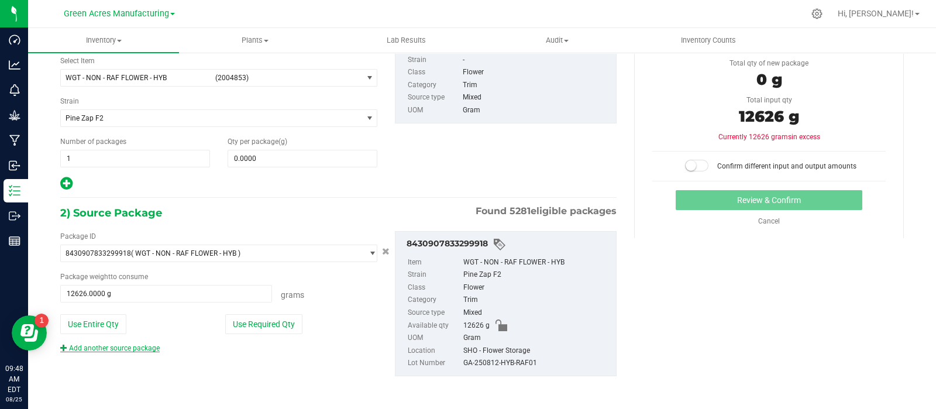
click at [116, 345] on link "Add another source package" at bounding box center [109, 348] width 99 height 8
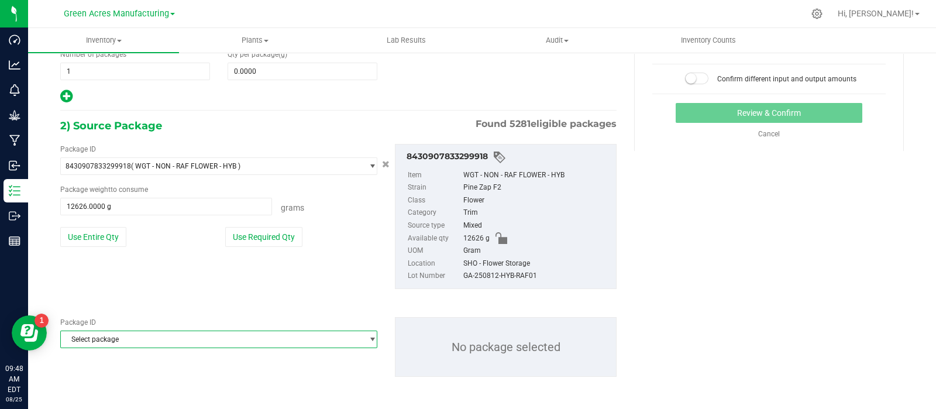
click at [180, 339] on span "Select package" at bounding box center [211, 339] width 301 height 16
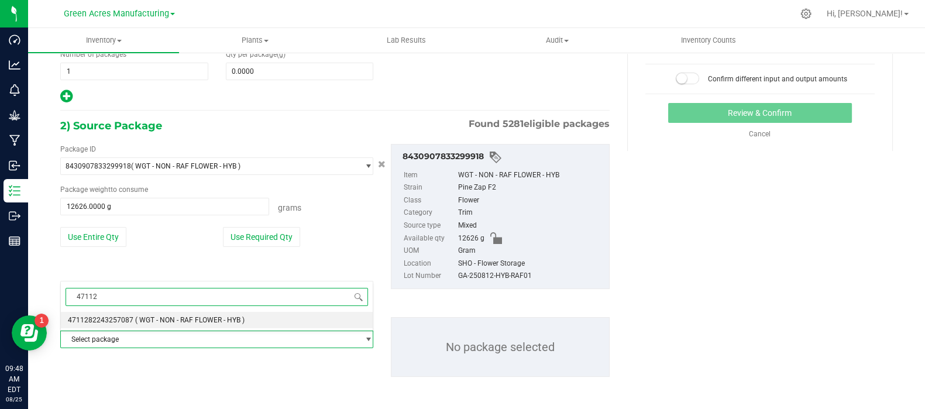
type input "471128"
click at [177, 322] on span "( WGT - NON - RAF FLOWER - HYB )" at bounding box center [189, 320] width 109 height 8
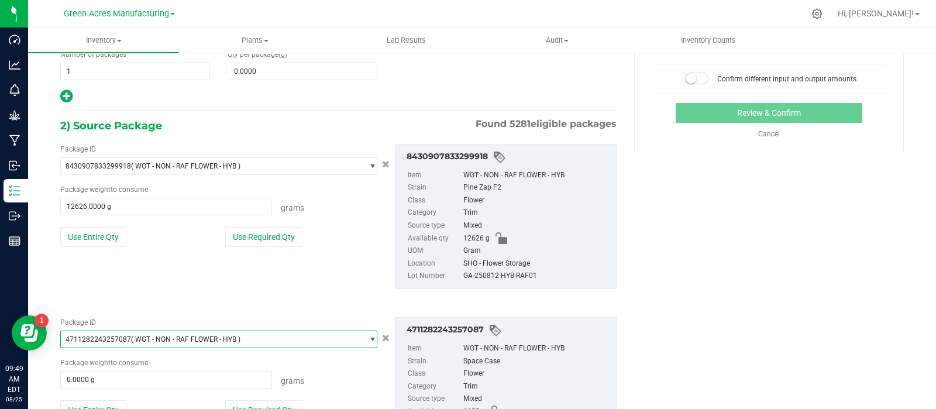
scroll to position [254, 0]
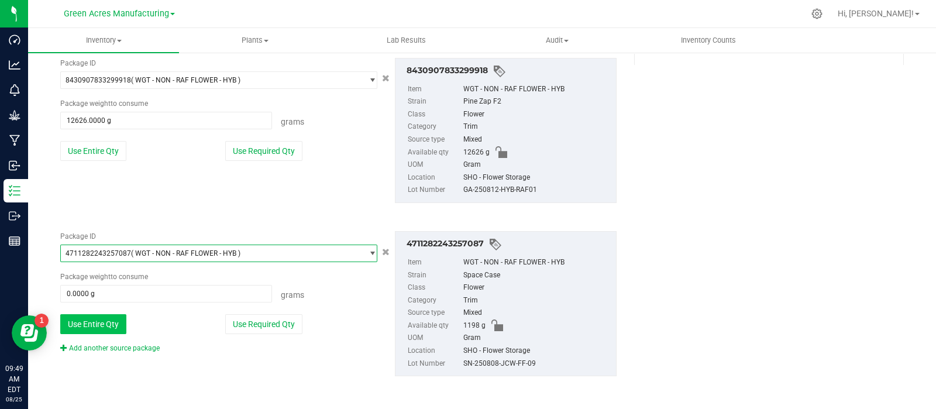
click at [97, 321] on button "Use Entire Qty" at bounding box center [93, 324] width 66 height 20
type input "1198.0000 g"
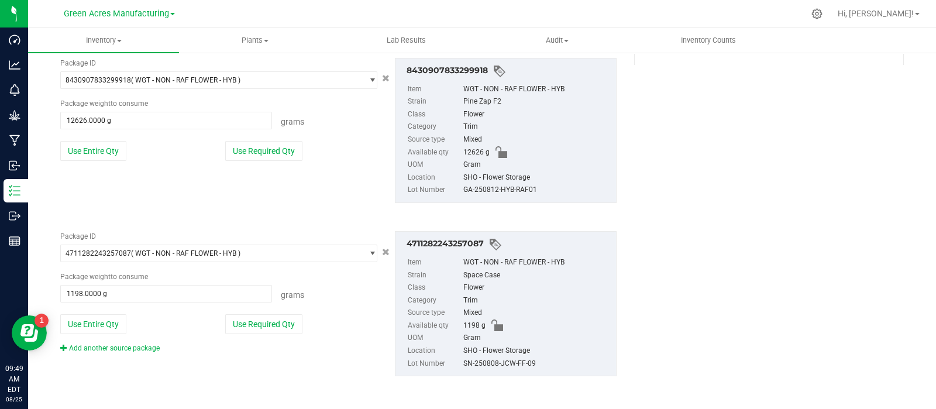
click at [101, 346] on link "Add another source package" at bounding box center [109, 348] width 99 height 8
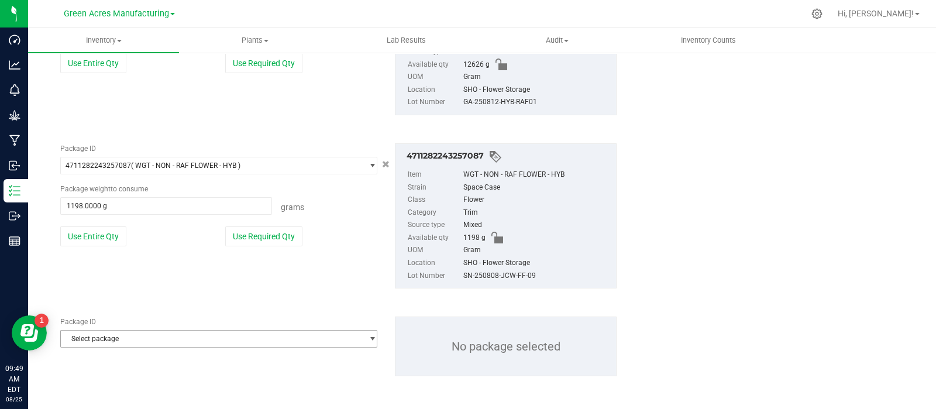
click at [100, 342] on span "Select package" at bounding box center [211, 339] width 301 height 16
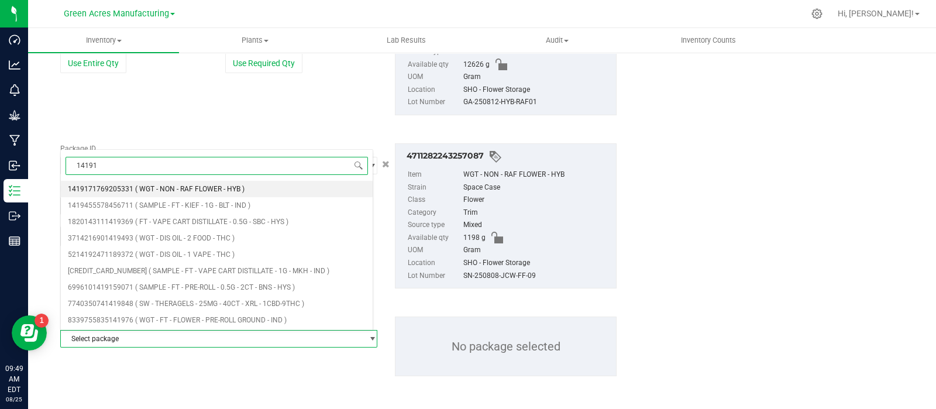
type input "141917"
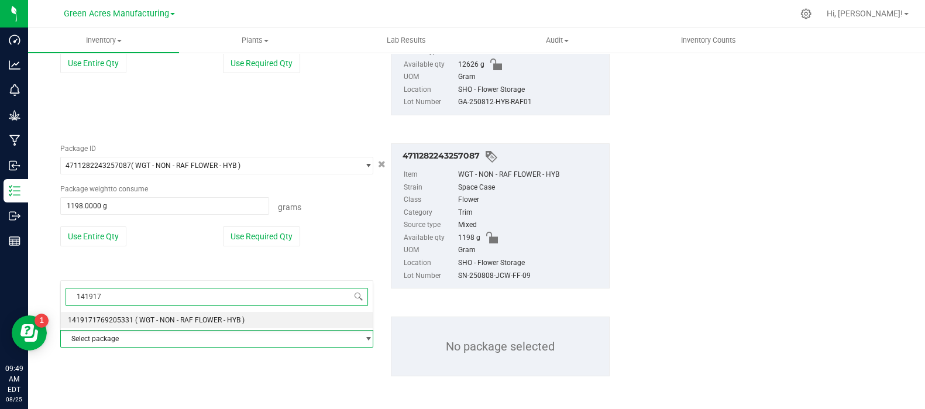
click at [101, 314] on li "1419171769205331 ( WGT - NON - RAF FLOWER - HYB )" at bounding box center [217, 320] width 312 height 16
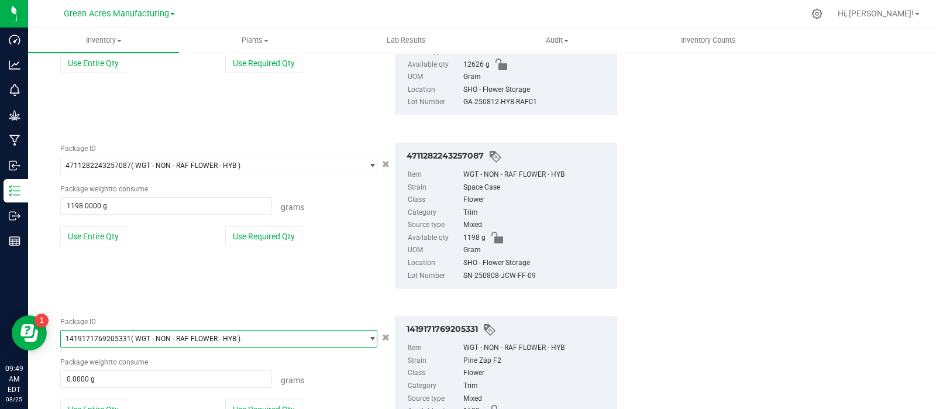
scroll to position [427, 0]
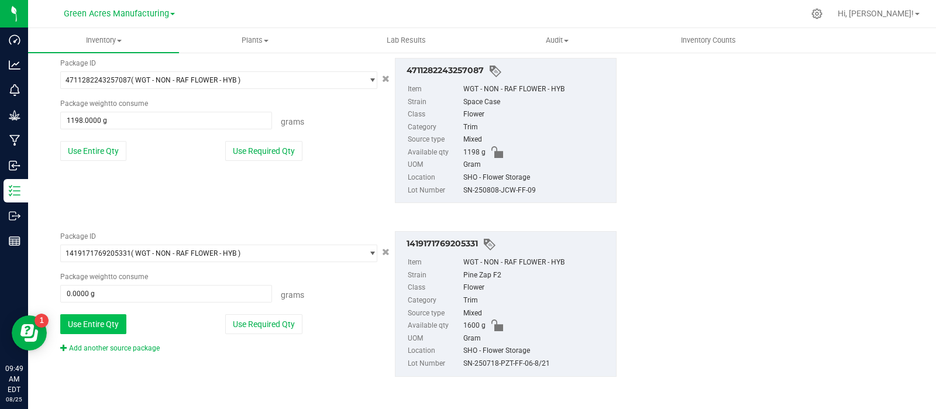
click at [98, 318] on button "Use Entire Qty" at bounding box center [93, 324] width 66 height 20
type input "1600.0000 g"
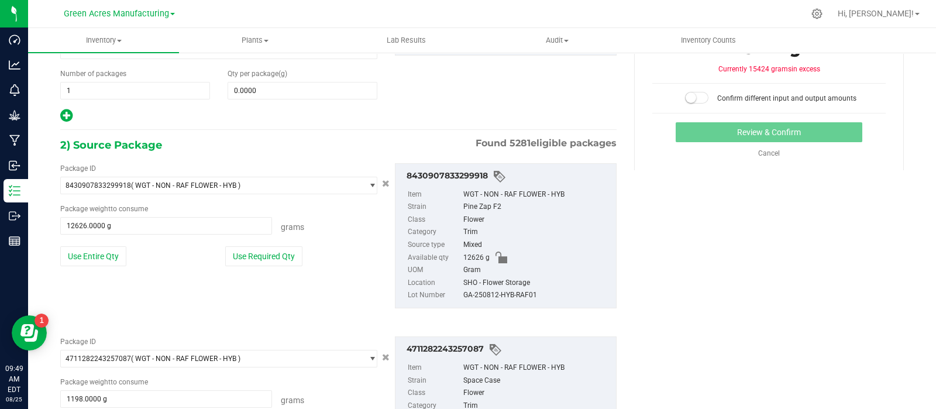
scroll to position [147, 0]
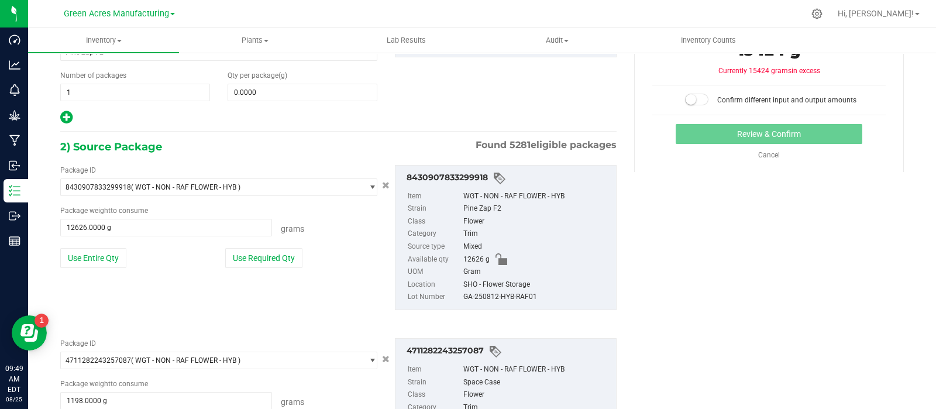
click at [479, 294] on div "GA-250812-HYB-RAF01" at bounding box center [536, 297] width 147 height 13
copy div "GA-250812-HYB-RAF01"
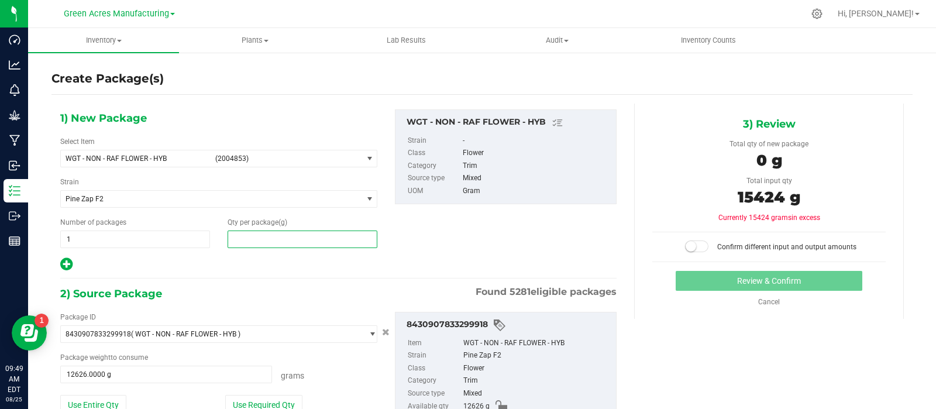
click at [258, 246] on span at bounding box center [303, 240] width 150 height 18
click at [256, 243] on input "text" at bounding box center [302, 239] width 149 height 16
type input "15424"
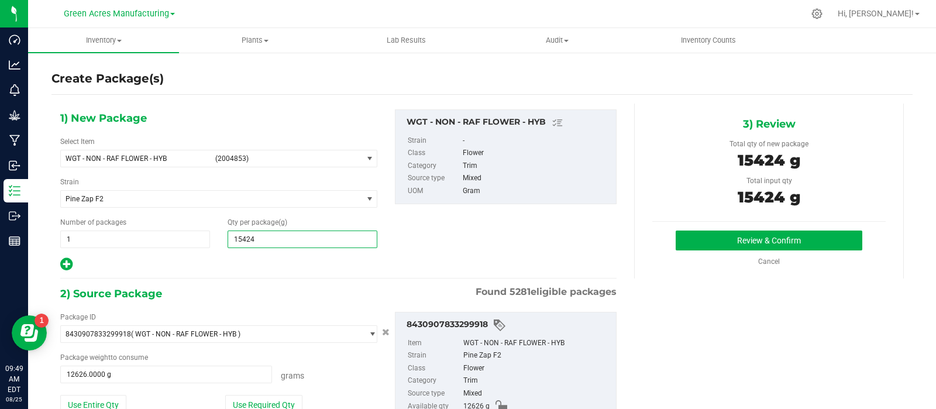
type input "15,424.0000"
click at [679, 250] on div "Review & Confirm Cancel" at bounding box center [768, 249] width 233 height 36
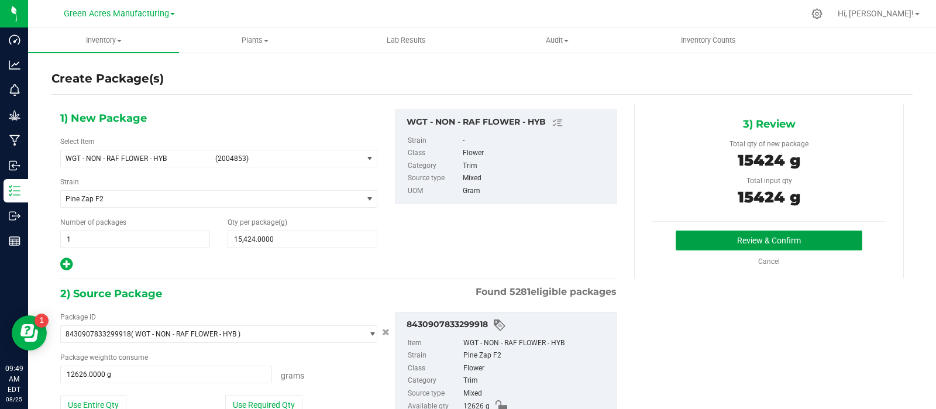
click at [679, 240] on button "Review & Confirm" at bounding box center [769, 241] width 187 height 20
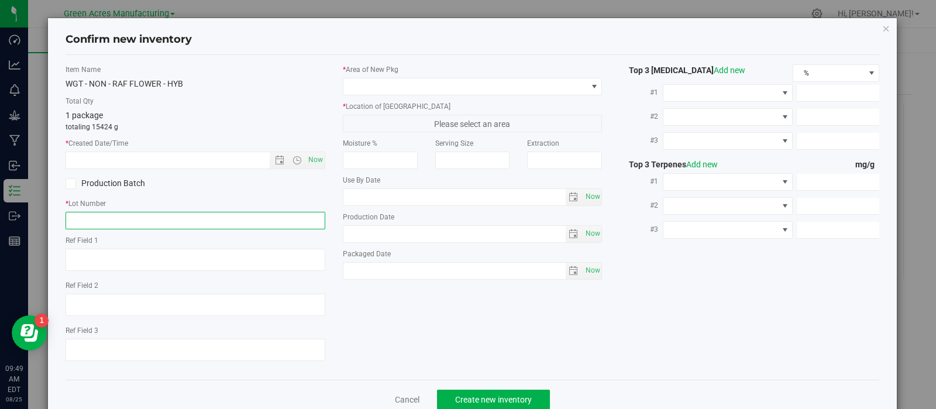
click at [240, 221] on input "text" at bounding box center [196, 221] width 260 height 18
paste input "GA-250812-HYB-RAF01"
type input "GA-250812-HYB-RAF01"
click at [309, 157] on span "Now" at bounding box center [315, 160] width 20 height 17
type input "8/25/2025 9:49 AM"
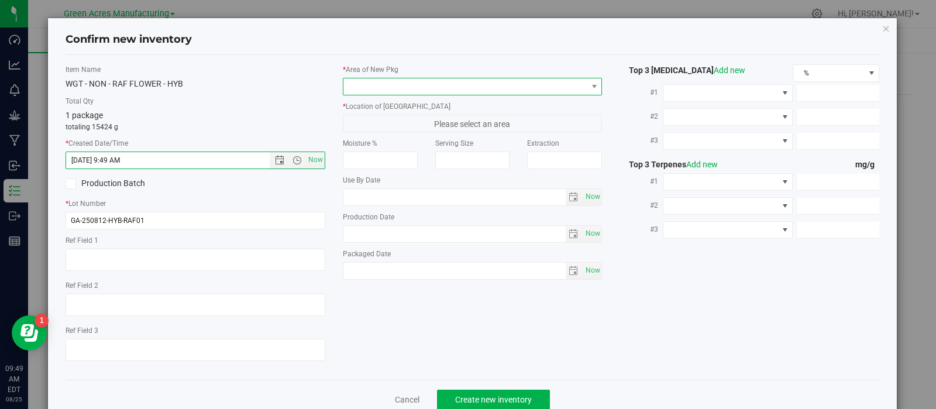
click at [370, 85] on span at bounding box center [465, 86] width 244 height 16
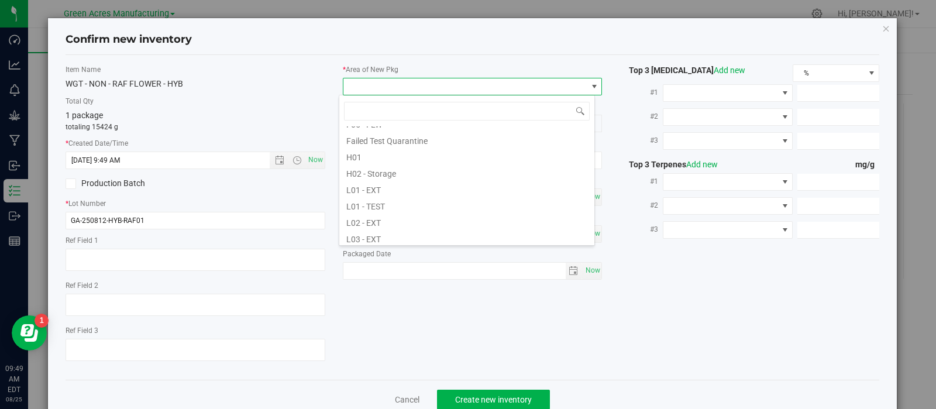
scroll to position [160, 0]
click at [372, 218] on li "L02 - EXT" at bounding box center [466, 220] width 255 height 16
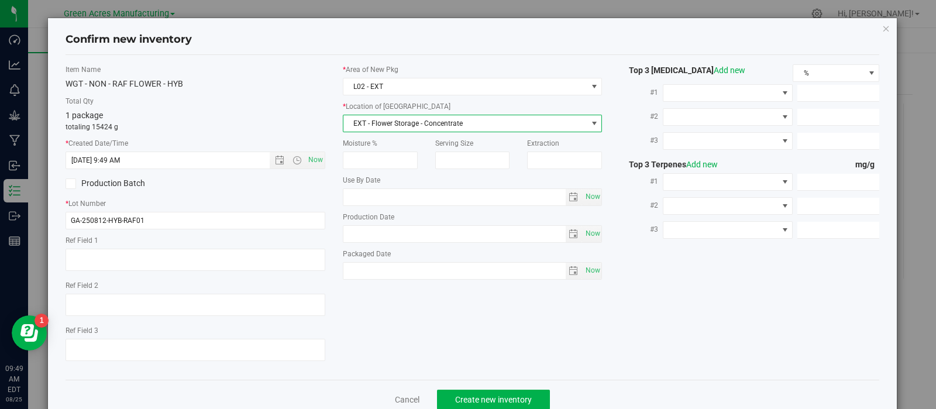
click at [404, 119] on span "EXT - Flower Storage - Concentrate" at bounding box center [465, 123] width 244 height 16
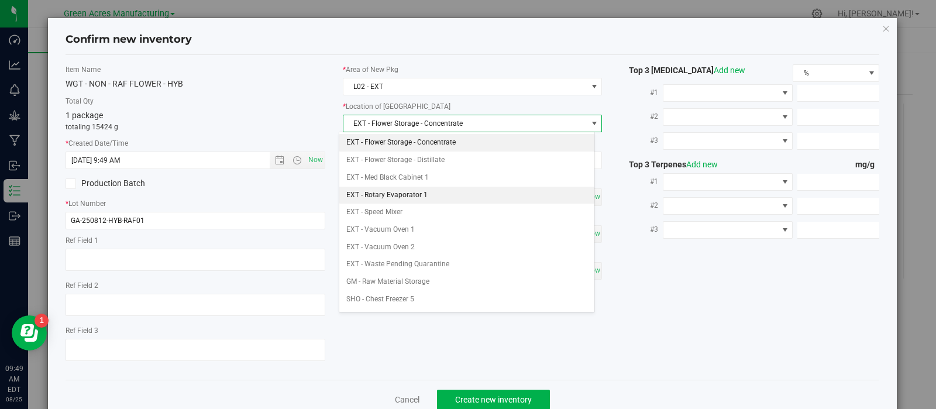
scroll to position [185, 0]
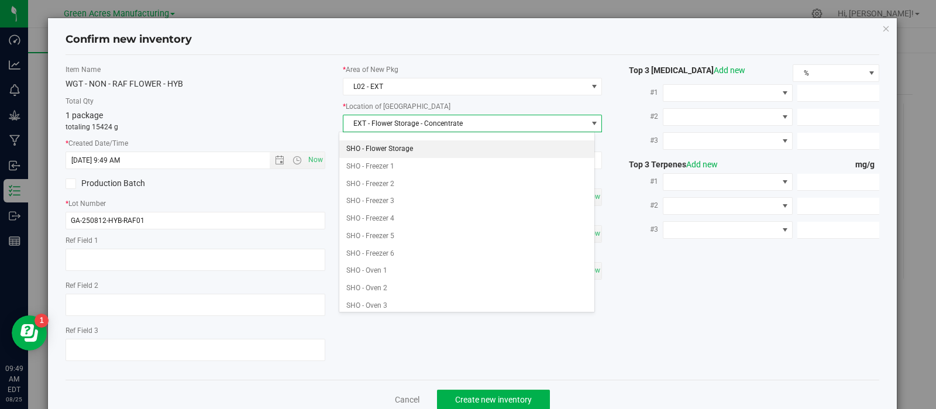
click at [393, 145] on li "SHO - Flower Storage" at bounding box center [466, 149] width 255 height 18
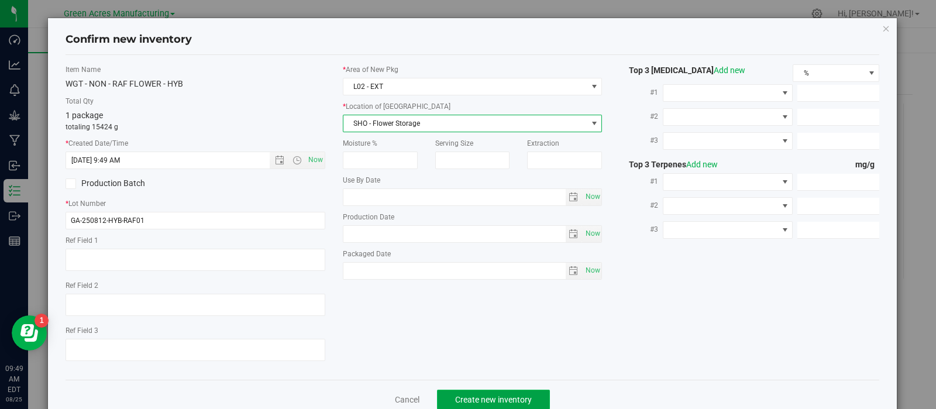
click at [460, 398] on span "Create new inventory" at bounding box center [493, 399] width 77 height 9
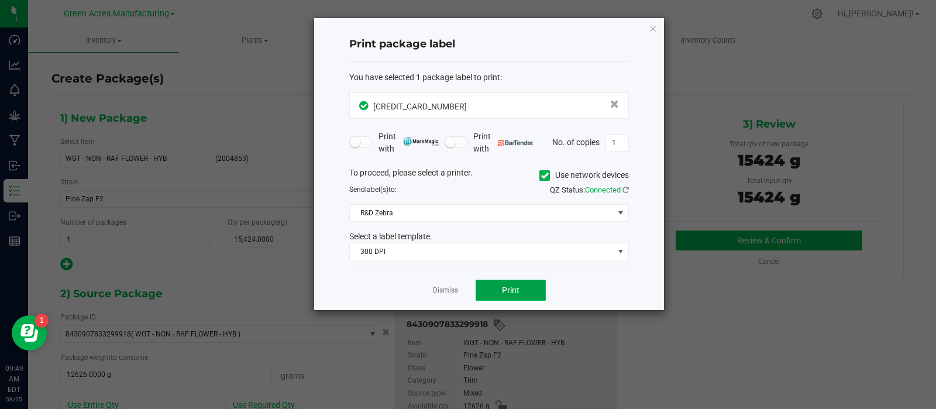
click at [495, 286] on button "Print" at bounding box center [511, 290] width 70 height 21
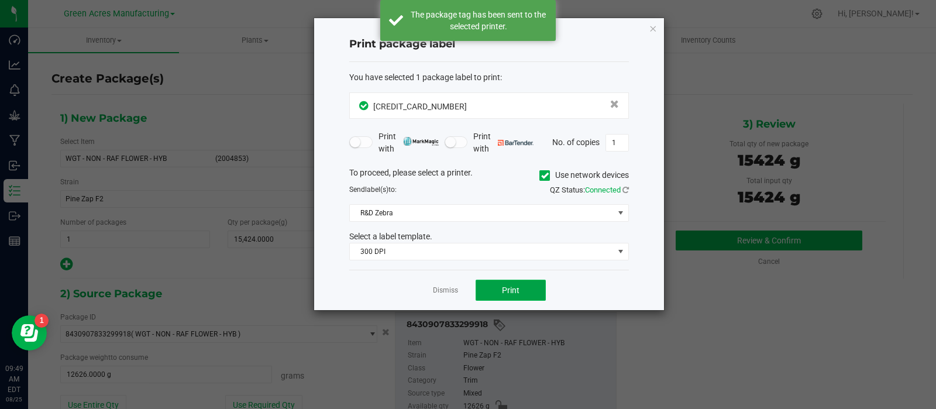
click at [495, 286] on button "Print" at bounding box center [511, 290] width 70 height 21
click at [448, 288] on link "Dismiss" at bounding box center [445, 291] width 25 height 10
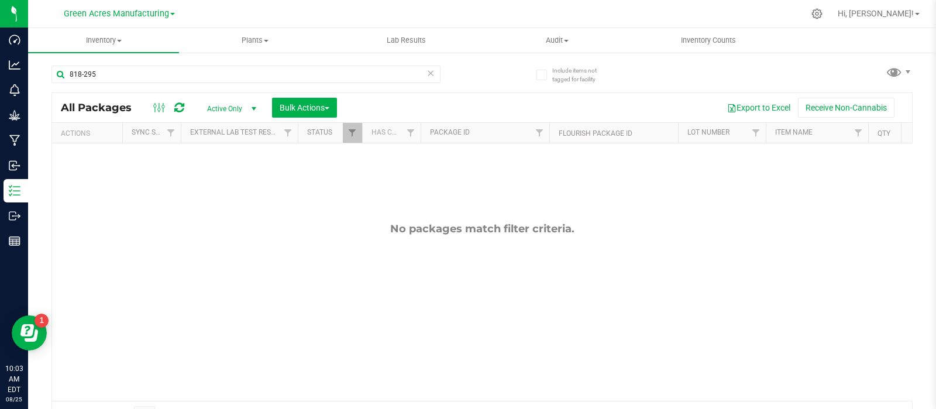
click at [886, 333] on div "No packages match filter criteria." at bounding box center [482, 311] width 860 height 336
click at [117, 68] on input "818-295" at bounding box center [245, 75] width 389 height 18
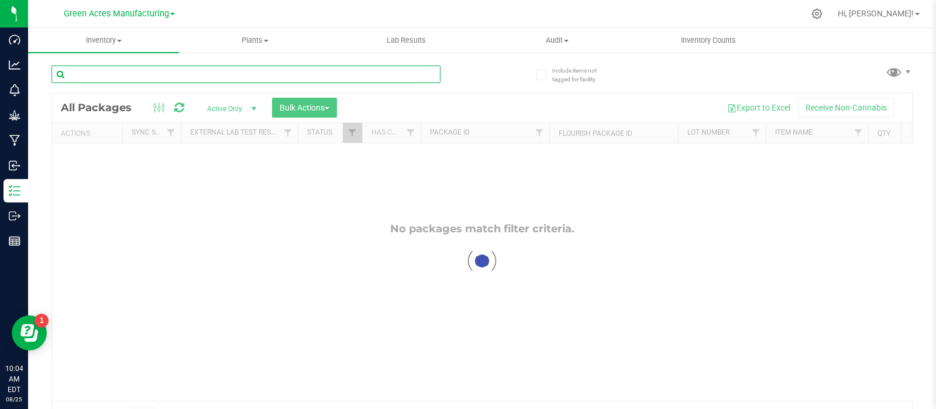
paste input "LH-AUG25JCW05"
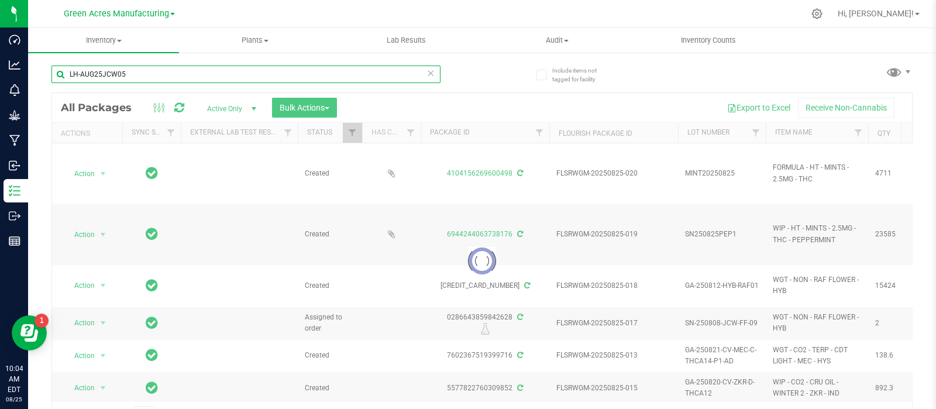
type input "LH-AUG25JCW05"
click at [88, 259] on div at bounding box center [482, 261] width 860 height 336
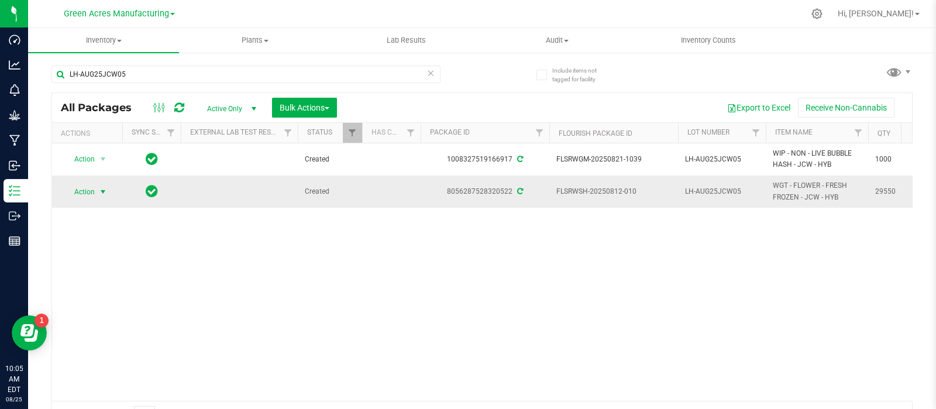
click at [100, 188] on span "select" at bounding box center [102, 191] width 9 height 9
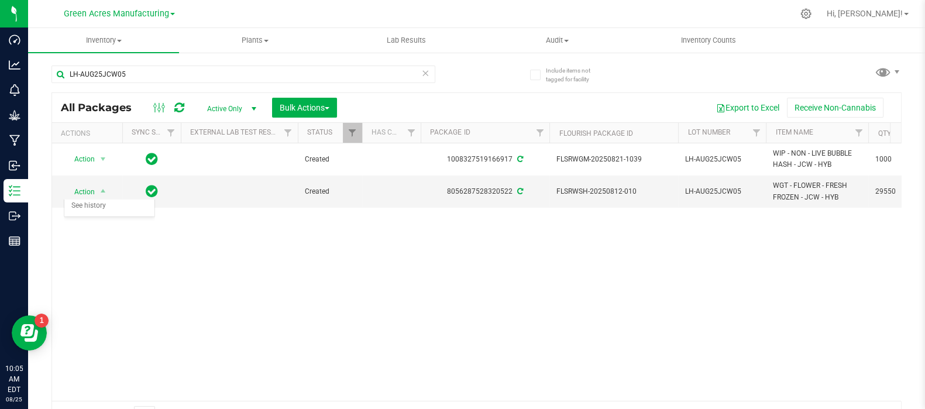
click at [342, 240] on div "Action Action Adjust qty Create package Edit attributes Global inventory Locate…" at bounding box center [476, 271] width 849 height 257
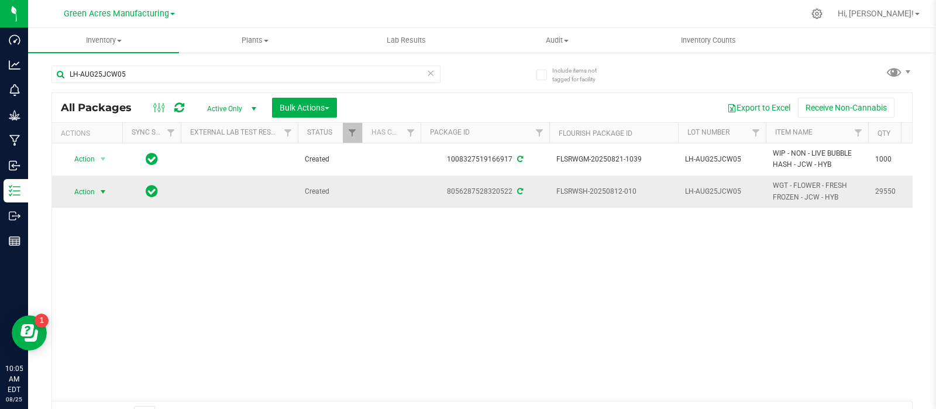
click at [87, 187] on span "Action" at bounding box center [80, 192] width 32 height 16
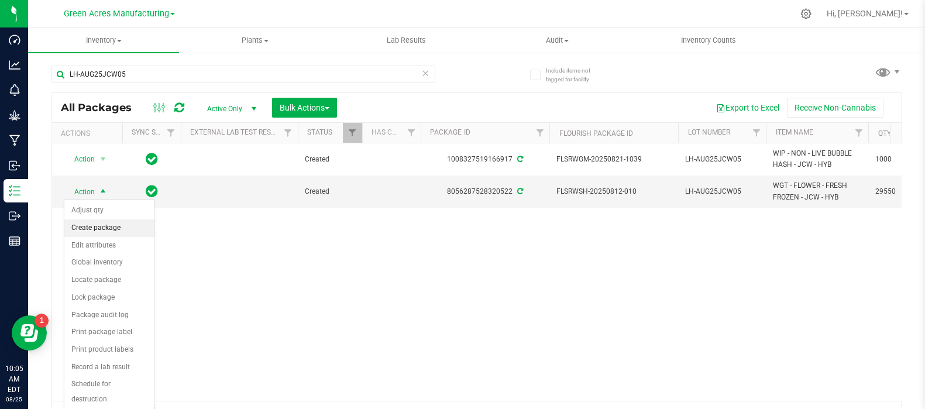
click at [104, 231] on li "Create package" at bounding box center [109, 228] width 90 height 18
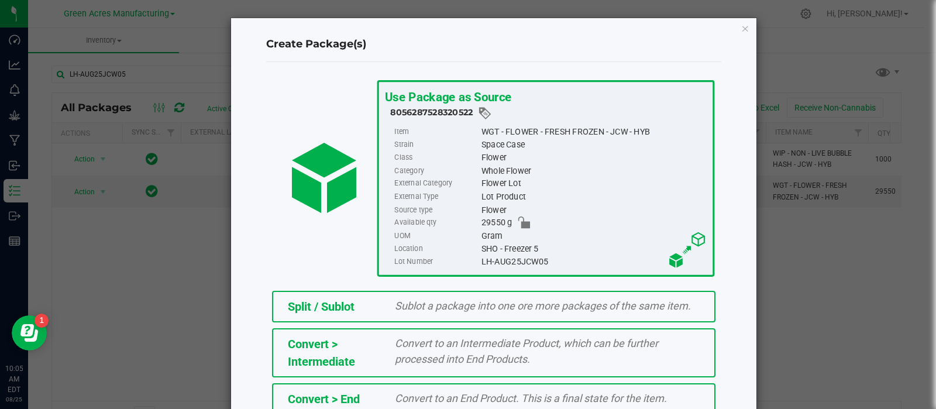
scroll to position [209, 0]
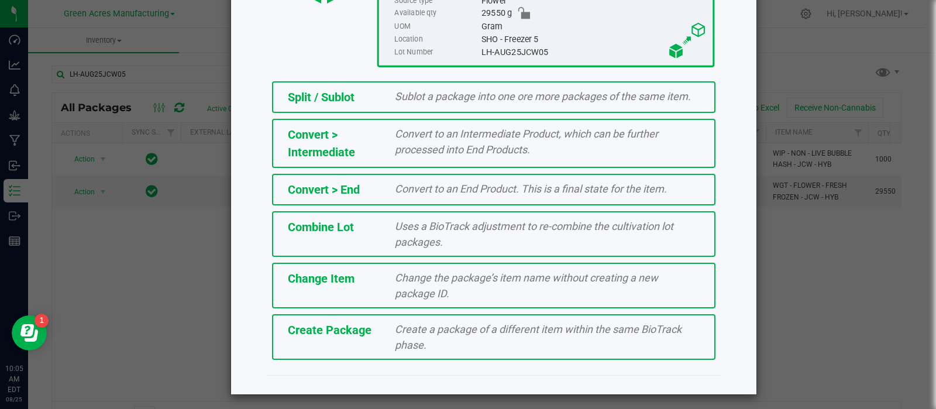
click at [301, 336] on div "Create Package Create a package of a different item within the same BioTrack ph…" at bounding box center [493, 337] width 443 height 46
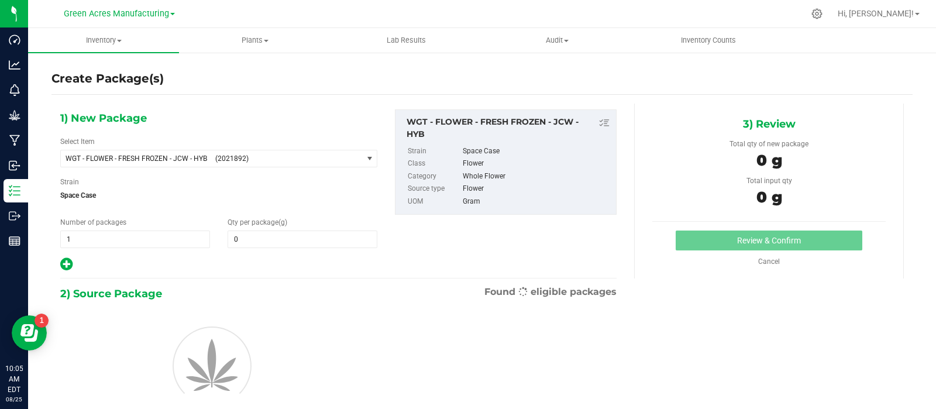
type input "0.0000"
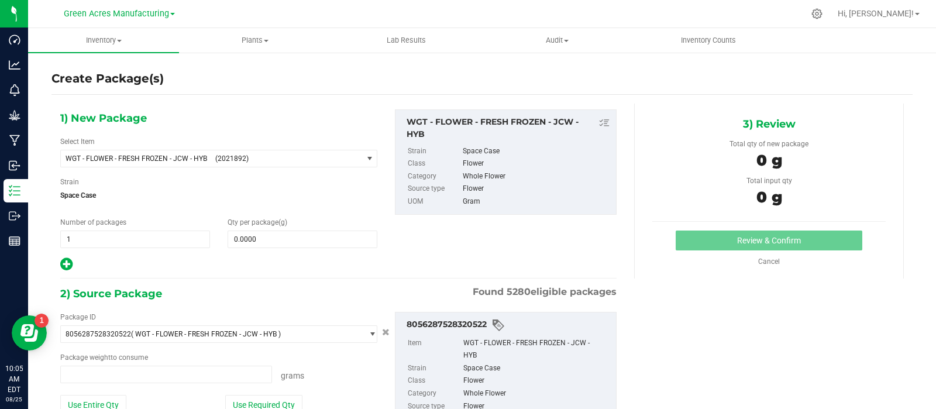
type input "0.0000 g"
click at [331, 235] on span at bounding box center [303, 240] width 150 height 18
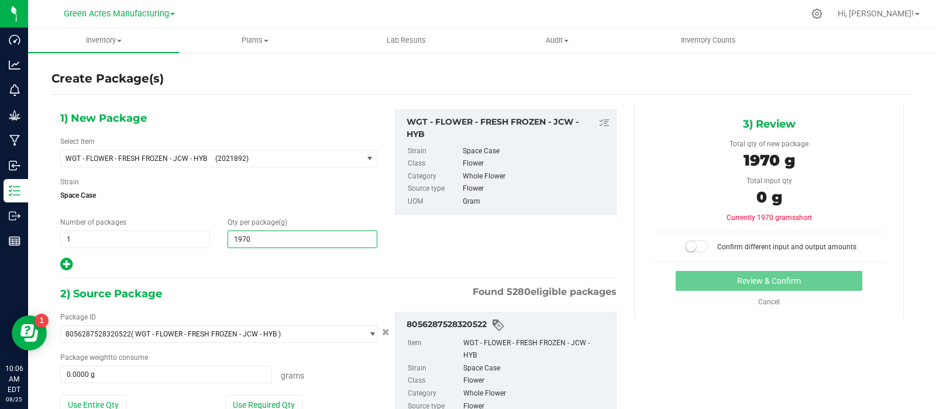
type input "19700"
type input "19,700.0000"
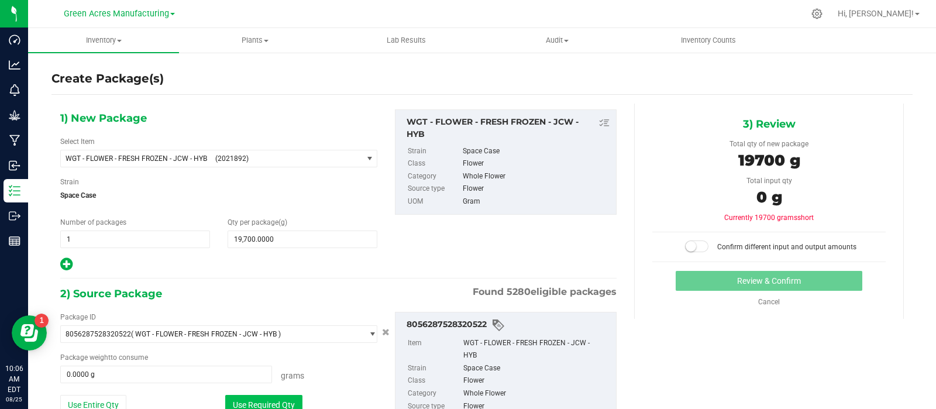
click at [272, 396] on button "Use Required Qty" at bounding box center [263, 405] width 77 height 20
type input "19700.0000 g"
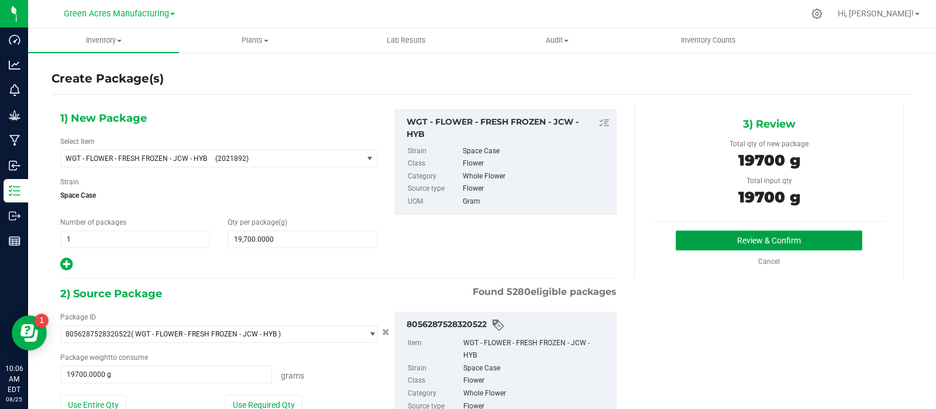
click at [725, 240] on button "Review & Confirm" at bounding box center [769, 241] width 187 height 20
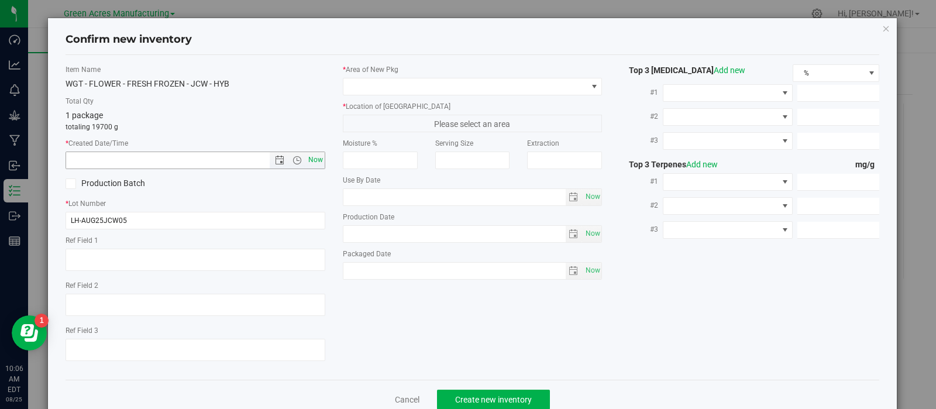
click at [312, 155] on span "Now" at bounding box center [315, 160] width 20 height 17
type input "8/25/2025 10:06 AM"
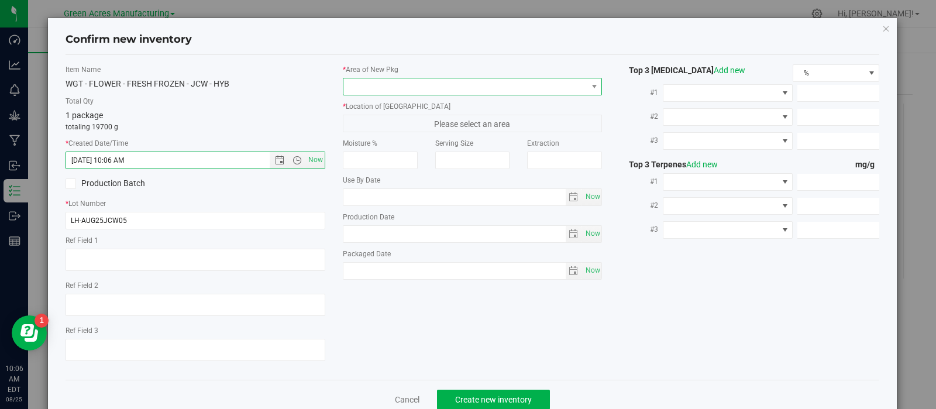
click at [409, 82] on span at bounding box center [465, 86] width 244 height 16
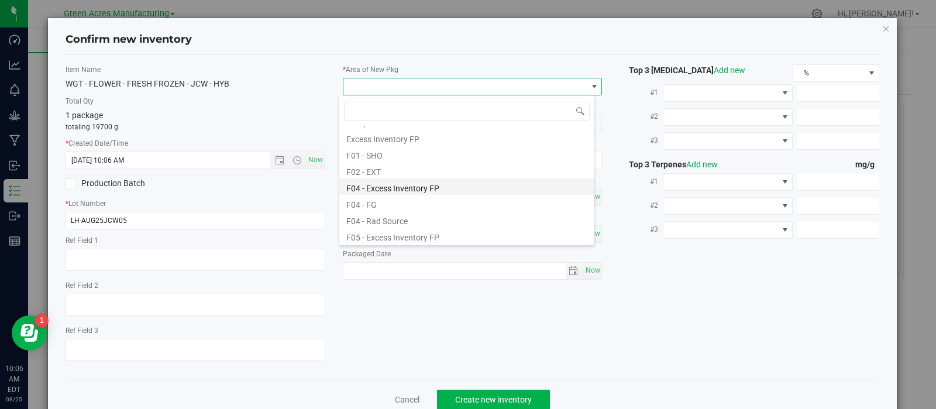
scroll to position [29, 0]
click at [400, 152] on li "F01 - SHO" at bounding box center [466, 155] width 255 height 16
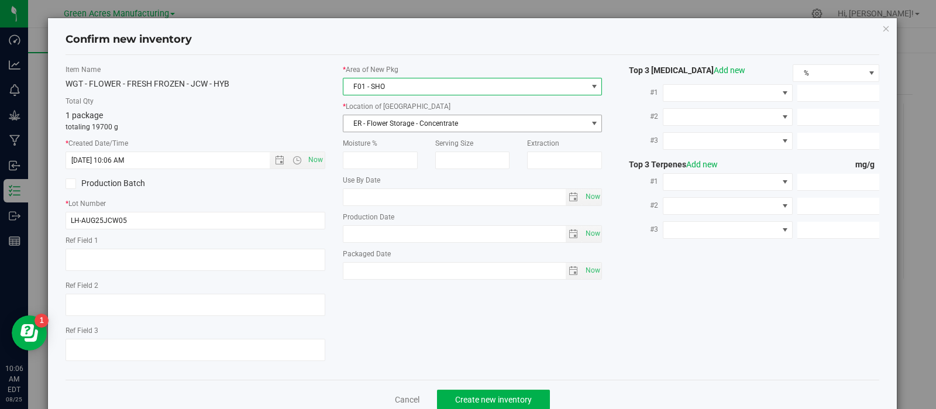
click at [409, 123] on span "ER - Flower Storage - Concentrate" at bounding box center [465, 123] width 244 height 16
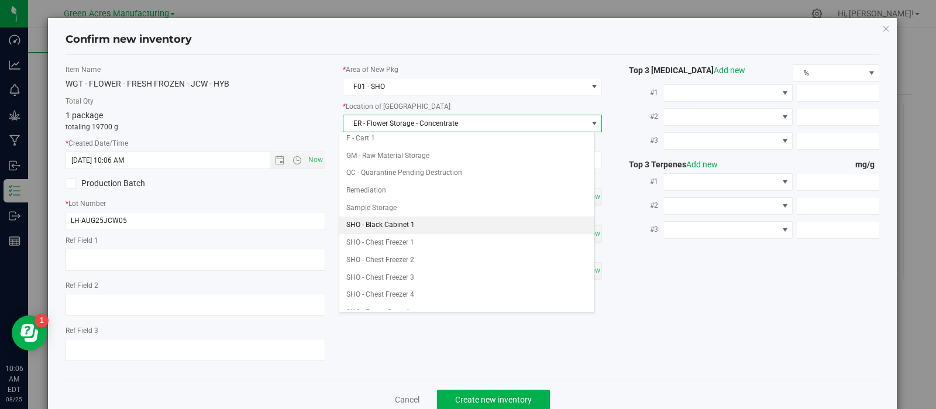
scroll to position [164, 0]
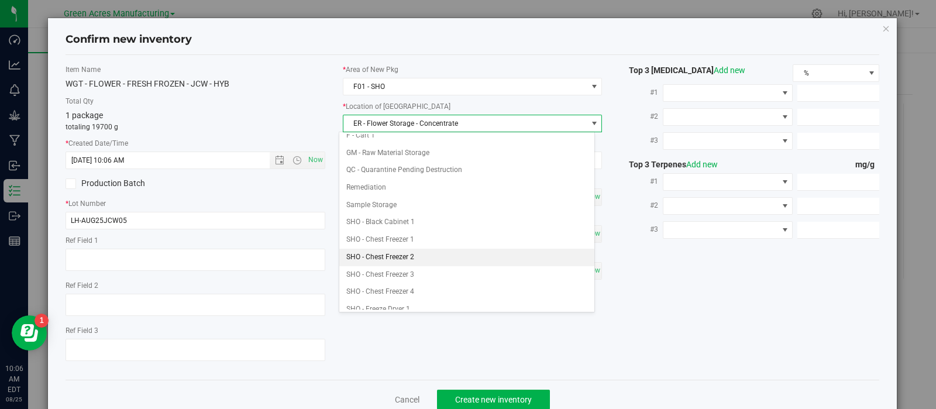
click at [421, 251] on li "SHO - Chest Freezer 2" at bounding box center [466, 258] width 255 height 18
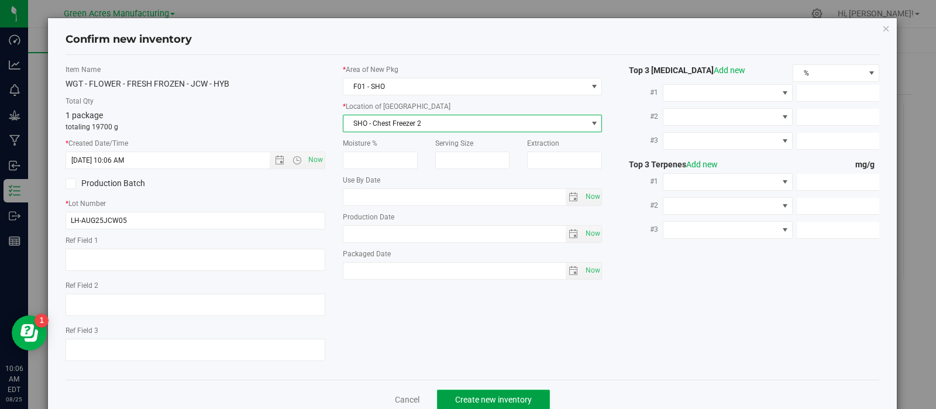
click at [462, 393] on button "Create new inventory" at bounding box center [493, 400] width 113 height 20
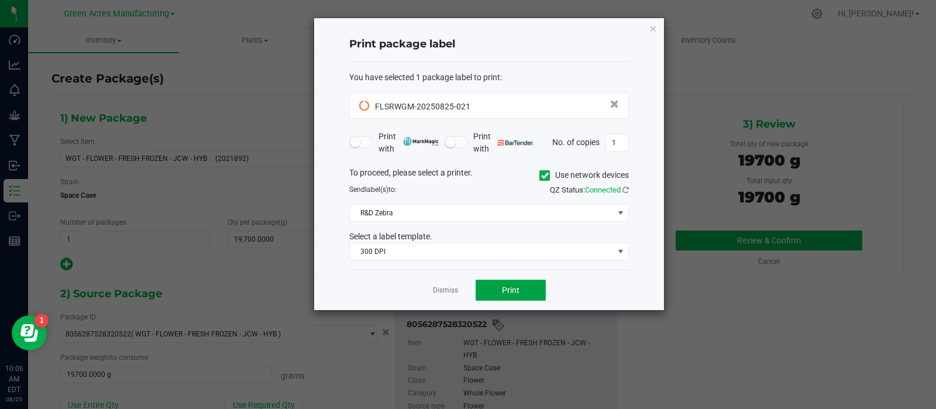
click at [489, 289] on button "Print" at bounding box center [511, 290] width 70 height 21
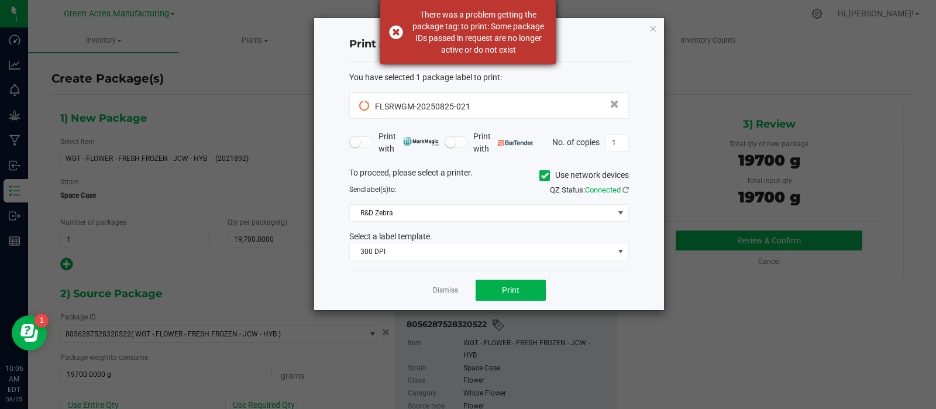
click at [478, 30] on div "There was a problem getting the package tag: to print: Some package IDs passed …" at bounding box center [478, 32] width 137 height 47
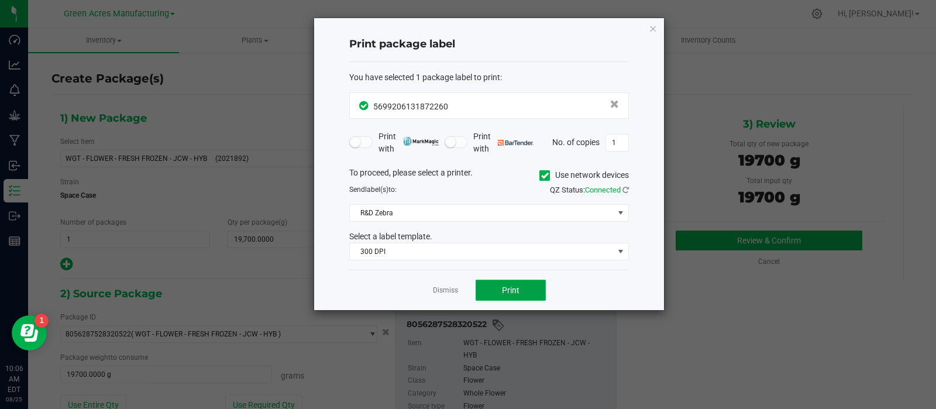
click at [498, 282] on button "Print" at bounding box center [511, 290] width 70 height 21
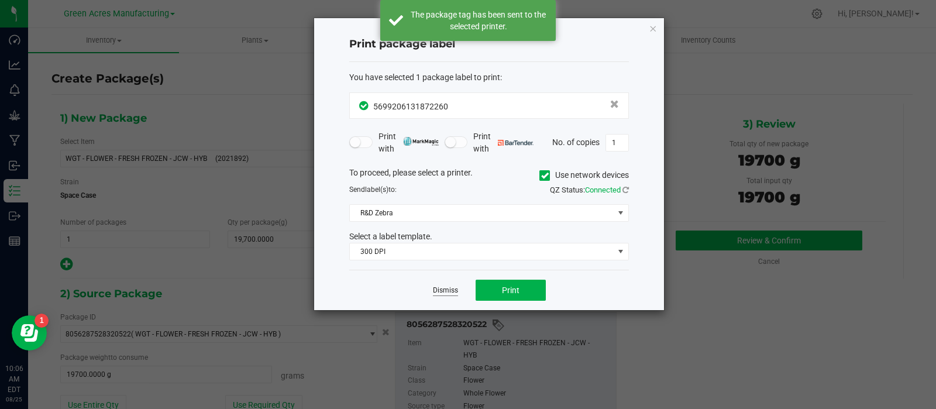
click at [452, 291] on link "Dismiss" at bounding box center [445, 291] width 25 height 10
